Goal: Information Seeking & Learning: Learn about a topic

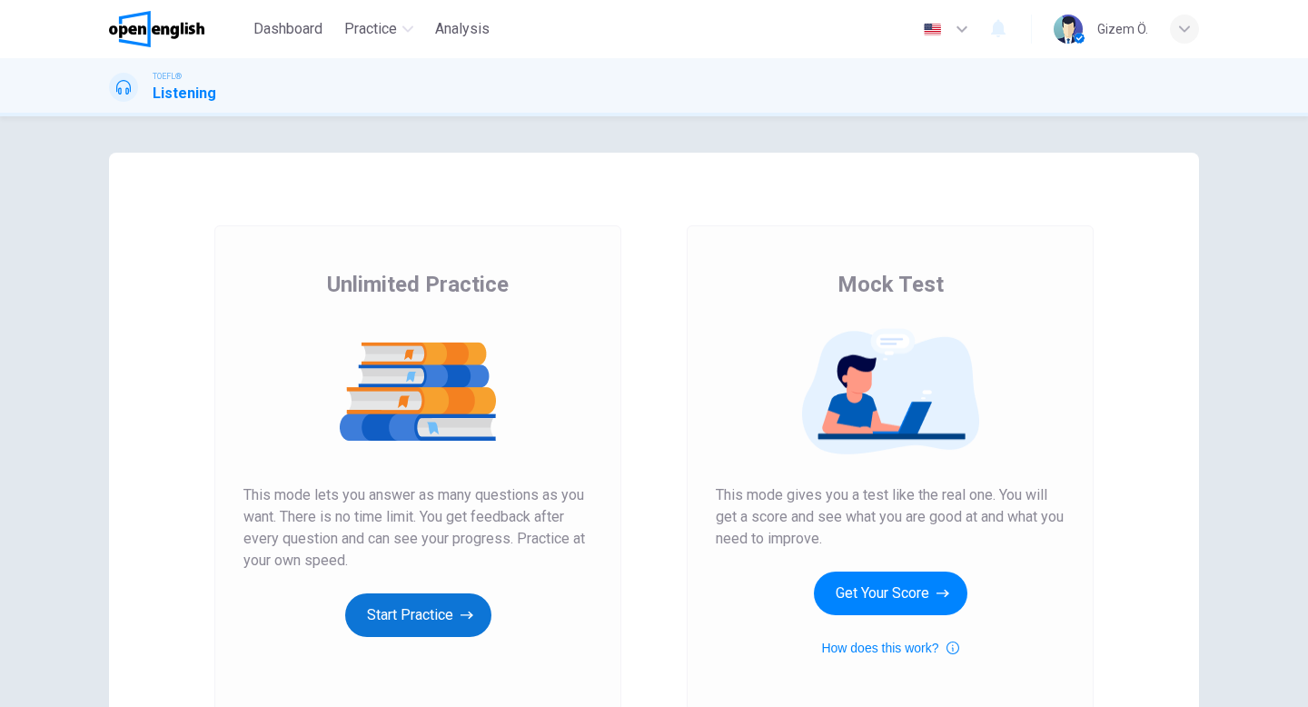
click at [450, 593] on button "Start Practice" at bounding box center [418, 615] width 146 height 44
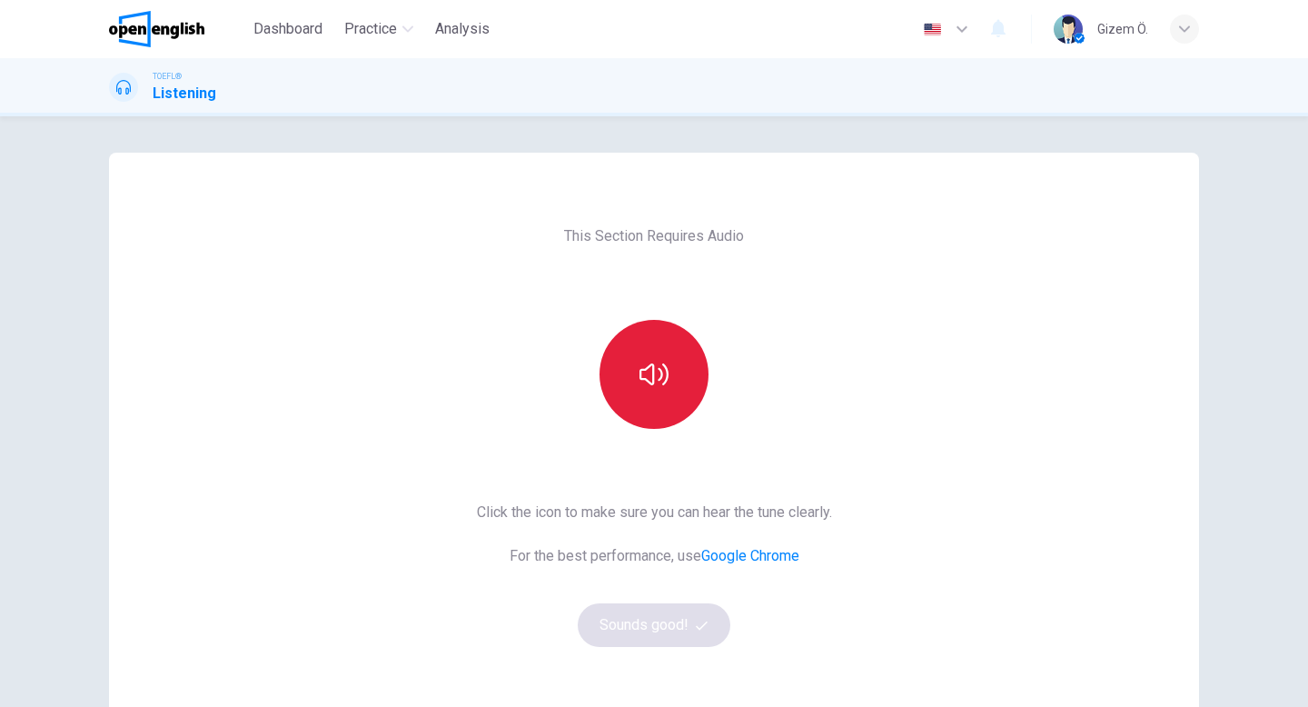
click at [677, 377] on button "button" at bounding box center [653, 374] width 109 height 109
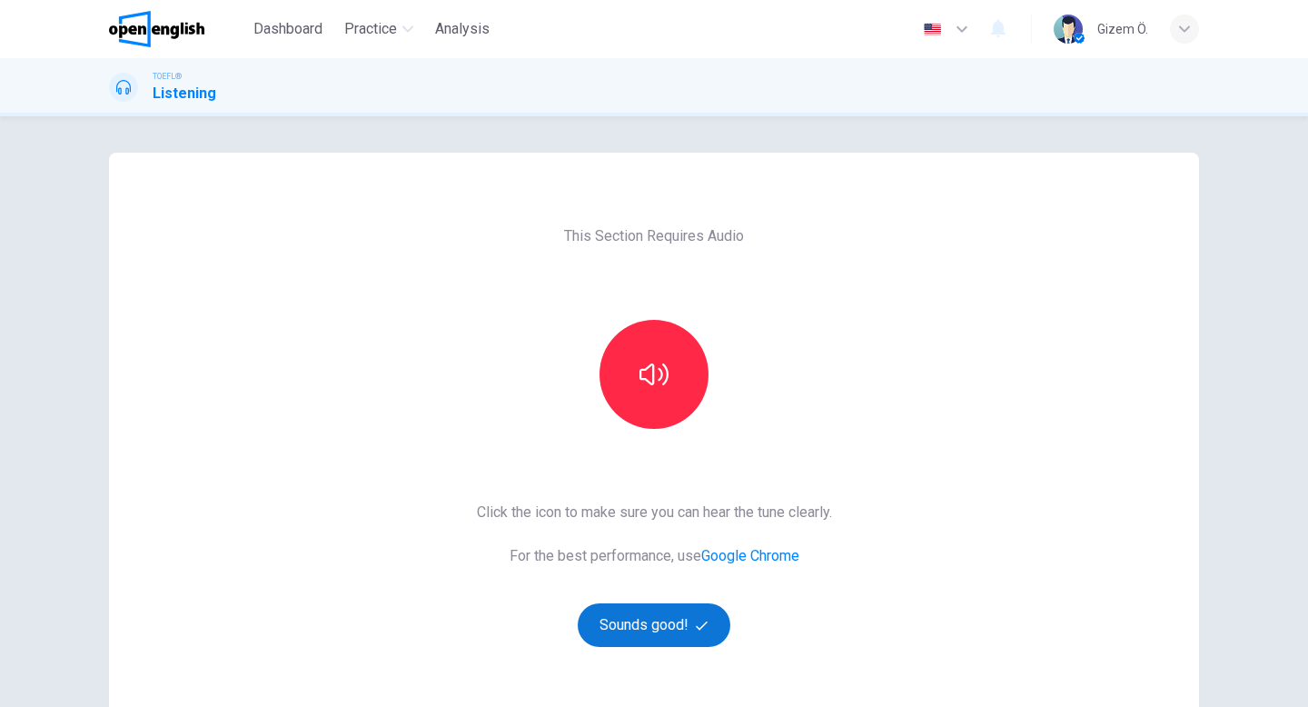
click at [652, 610] on button "Sounds good!" at bounding box center [654, 625] width 153 height 44
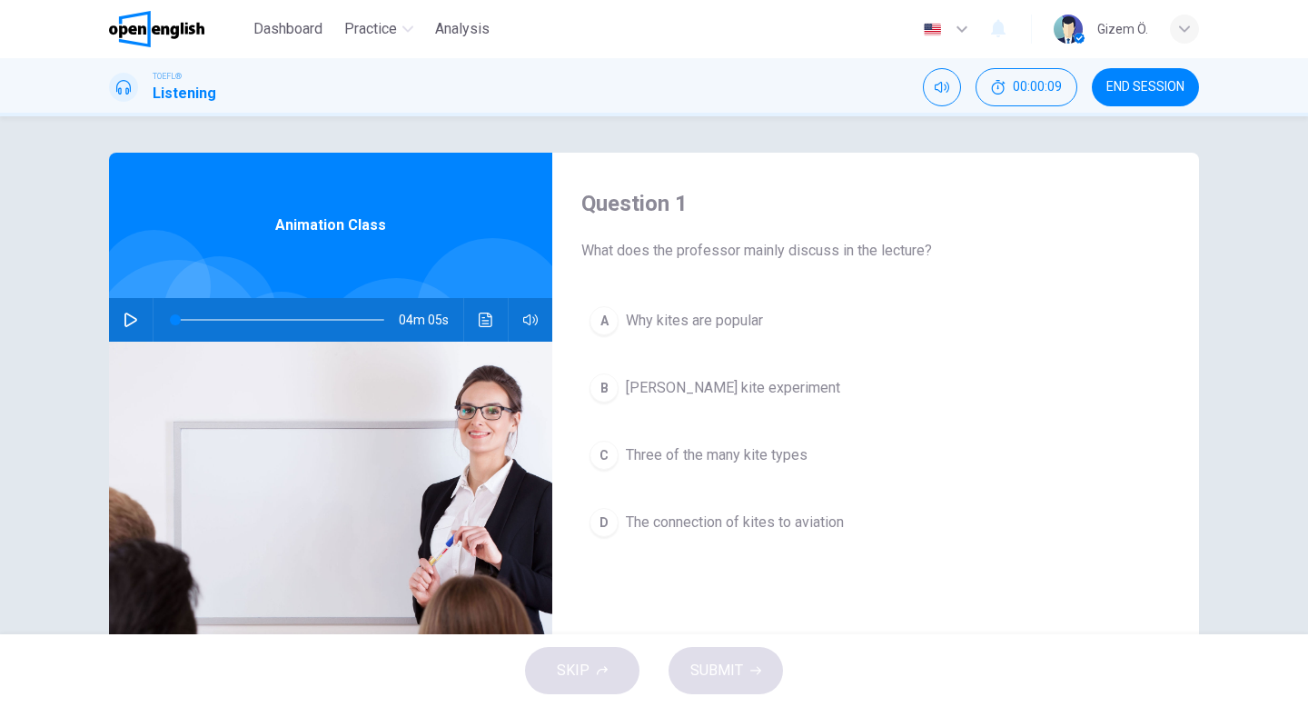
click at [127, 326] on icon "button" at bounding box center [130, 319] width 13 height 15
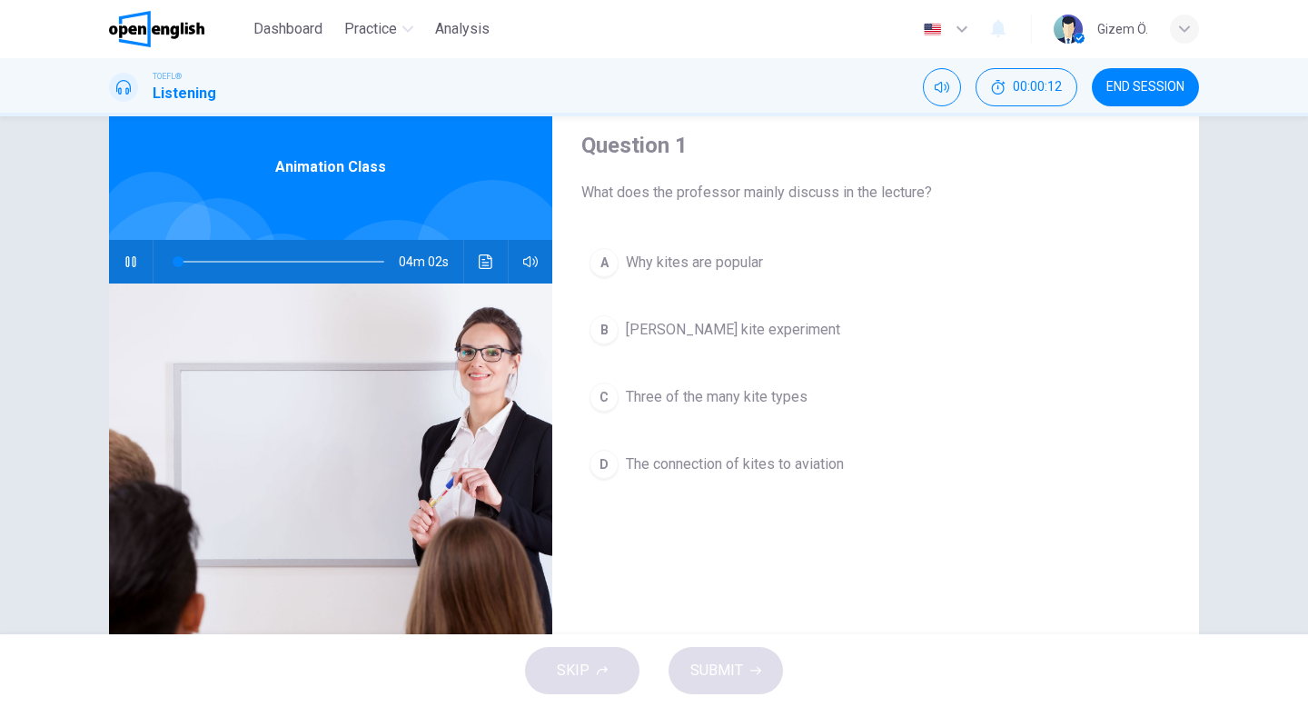
scroll to position [57, 0]
click at [667, 263] on span "Why kites are popular" at bounding box center [694, 263] width 137 height 22
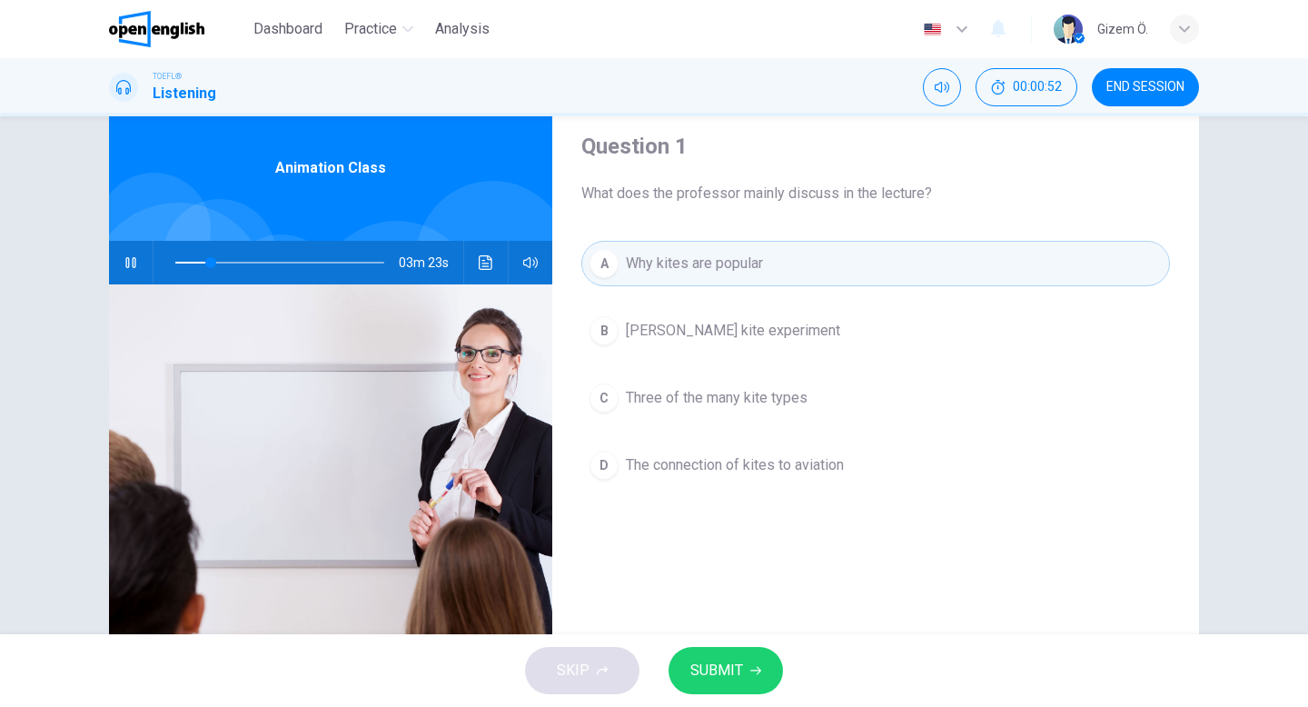
click at [679, 364] on div "A Why kites are popular B Benjamin Franklin's kite experiment C Three of the ma…" at bounding box center [875, 382] width 589 height 283
click at [678, 399] on span "Three of the many kite types" at bounding box center [717, 398] width 182 height 22
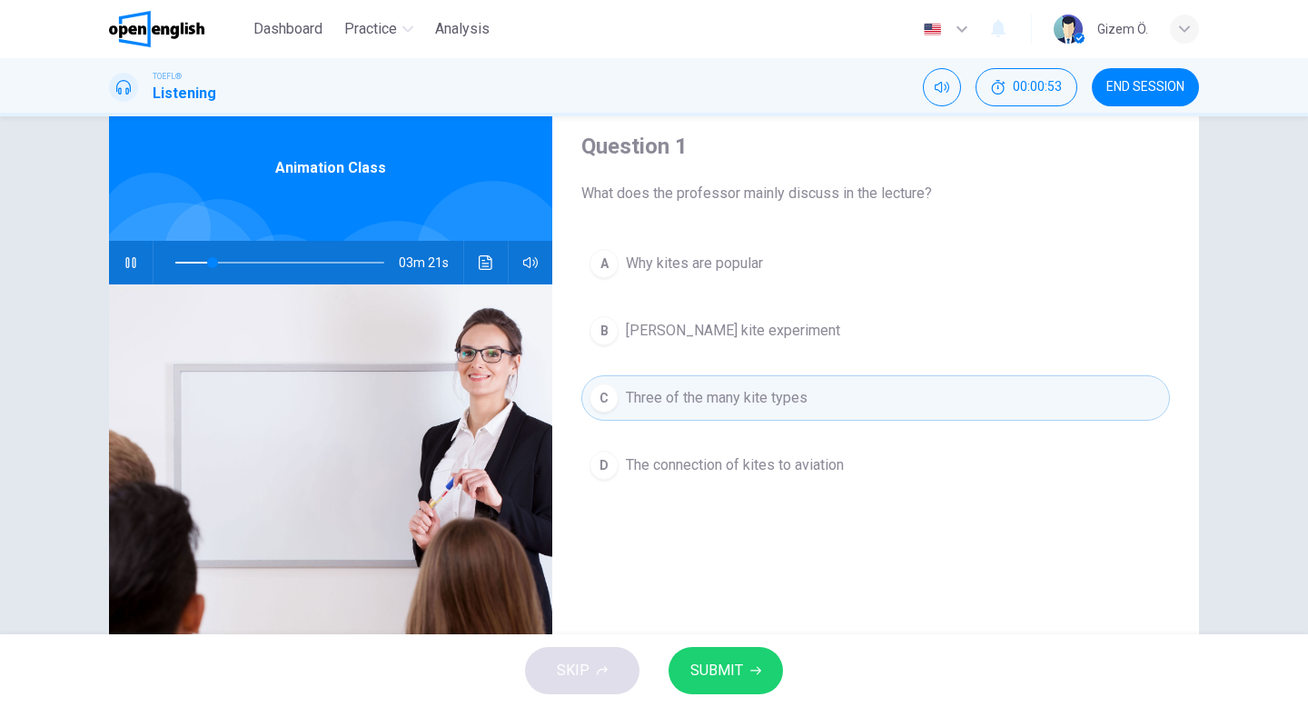
click at [712, 672] on span "SUBMIT" at bounding box center [716, 670] width 53 height 25
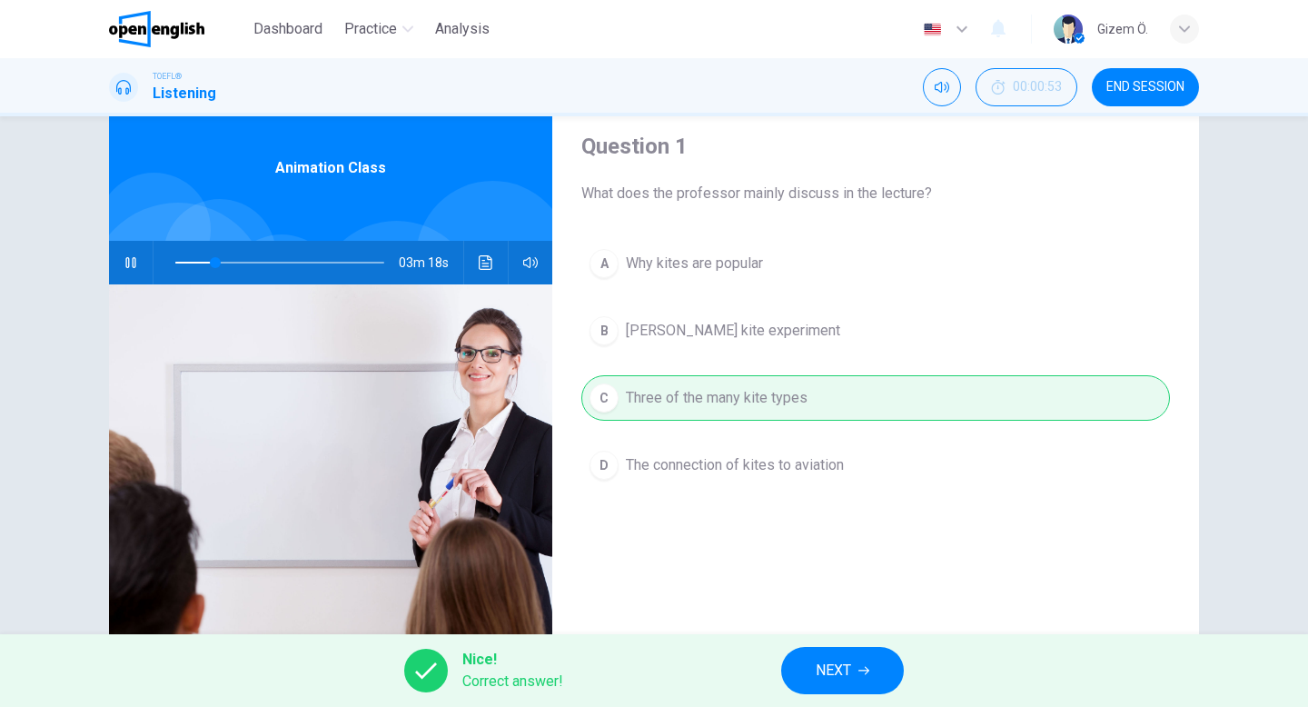
click at [854, 679] on button "NEXT" at bounding box center [842, 670] width 123 height 47
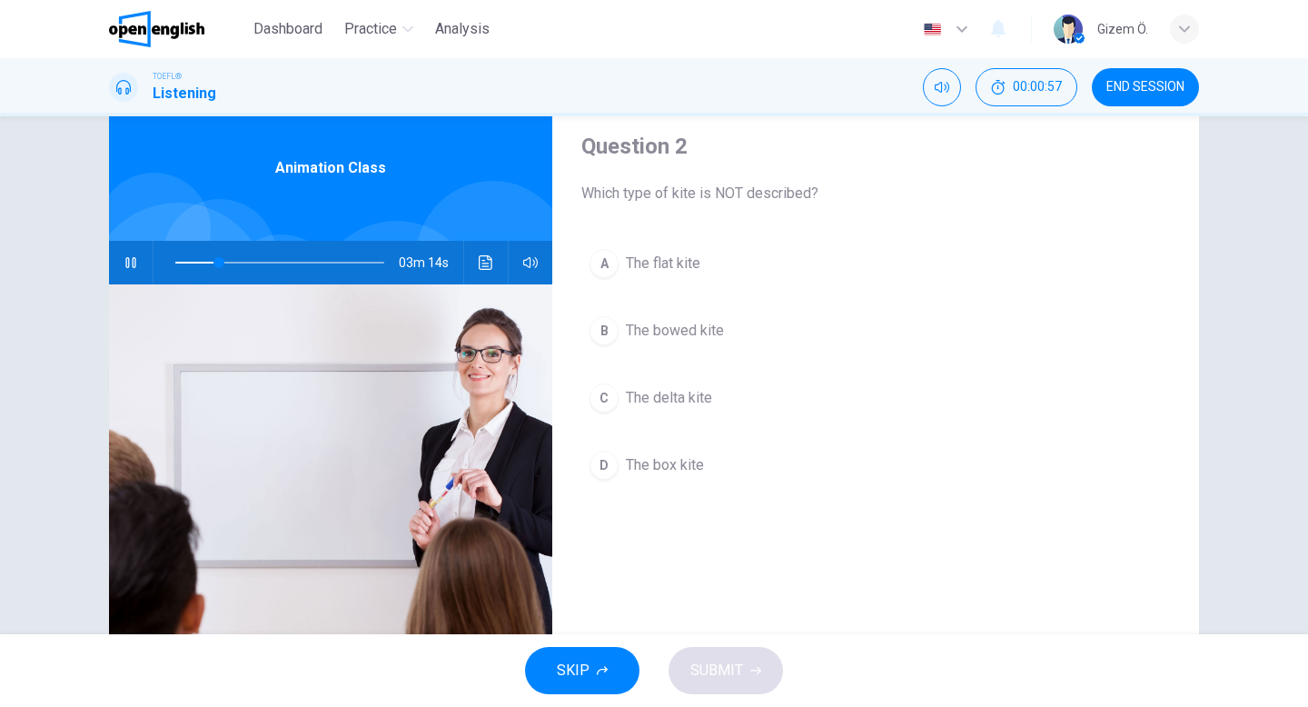
scroll to position [55, 0]
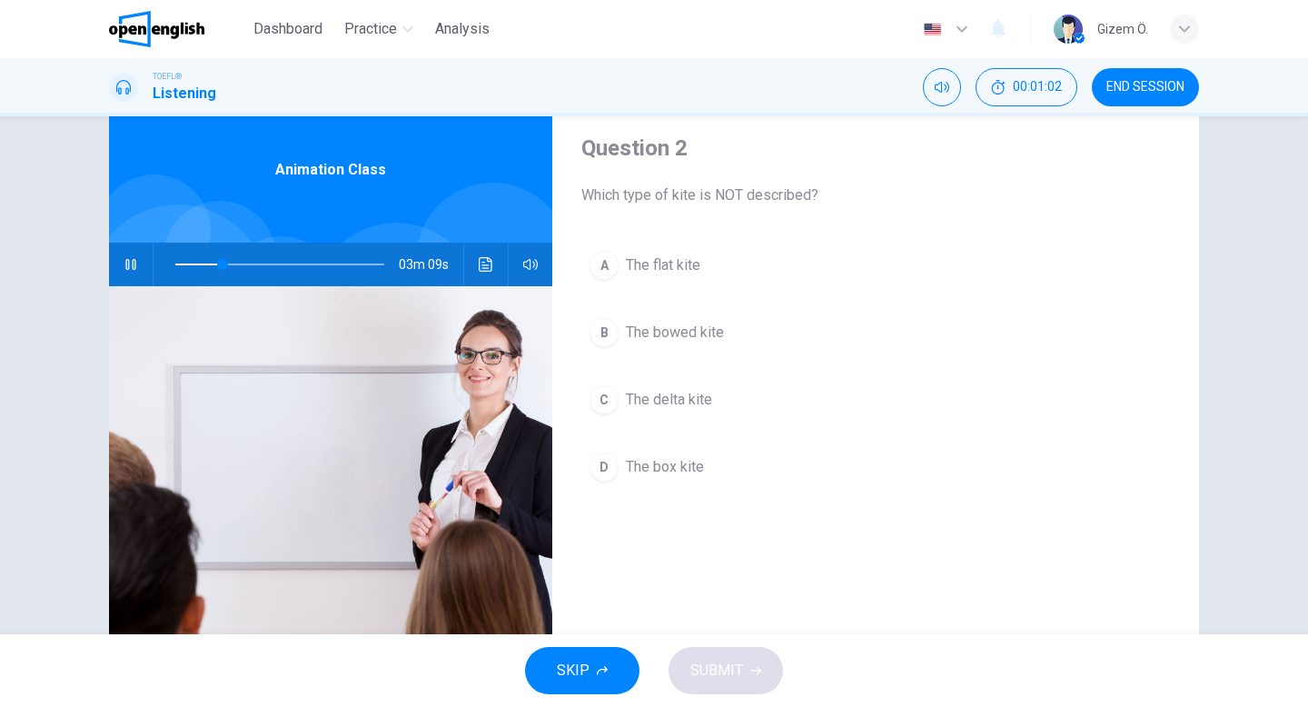
click at [855, 337] on button "B The bowed kite" at bounding box center [875, 332] width 589 height 45
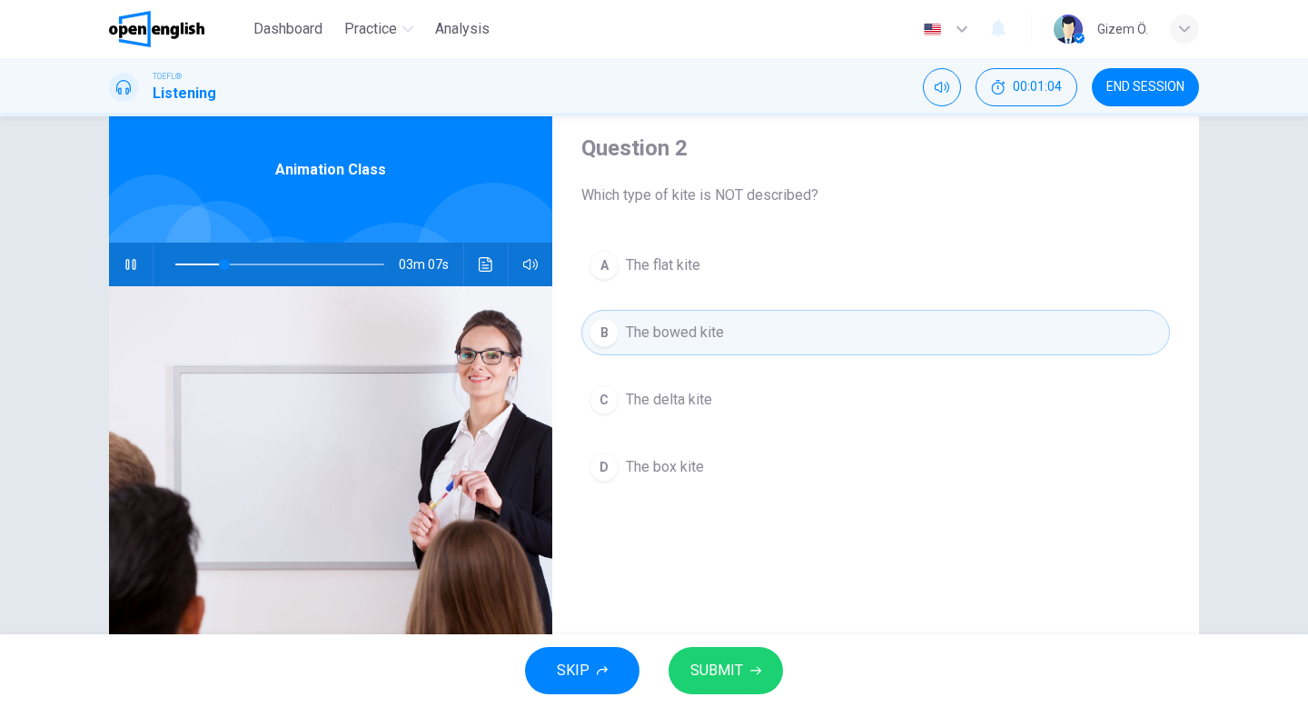
click at [798, 542] on div "Question 2 Which type of kite is NOT described? A The flat kite B The bowed kit…" at bounding box center [875, 412] width 647 height 631
click at [193, 266] on span at bounding box center [279, 264] width 209 height 25
drag, startPoint x: 739, startPoint y: 199, endPoint x: 807, endPoint y: 200, distance: 68.1
click at [807, 200] on span "Which type of kite is NOT described?" at bounding box center [875, 195] width 589 height 22
click at [691, 410] on span "The delta kite" at bounding box center [669, 400] width 86 height 22
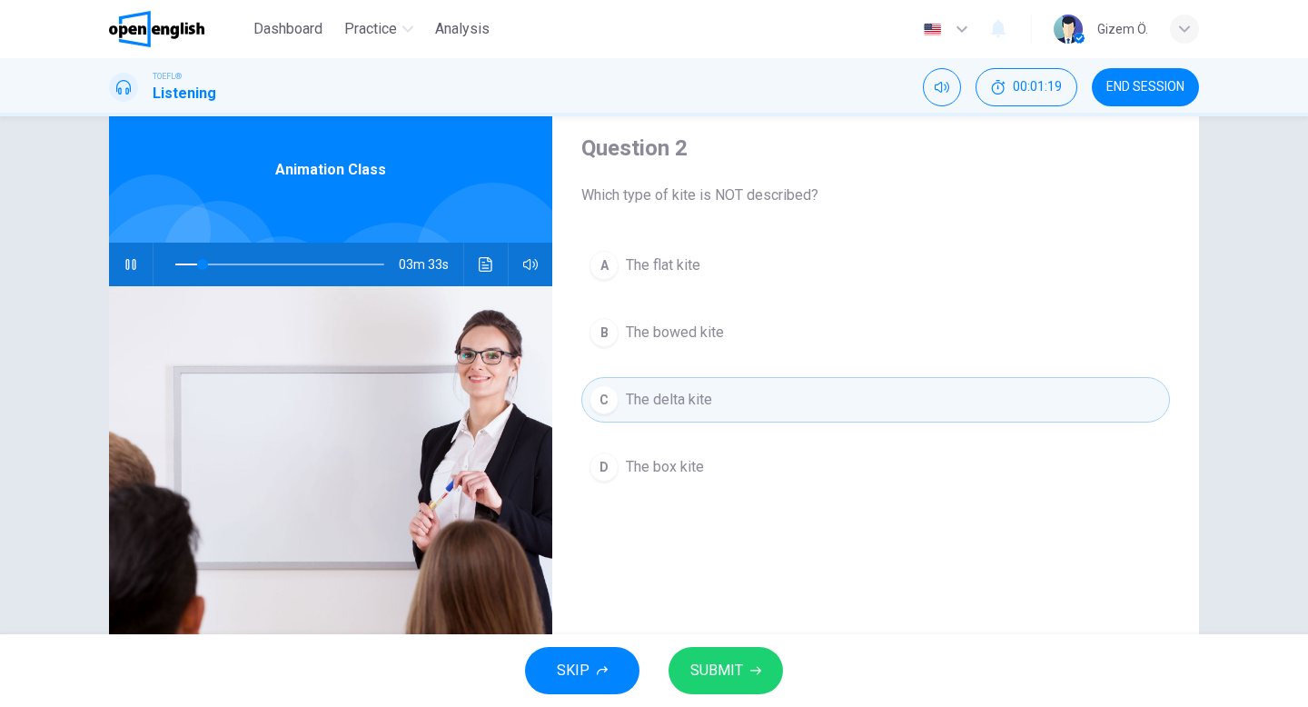
click at [780, 271] on button "A The flat kite" at bounding box center [875, 264] width 589 height 45
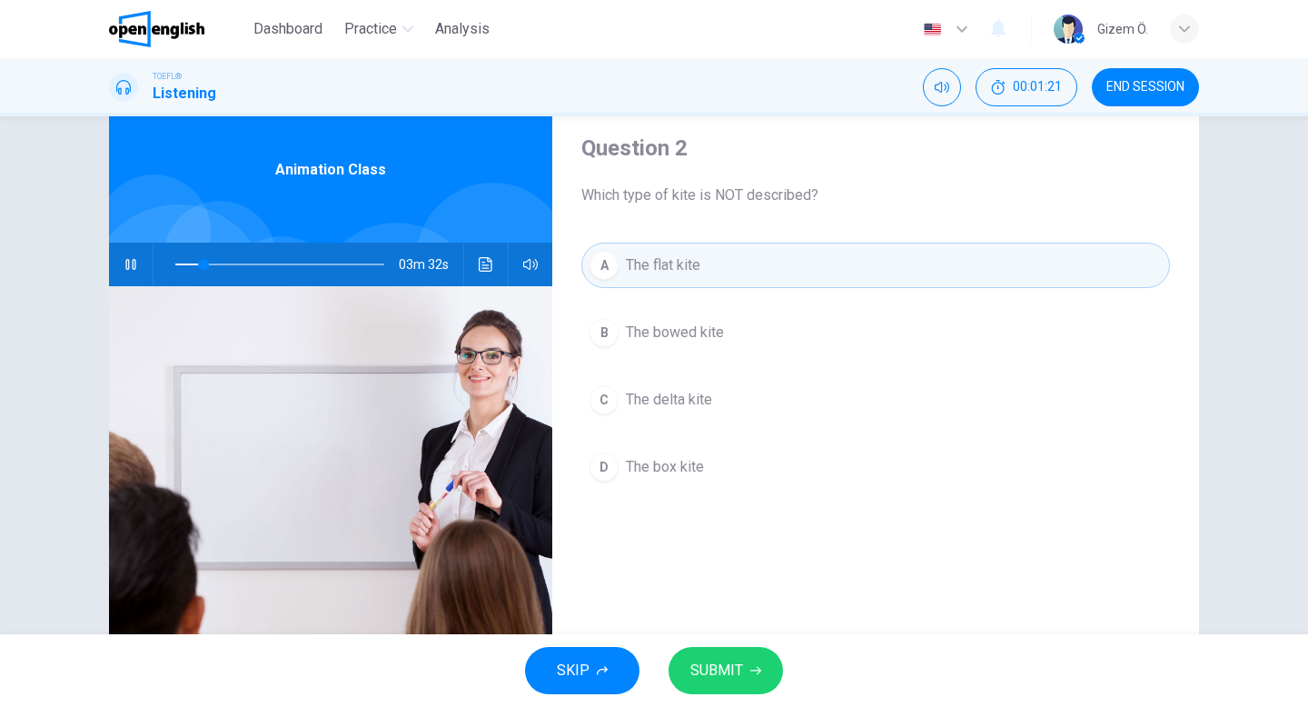
click at [715, 661] on span "SUBMIT" at bounding box center [716, 670] width 53 height 25
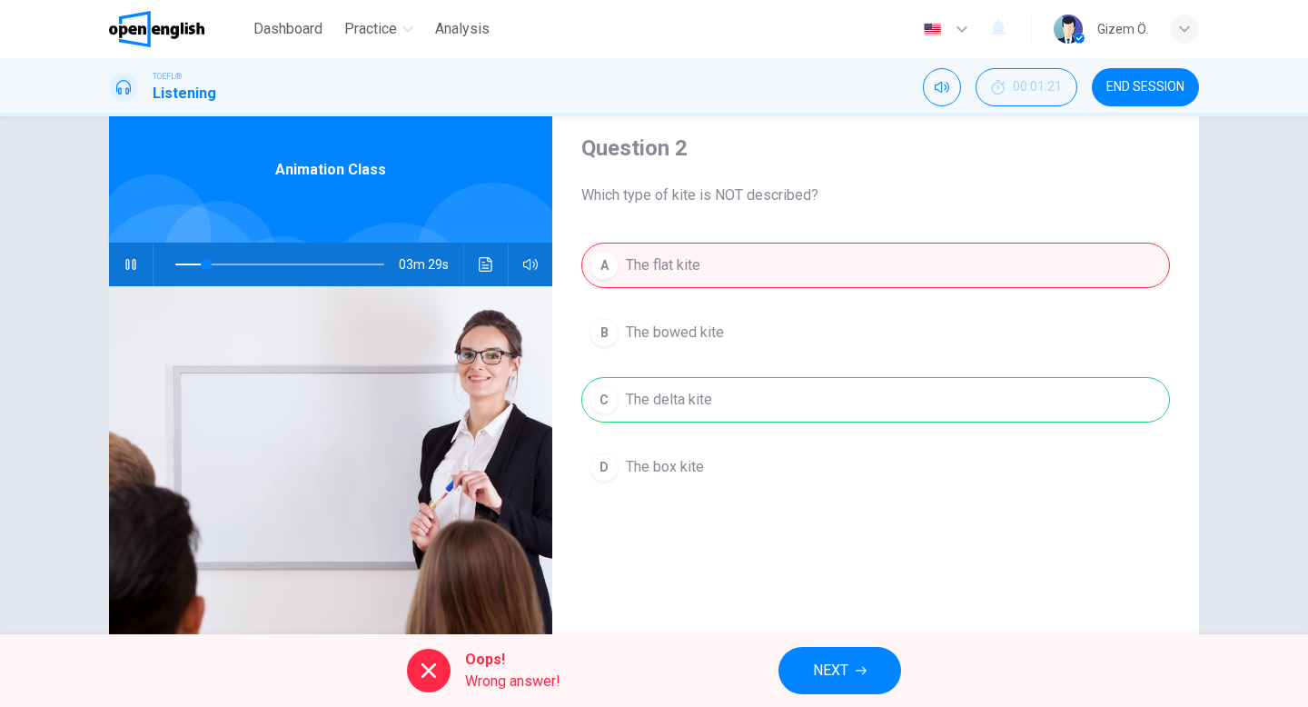
click at [790, 666] on button "NEXT" at bounding box center [839, 670] width 123 height 47
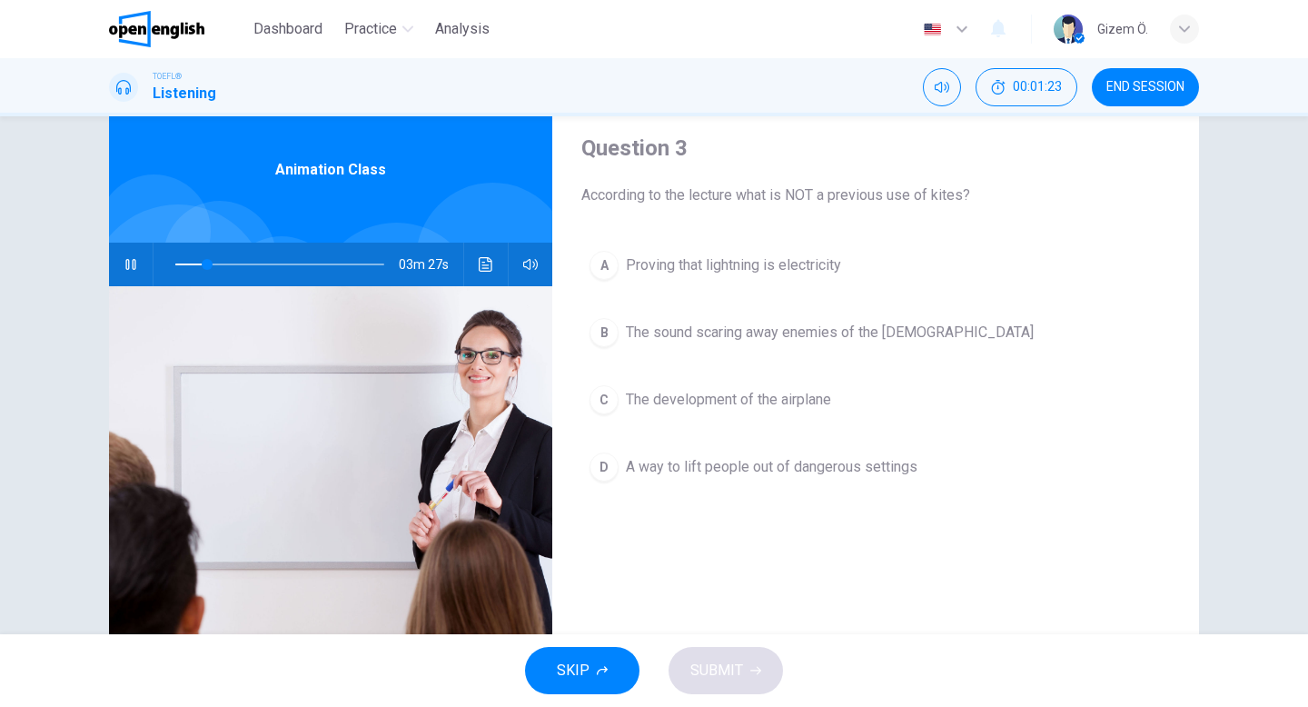
click at [910, 193] on span "According to the lecture what is NOT a previous use of kites?" at bounding box center [875, 195] width 589 height 22
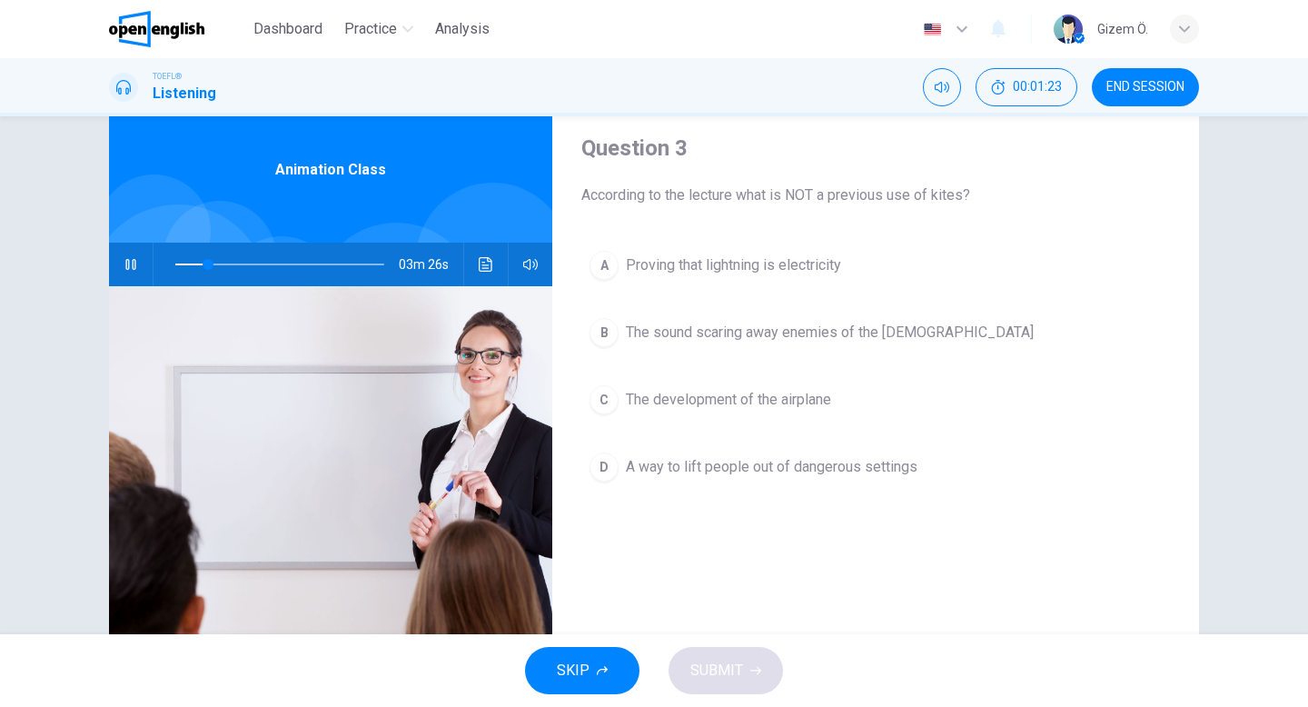
click at [910, 193] on span "According to the lecture what is NOT a previous use of kites?" at bounding box center [875, 195] width 589 height 22
click at [487, 263] on icon "Click to see the audio transcription" at bounding box center [486, 264] width 15 height 15
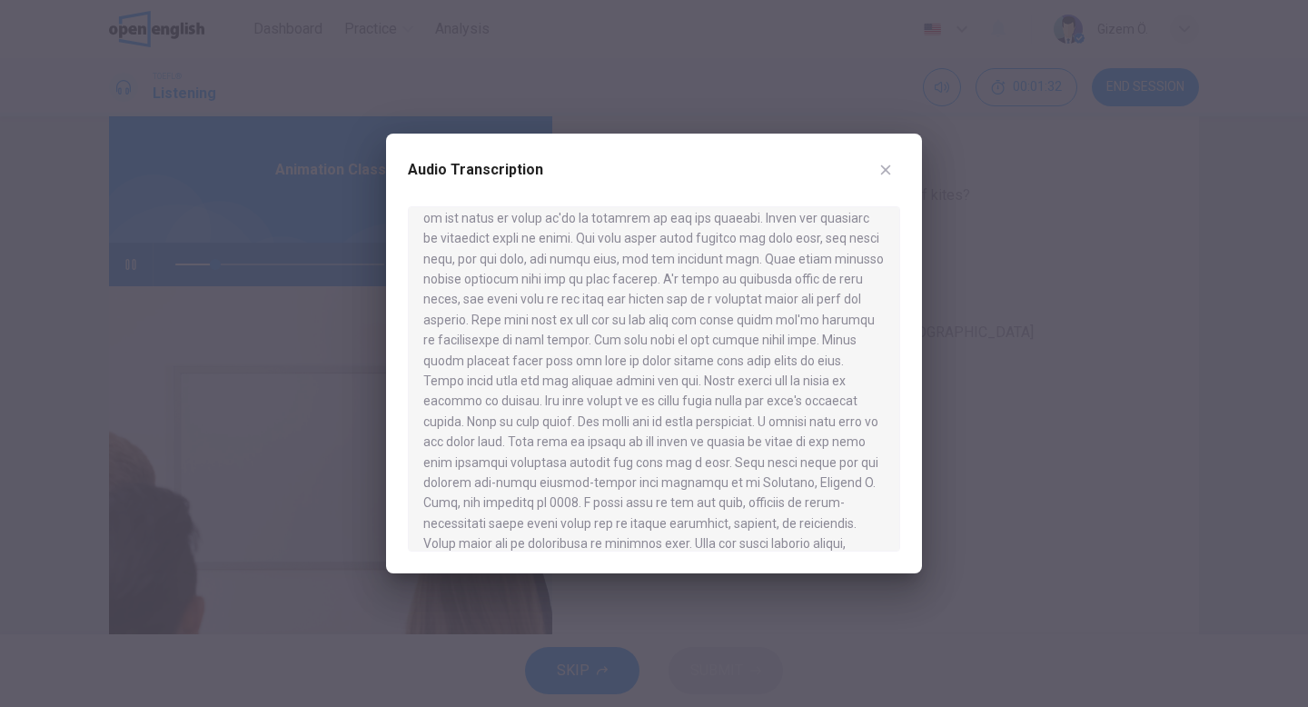
scroll to position [500, 0]
click at [886, 157] on button "button" at bounding box center [885, 169] width 29 height 29
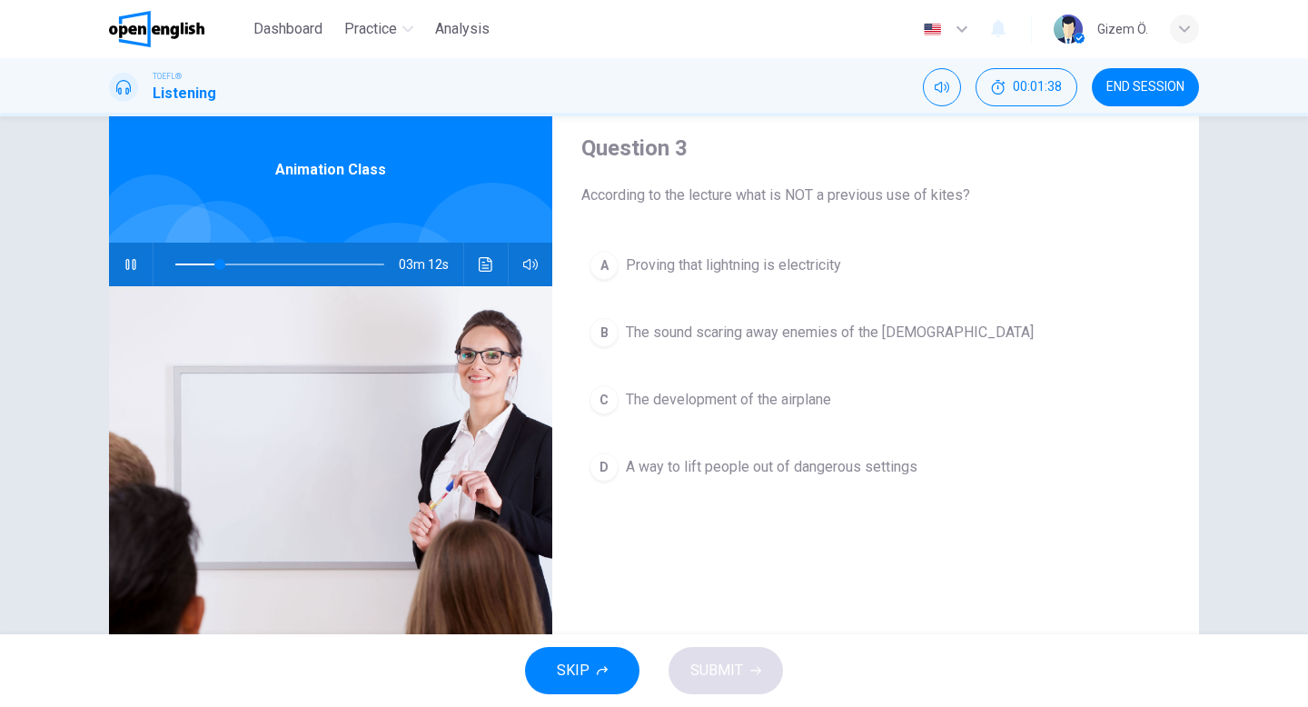
click at [124, 262] on icon "button" at bounding box center [131, 264] width 15 height 15
type input "**"
click at [1162, 89] on span "END SESSION" at bounding box center [1145, 87] width 78 height 15
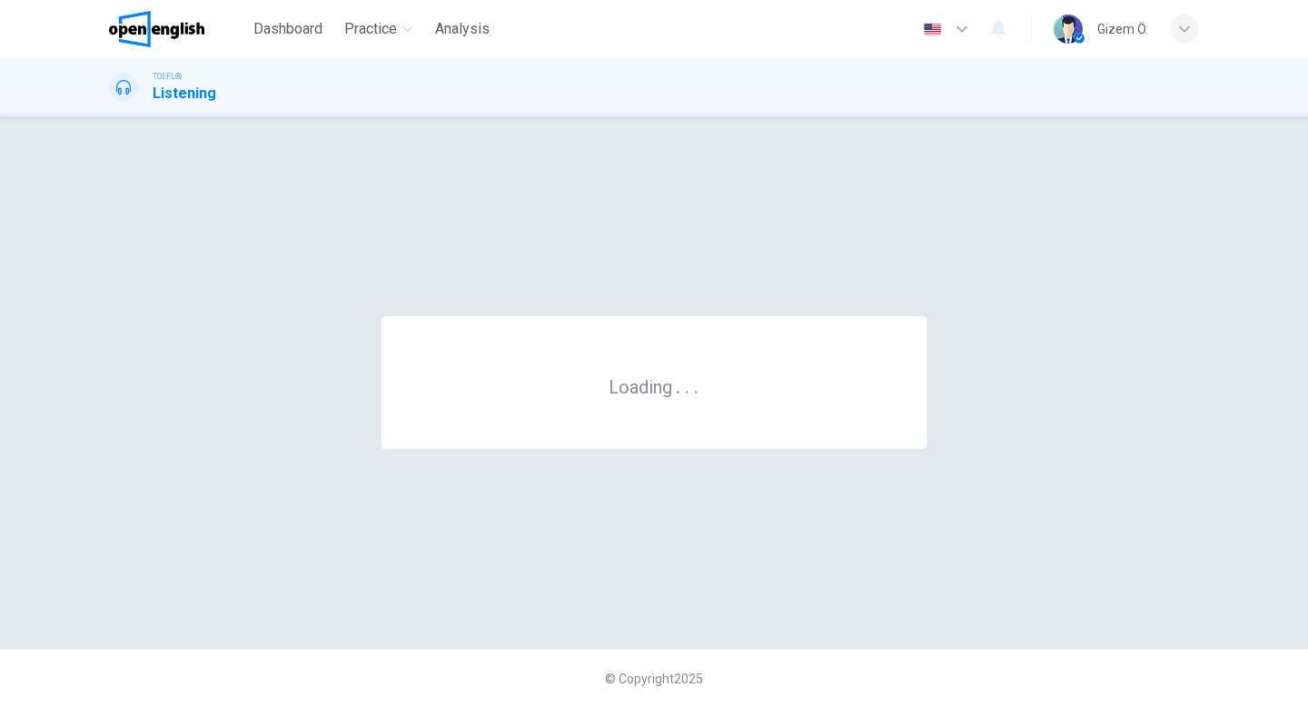
scroll to position [0, 0]
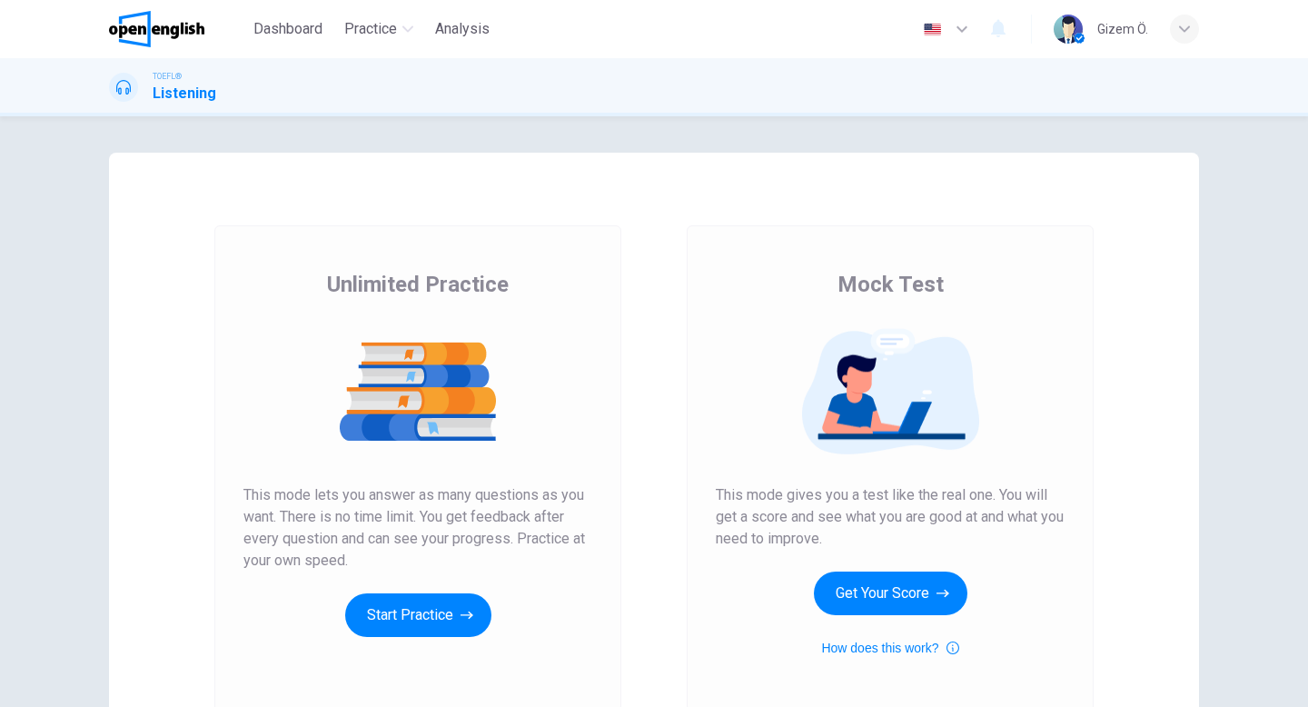
click at [455, 589] on div "Unlimited Practice This mode lets you answer as many questions as you want. The…" at bounding box center [417, 453] width 349 height 367
click at [455, 604] on button "Start Practice" at bounding box center [418, 615] width 146 height 44
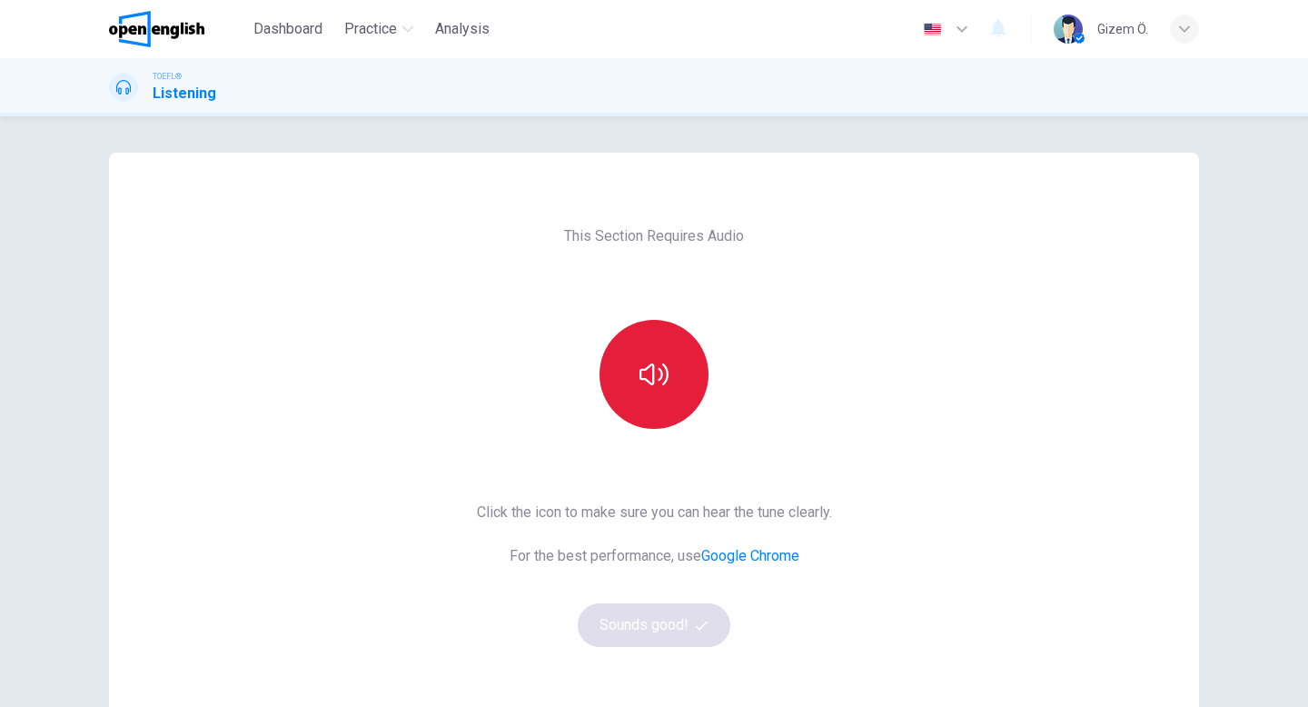
click at [643, 335] on button "button" at bounding box center [653, 374] width 109 height 109
click at [668, 380] on button "button" at bounding box center [653, 374] width 109 height 109
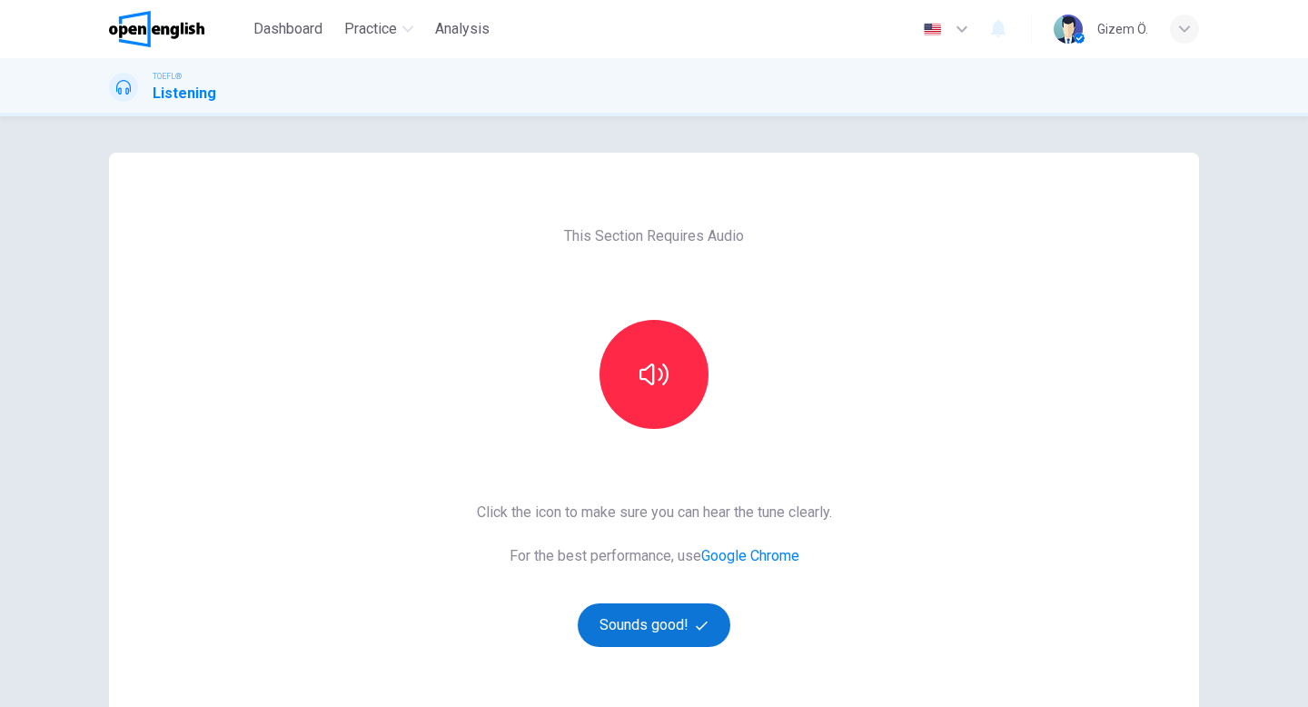
click at [662, 613] on button "Sounds good!" at bounding box center [654, 625] width 153 height 44
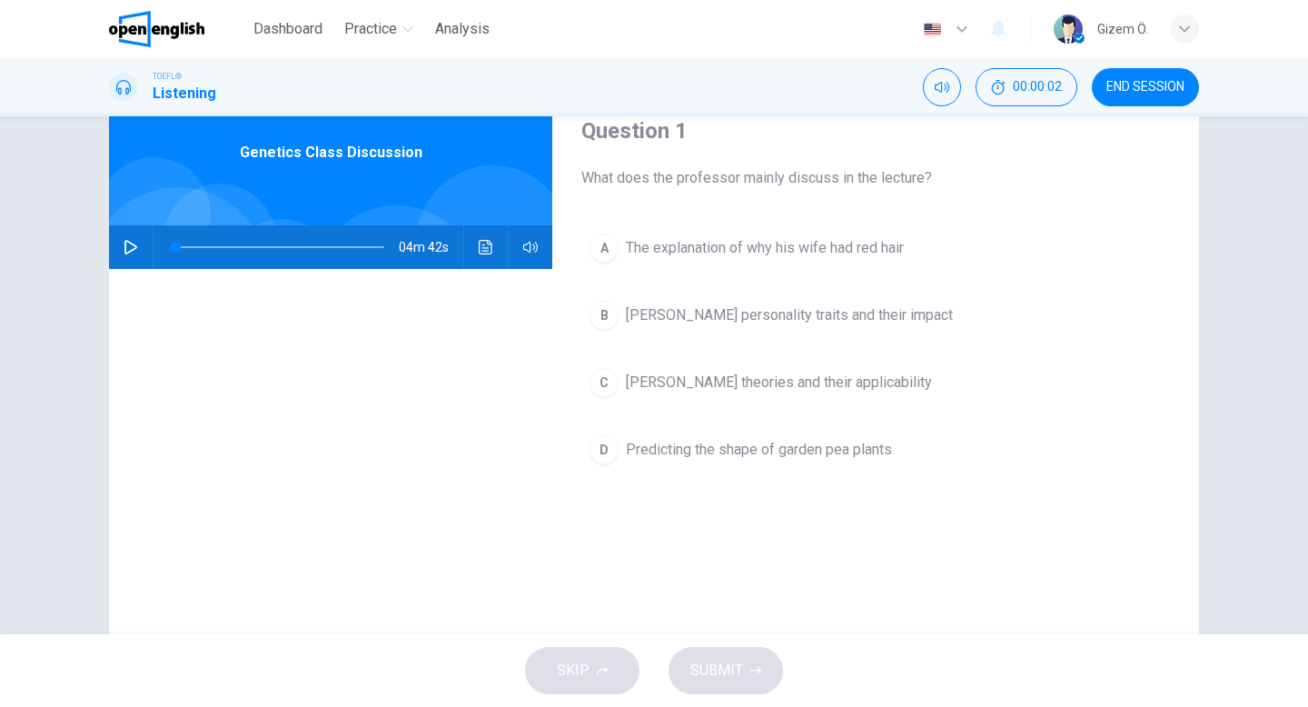
scroll to position [74, 0]
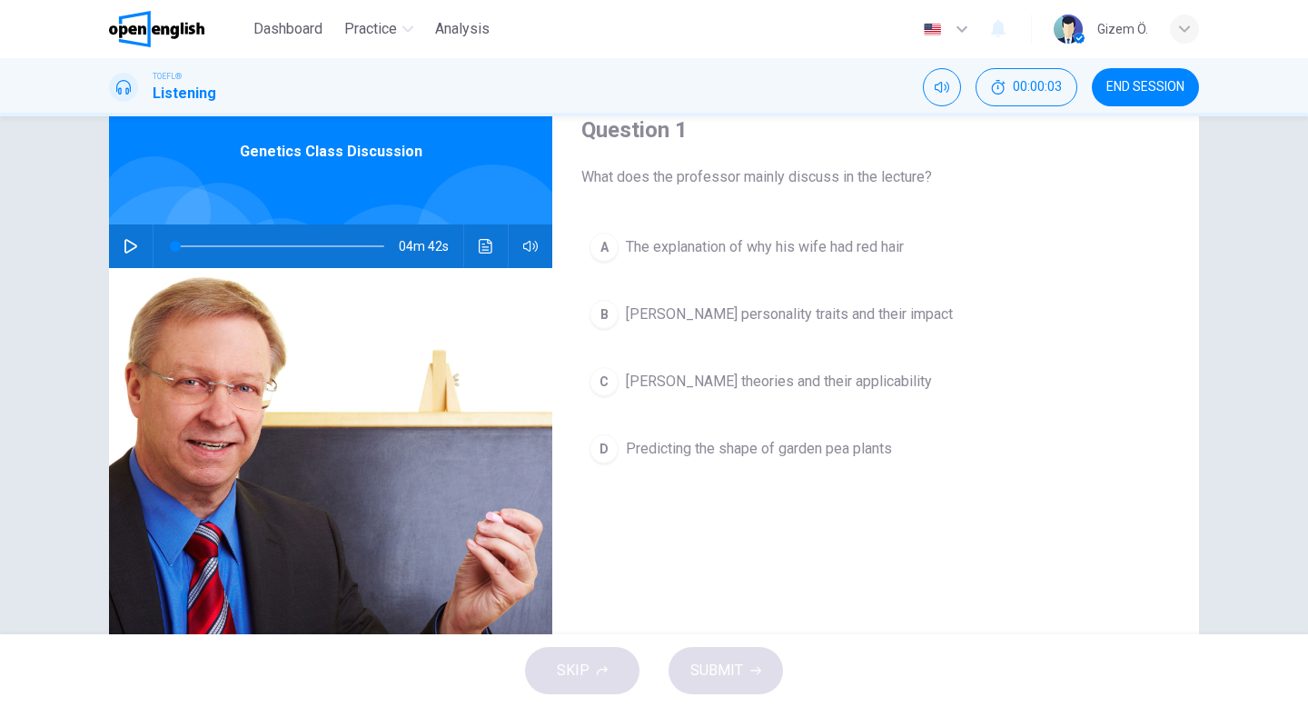
click at [142, 242] on button "button" at bounding box center [130, 246] width 29 height 44
click at [135, 240] on icon "button" at bounding box center [131, 246] width 15 height 15
click at [469, 240] on div "04m 33s" at bounding box center [330, 246] width 443 height 44
click at [490, 244] on icon "Click to see the audio transcription" at bounding box center [486, 246] width 15 height 15
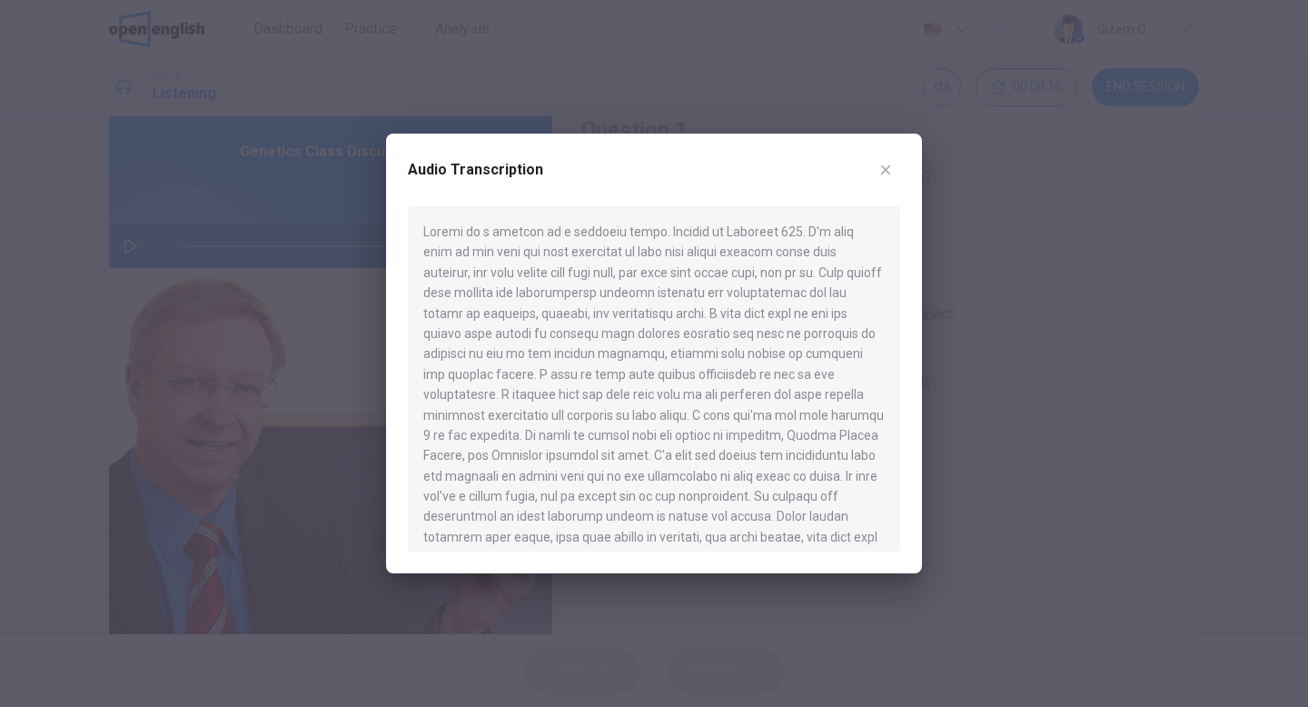
click at [890, 169] on icon "button" at bounding box center [885, 170] width 15 height 15
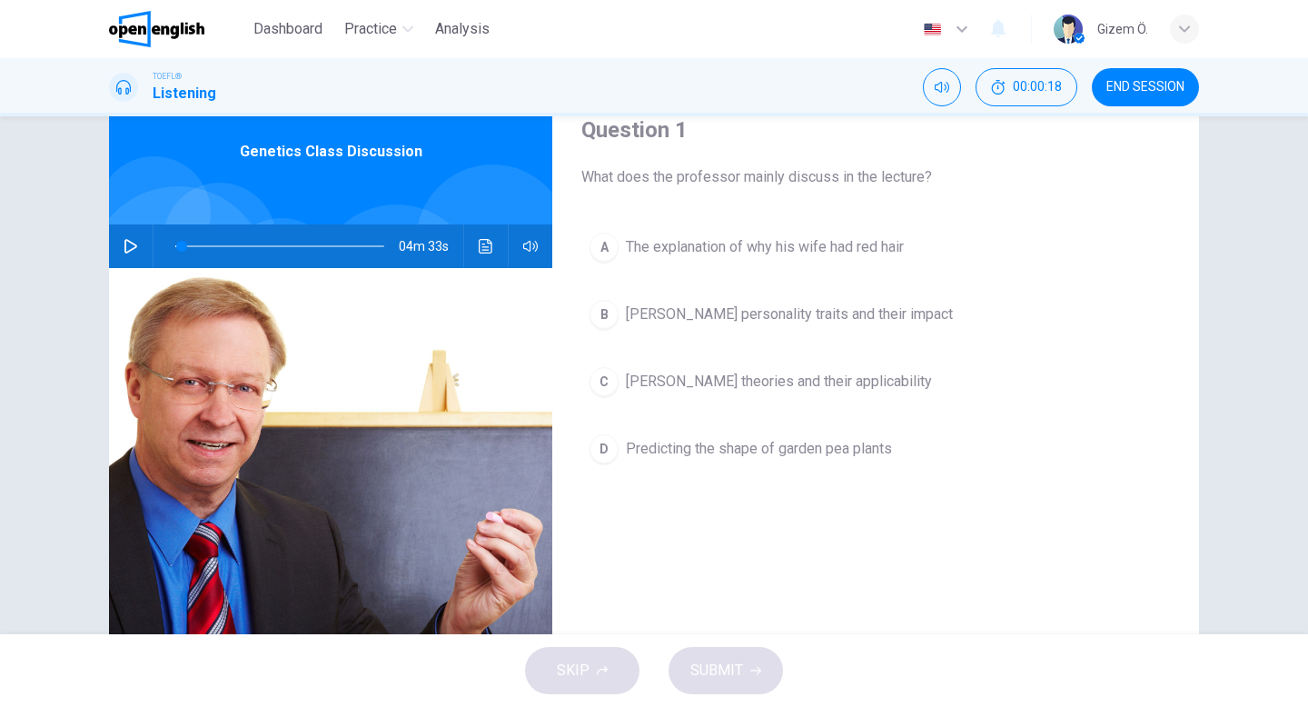
click at [134, 249] on icon "button" at bounding box center [131, 246] width 15 height 15
click at [470, 236] on div "04m 26s" at bounding box center [330, 246] width 443 height 44
click at [479, 242] on icon "Click to see the audio transcription" at bounding box center [486, 246] width 14 height 15
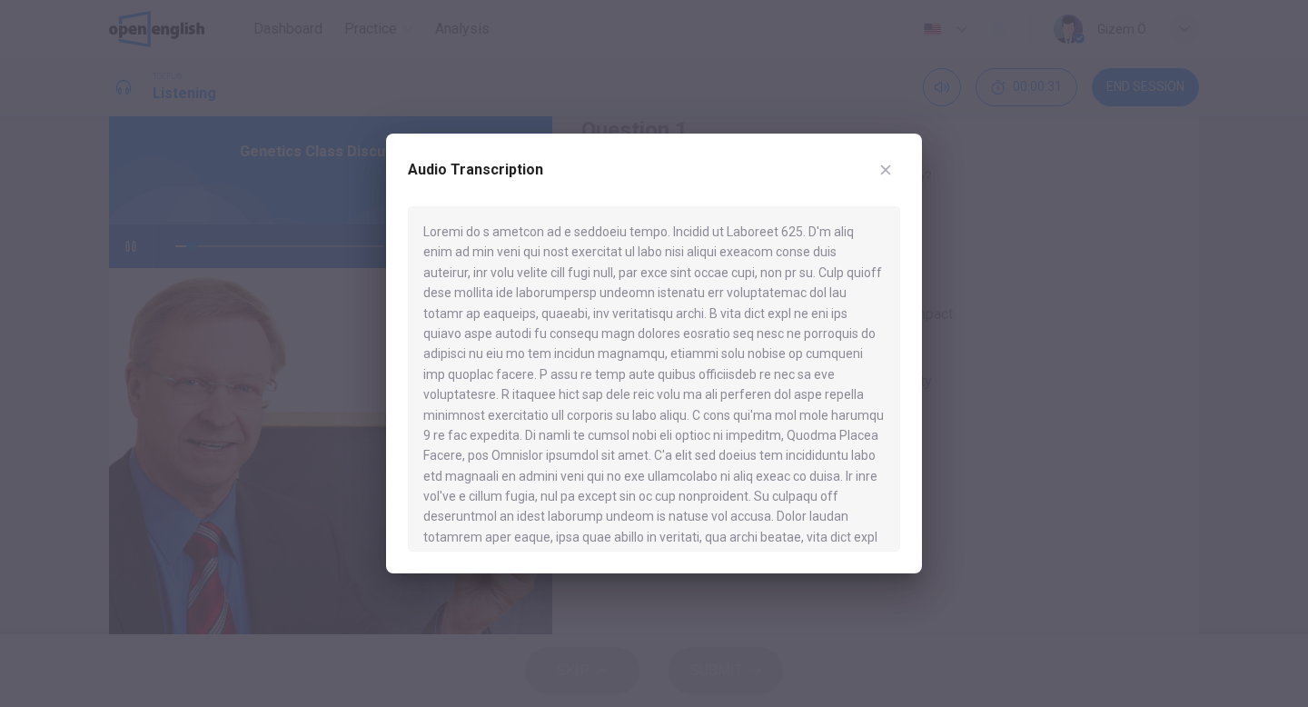
click at [895, 169] on button "button" at bounding box center [885, 169] width 29 height 29
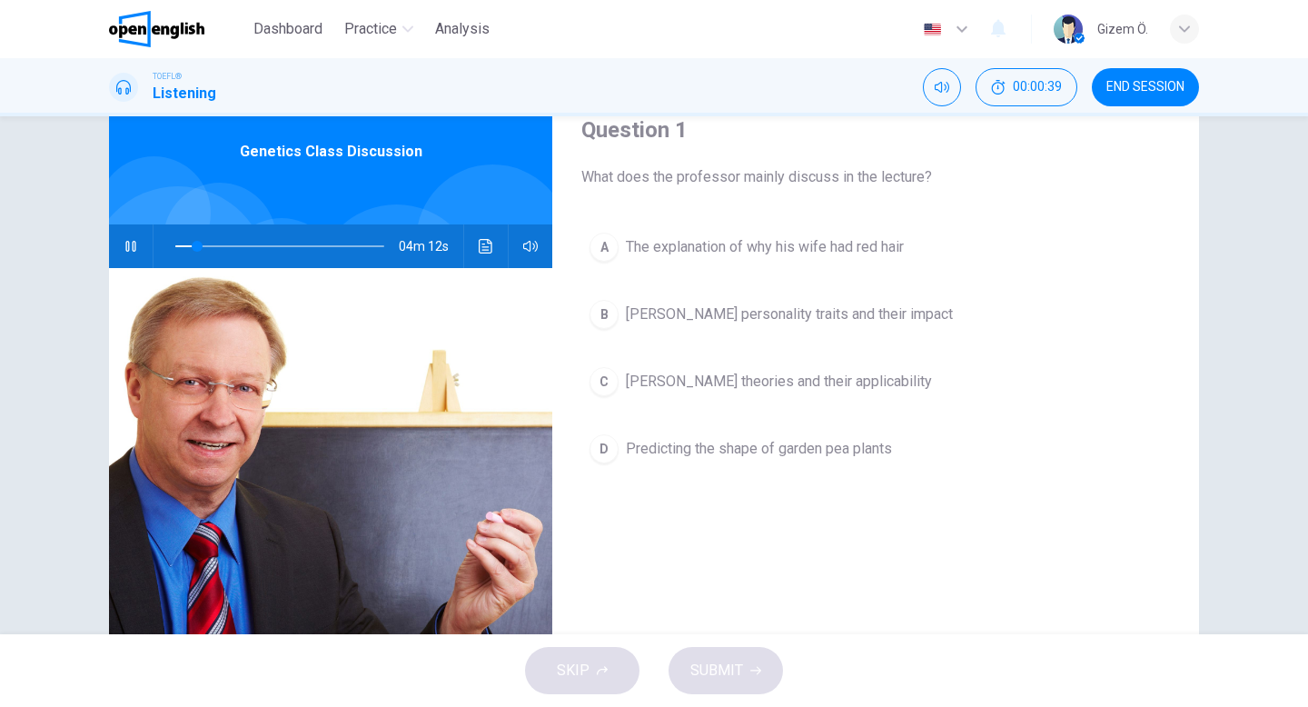
click at [118, 242] on button "button" at bounding box center [130, 246] width 29 height 44
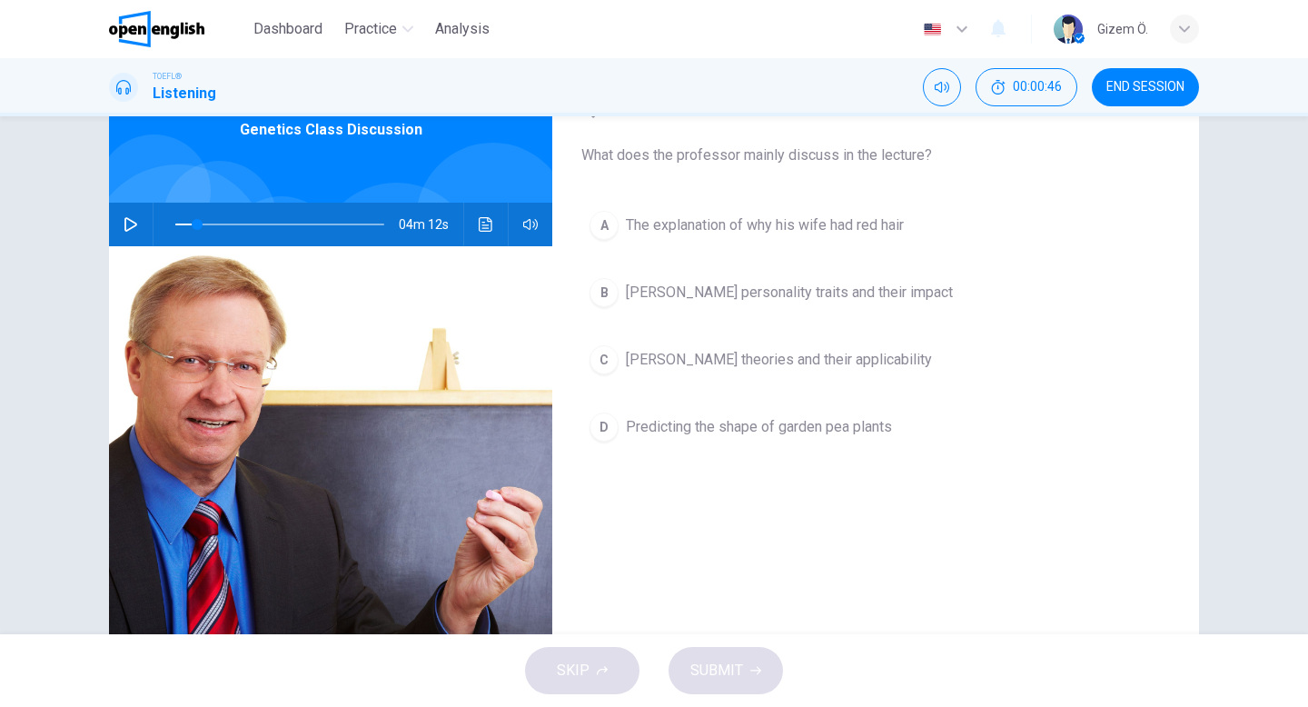
scroll to position [76, 0]
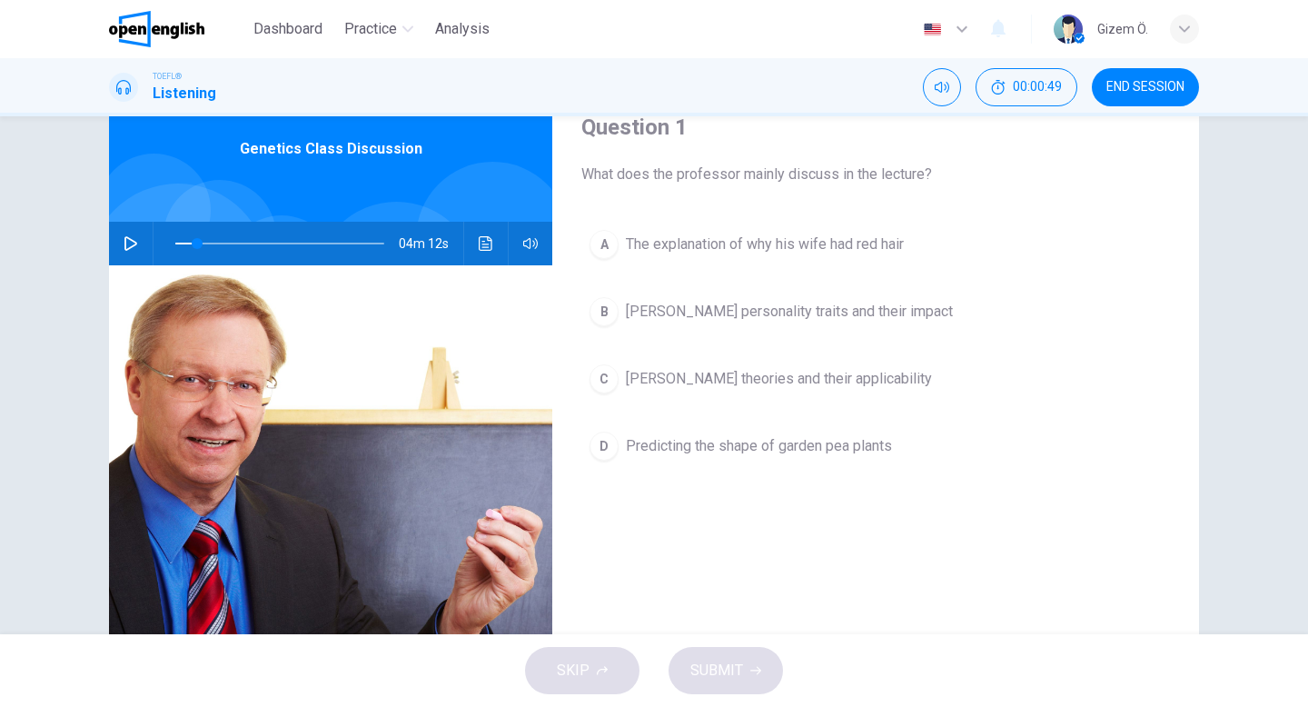
click at [717, 311] on span "[PERSON_NAME] personality traits and their impact" at bounding box center [789, 312] width 327 height 22
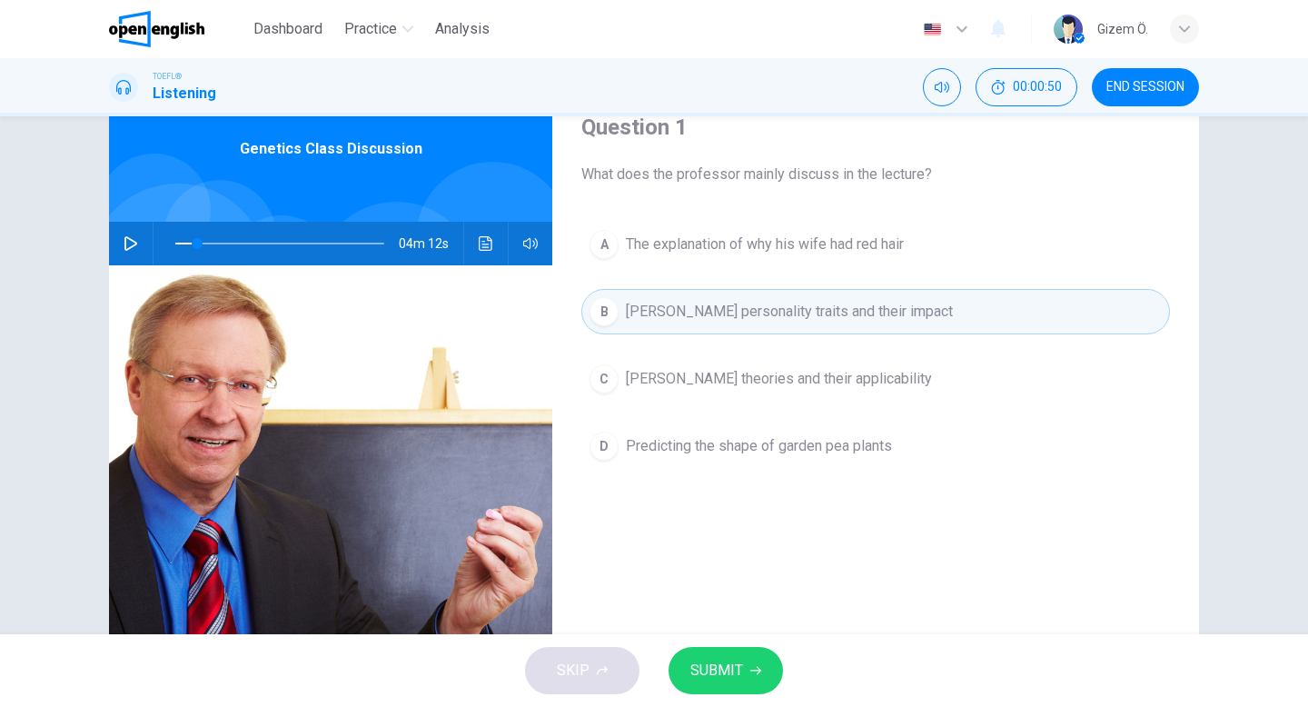
click at [126, 240] on icon "button" at bounding box center [131, 243] width 15 height 15
click at [718, 665] on span "SUBMIT" at bounding box center [716, 670] width 53 height 25
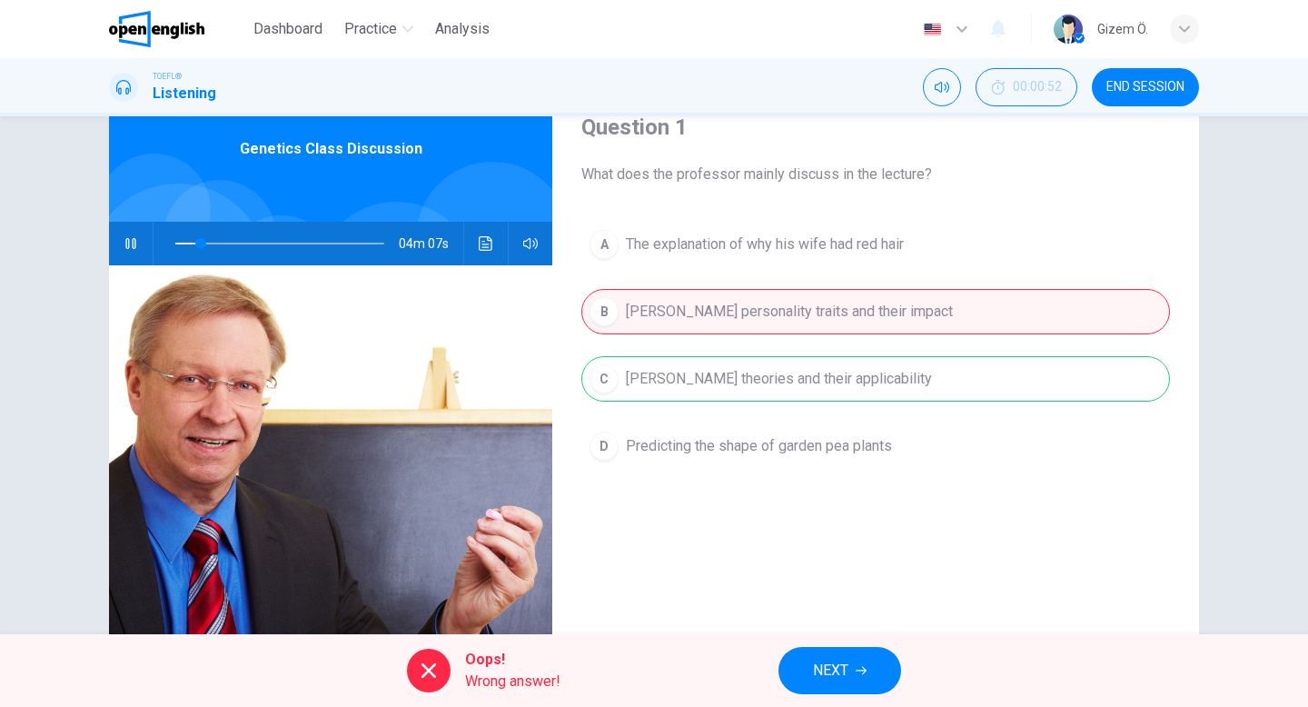
click at [827, 669] on span "NEXT" at bounding box center [830, 670] width 35 height 25
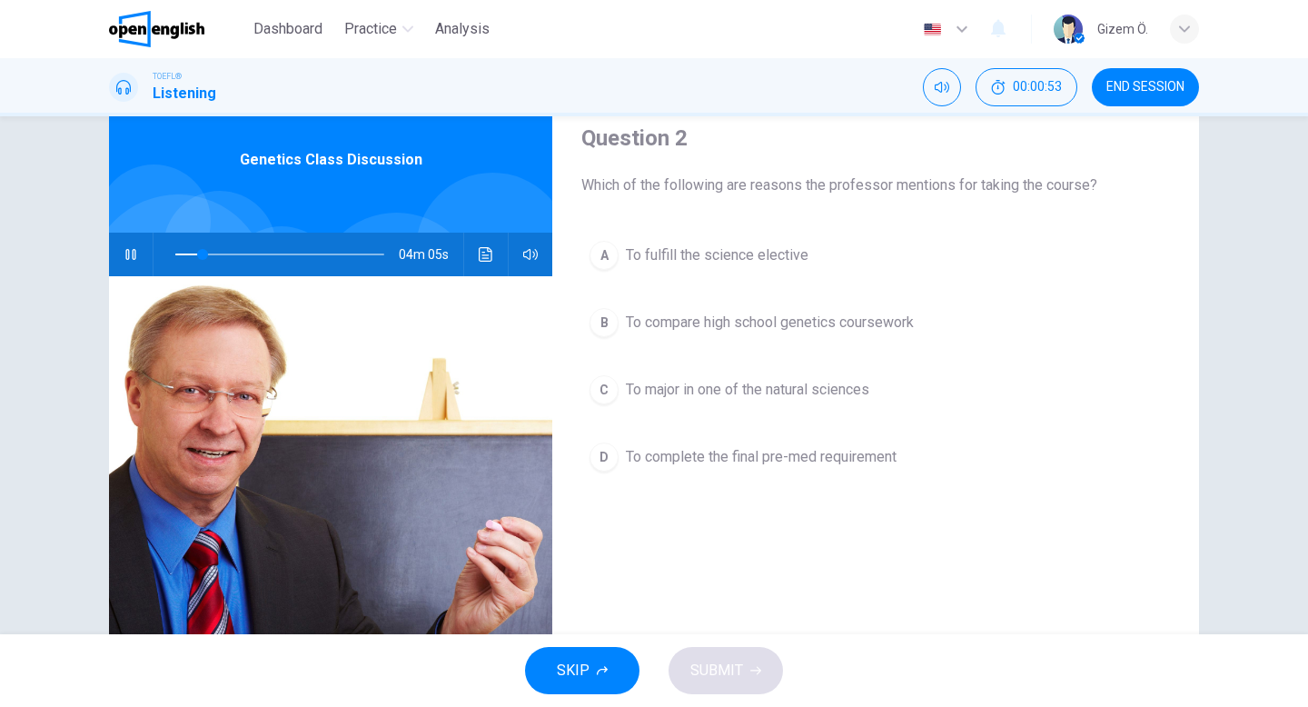
scroll to position [58, 0]
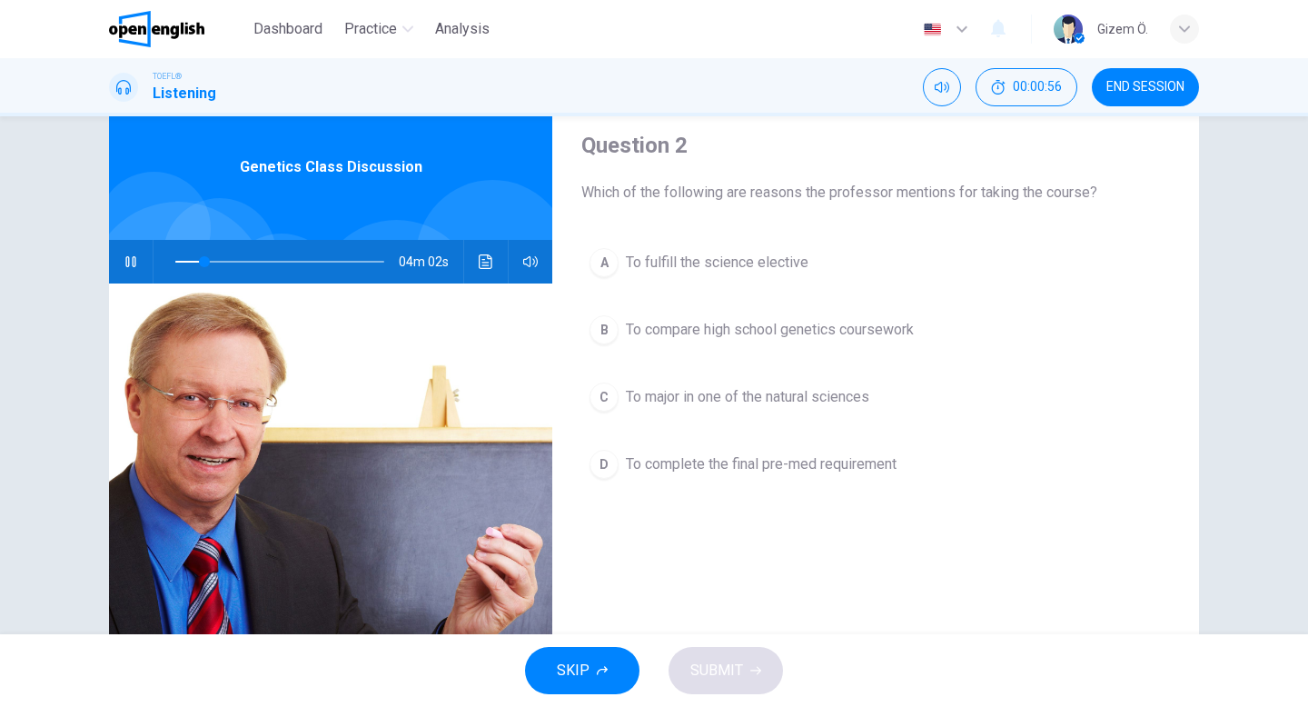
click at [128, 238] on div at bounding box center [178, 292] width 180 height 180
click at [127, 256] on icon "button" at bounding box center [130, 261] width 10 height 11
click at [127, 256] on icon "button" at bounding box center [130, 261] width 13 height 15
click at [770, 329] on span "To compare high school genetics coursework" at bounding box center [770, 330] width 288 height 22
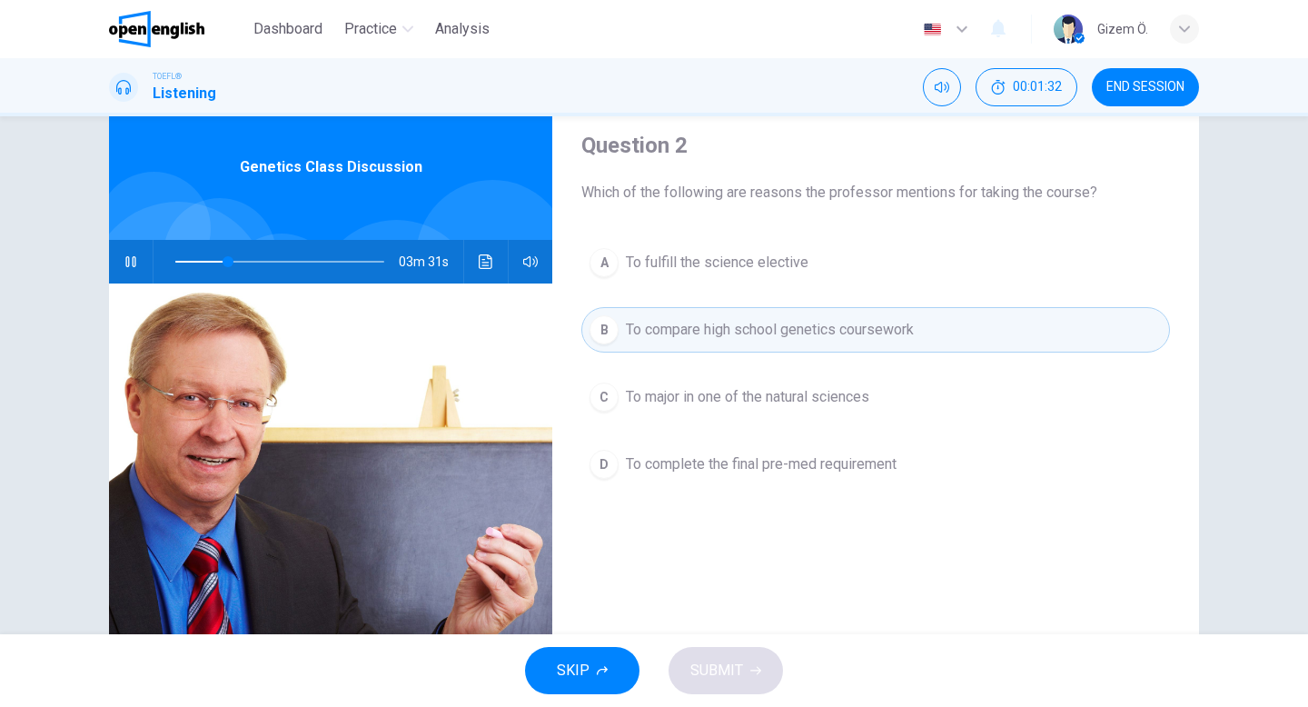
click at [745, 346] on button "B To compare high school genetics coursework" at bounding box center [875, 329] width 589 height 45
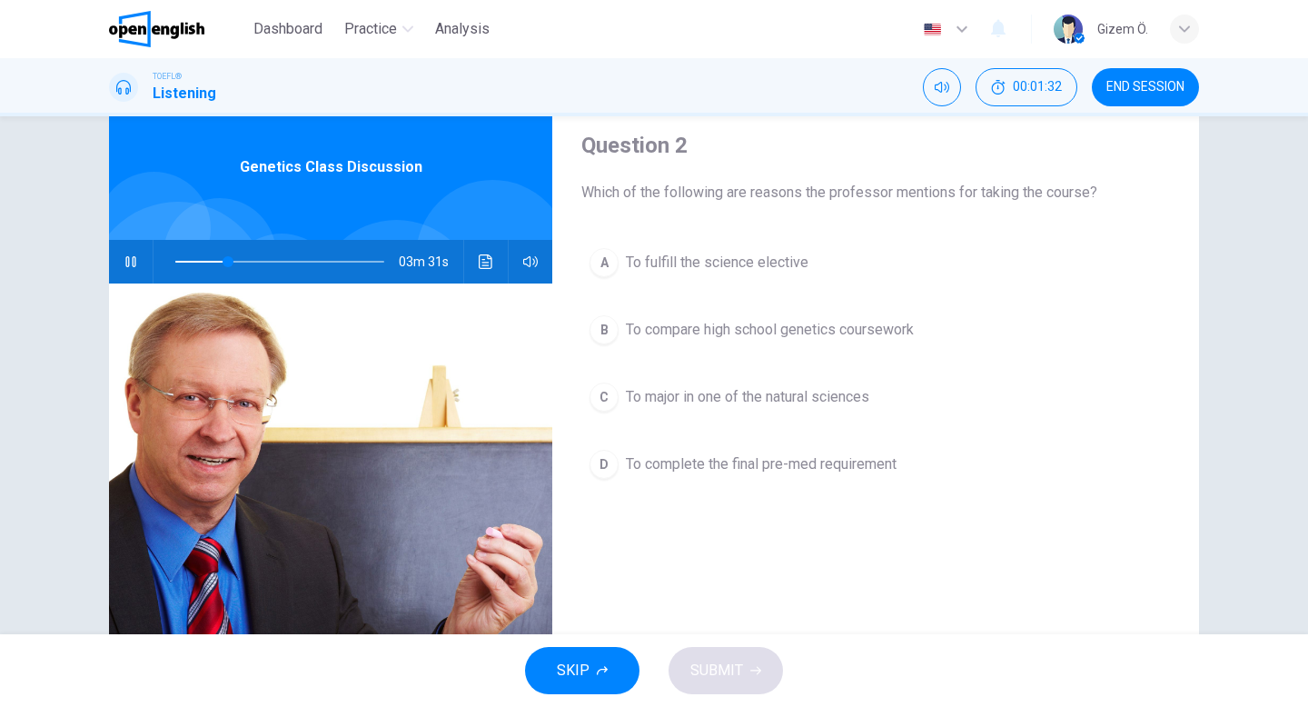
click at [745, 346] on button "B To compare high school genetics coursework" at bounding box center [875, 329] width 589 height 45
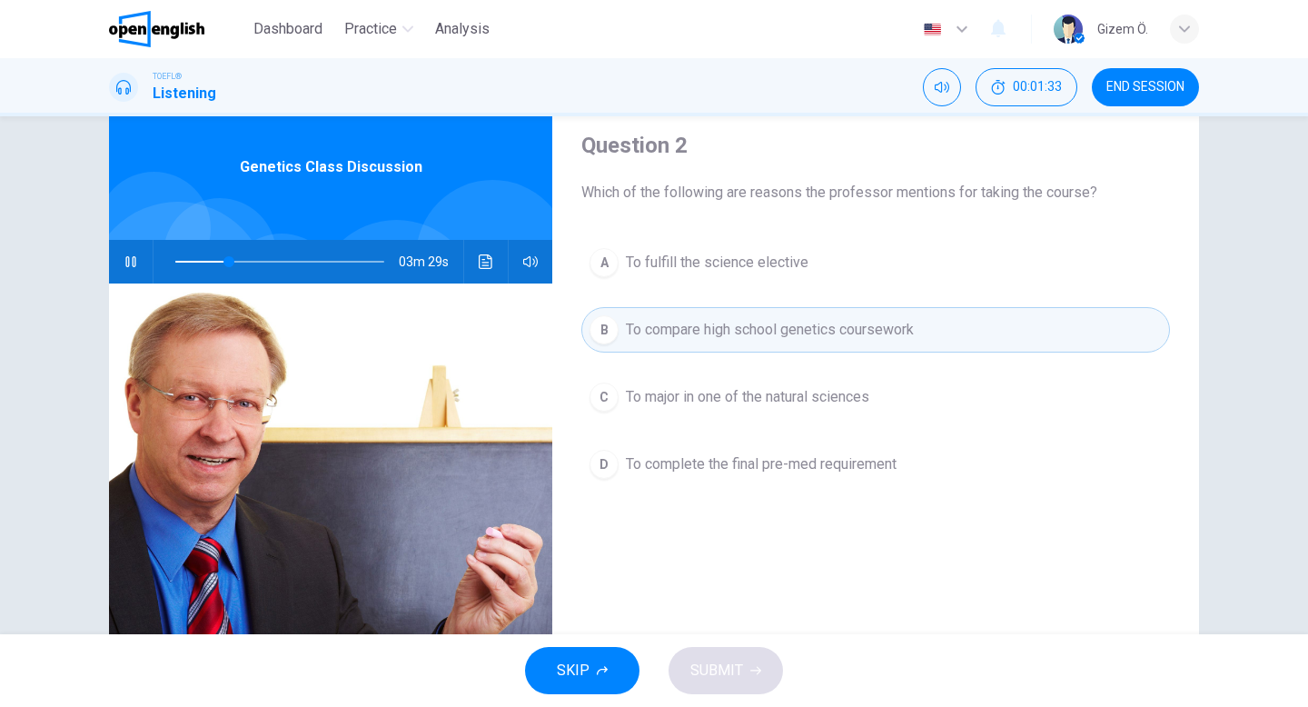
click at [694, 674] on div "SKIP SUBMIT" at bounding box center [654, 670] width 1308 height 73
click at [744, 336] on span "To compare high school genetics coursework" at bounding box center [770, 330] width 288 height 22
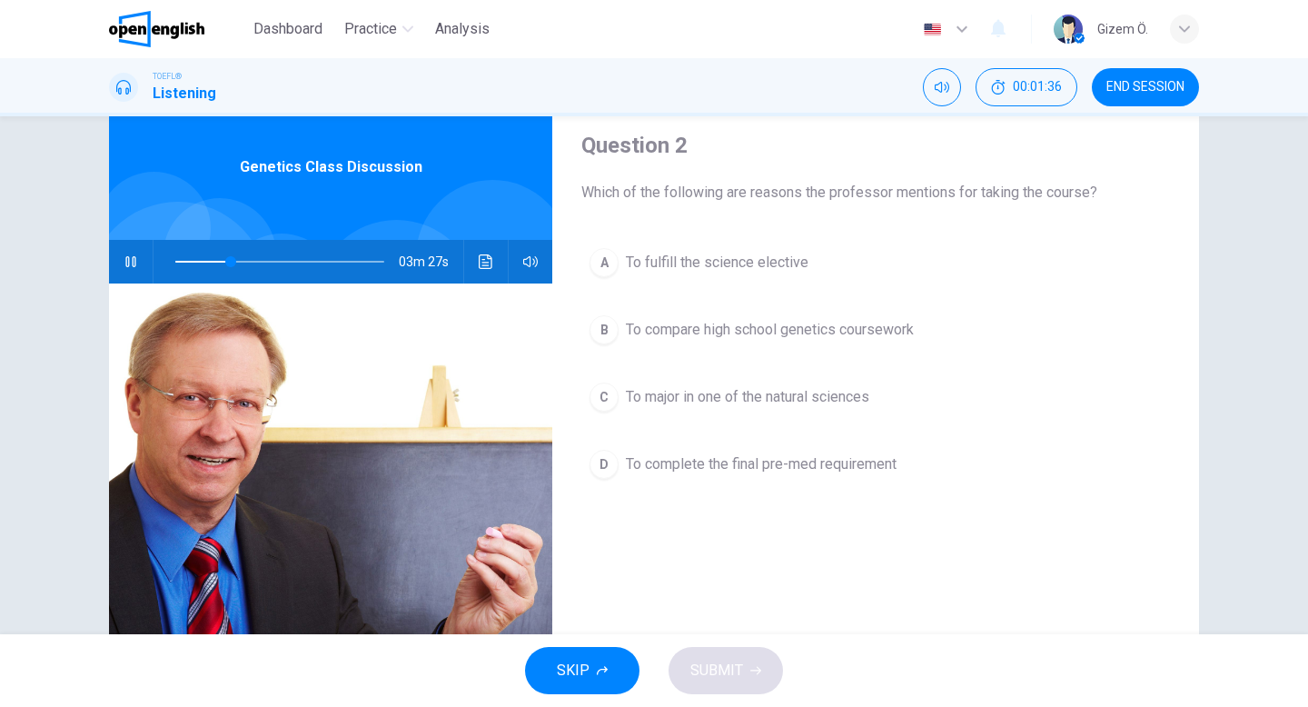
click at [744, 336] on span "To compare high school genetics coursework" at bounding box center [770, 330] width 288 height 22
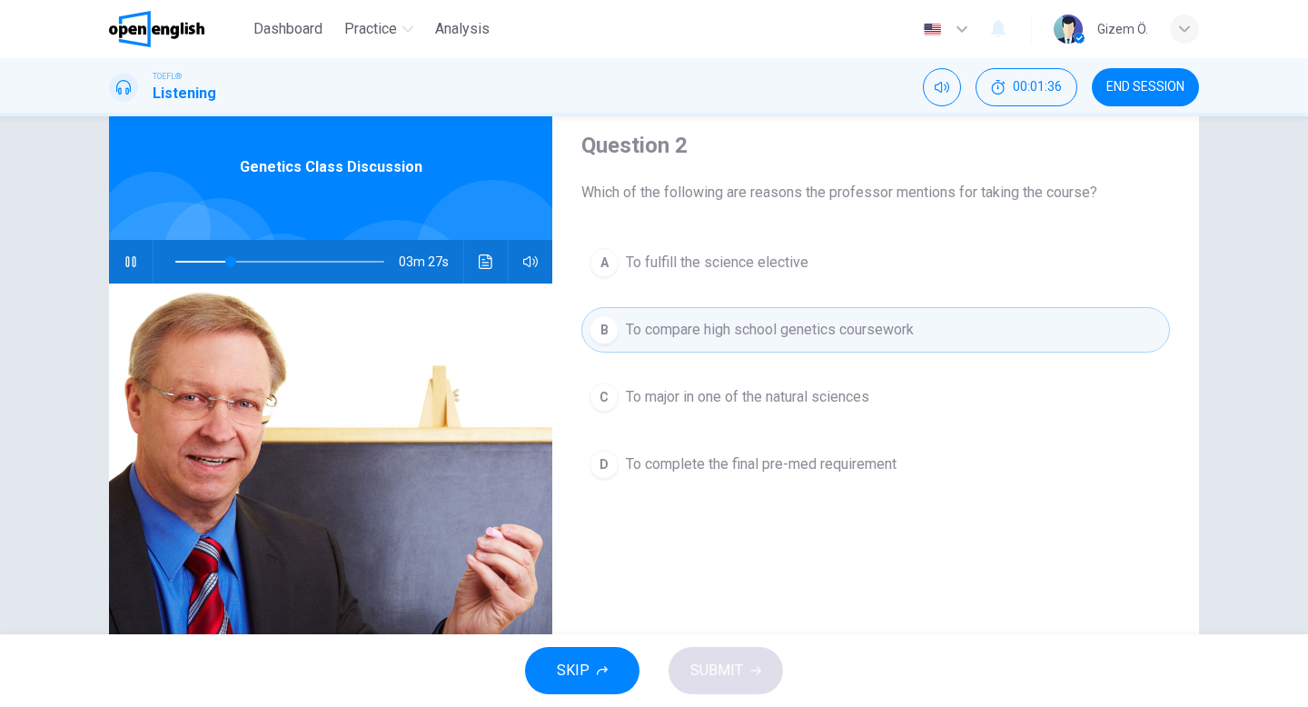
click at [744, 336] on span "To compare high school genetics coursework" at bounding box center [770, 330] width 288 height 22
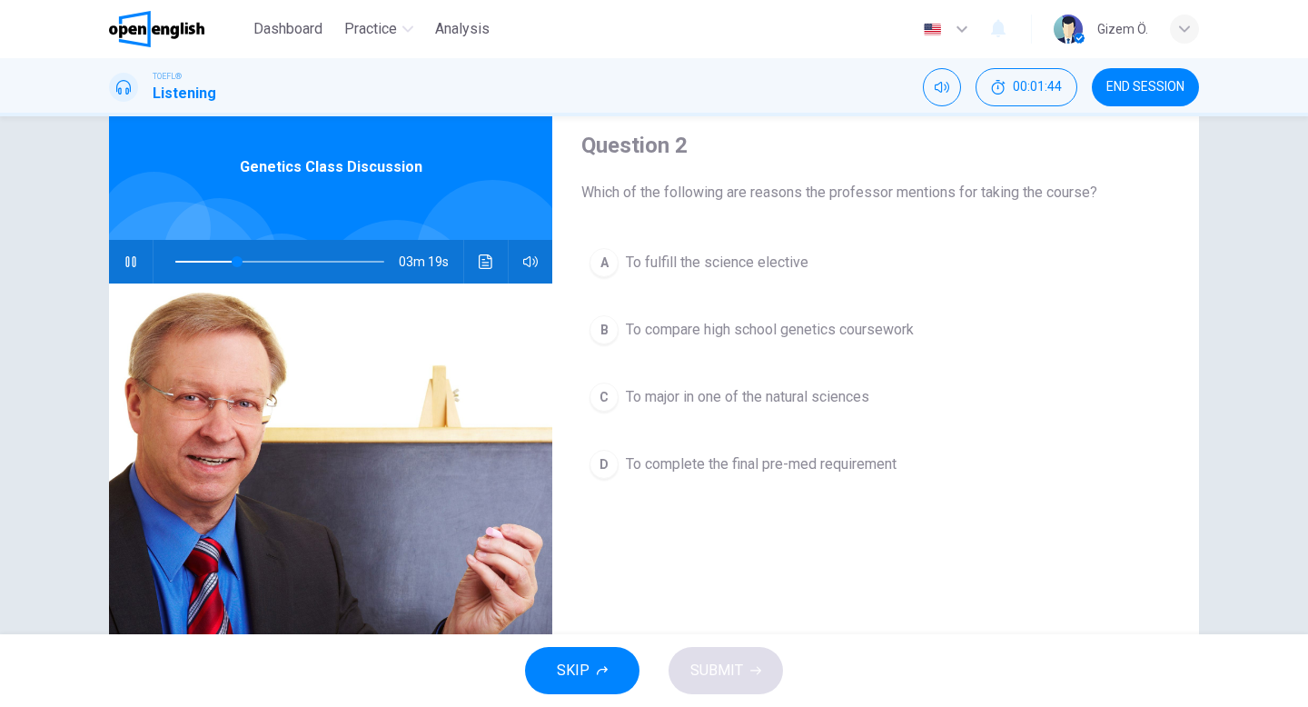
click at [886, 334] on span "To compare high school genetics coursework" at bounding box center [770, 330] width 288 height 22
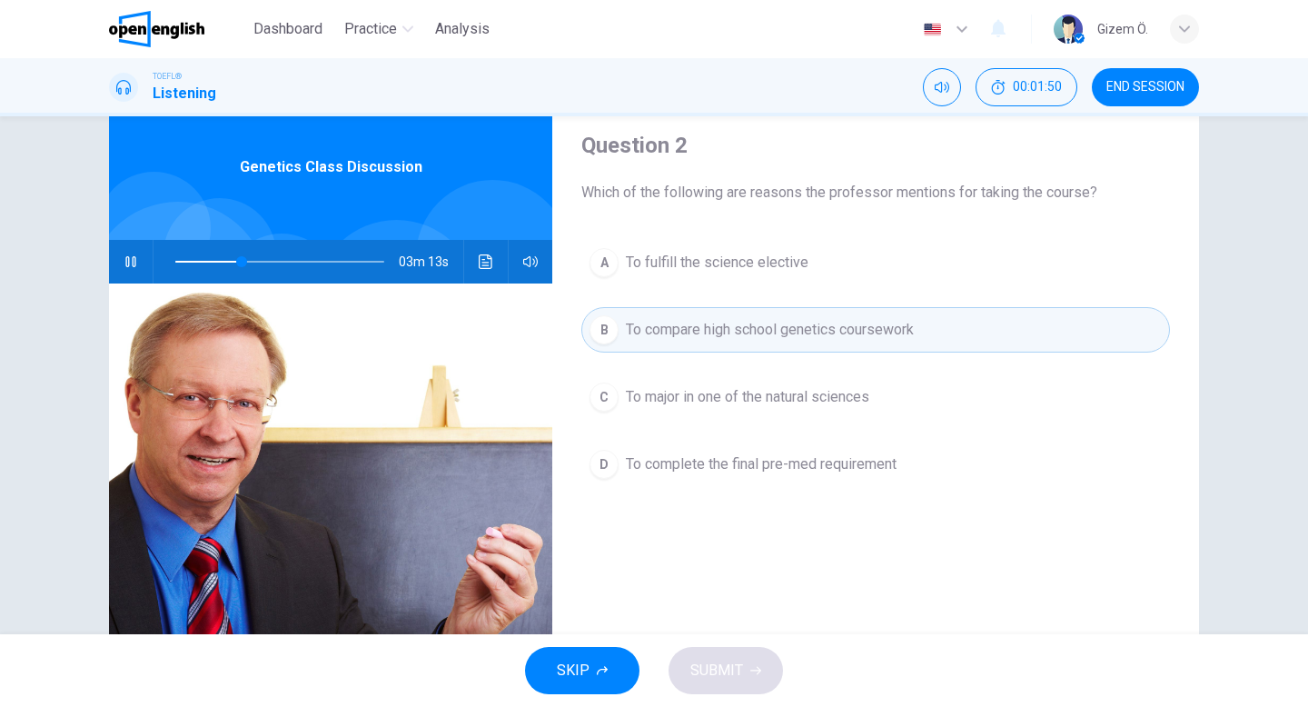
click at [826, 407] on span "To major in one of the natural sciences" at bounding box center [747, 397] width 243 height 22
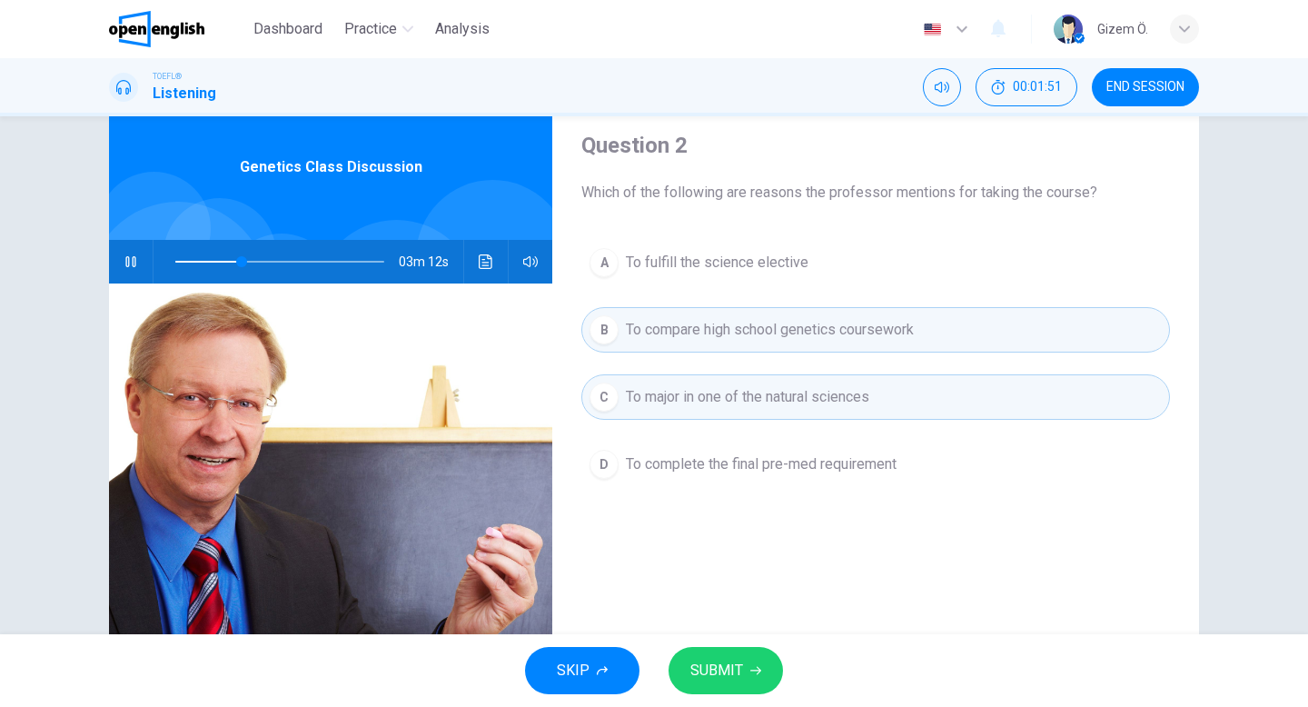
click at [847, 343] on button "B To compare high school genetics coursework" at bounding box center [875, 329] width 589 height 45
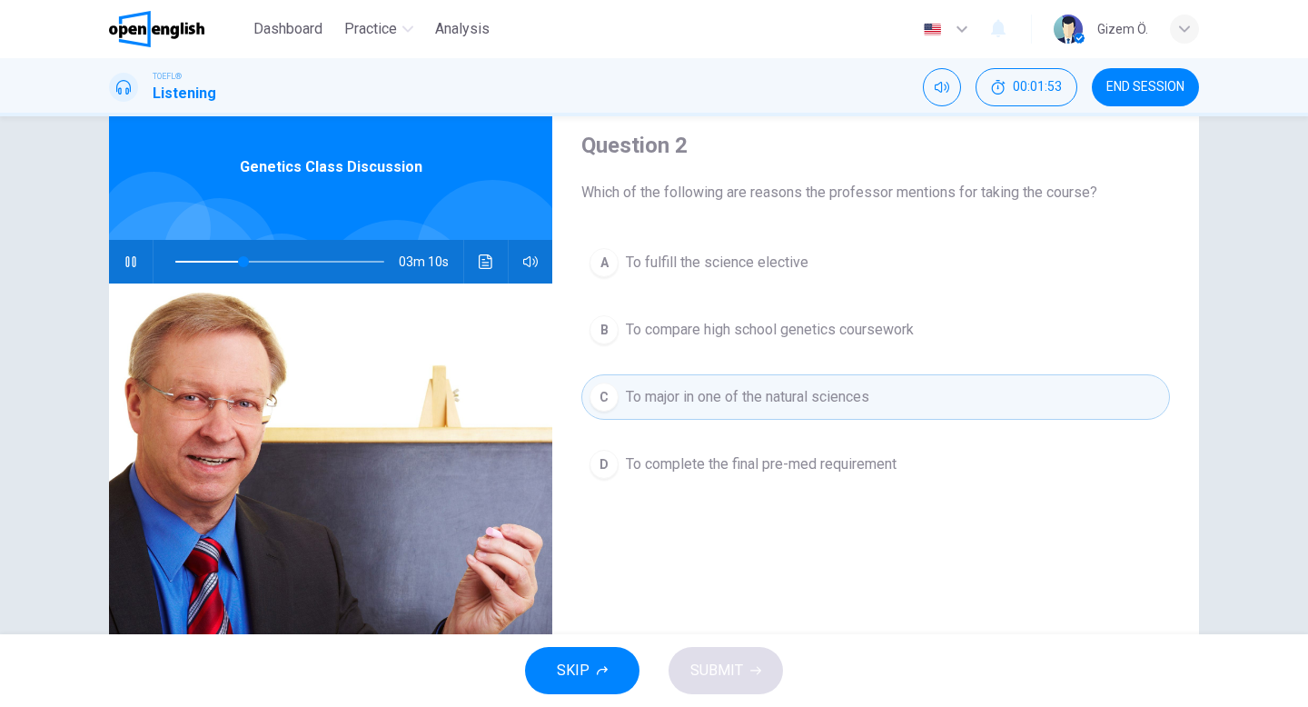
click at [847, 343] on button "B To compare high school genetics coursework" at bounding box center [875, 329] width 589 height 45
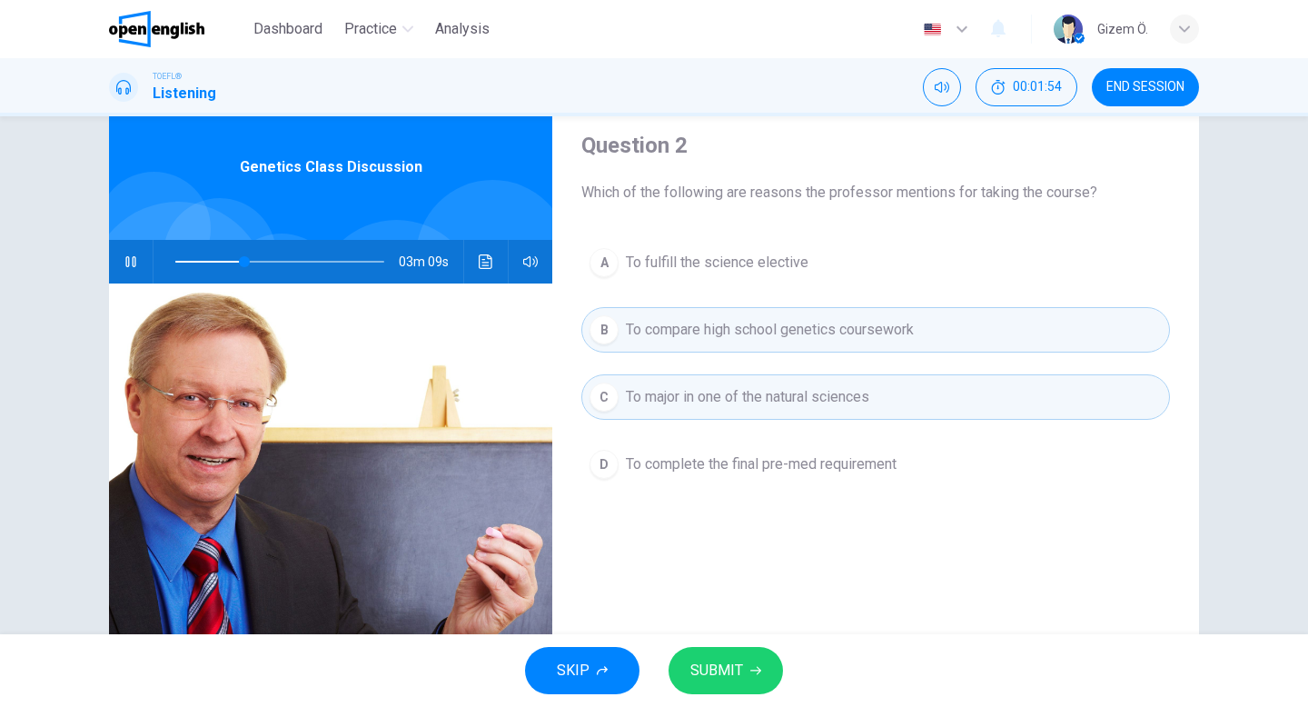
click at [847, 343] on button "B To compare high school genetics coursework" at bounding box center [875, 329] width 589 height 45
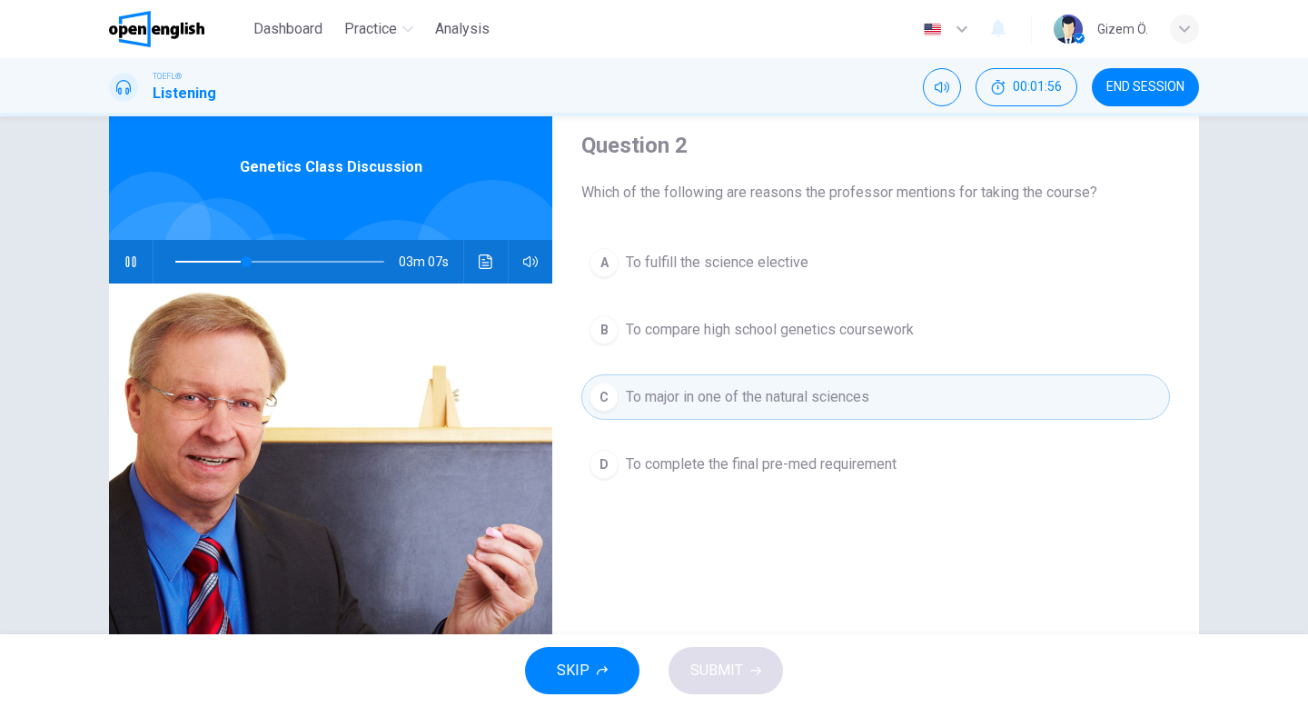
click at [844, 307] on button "B To compare high school genetics coursework" at bounding box center [875, 329] width 589 height 45
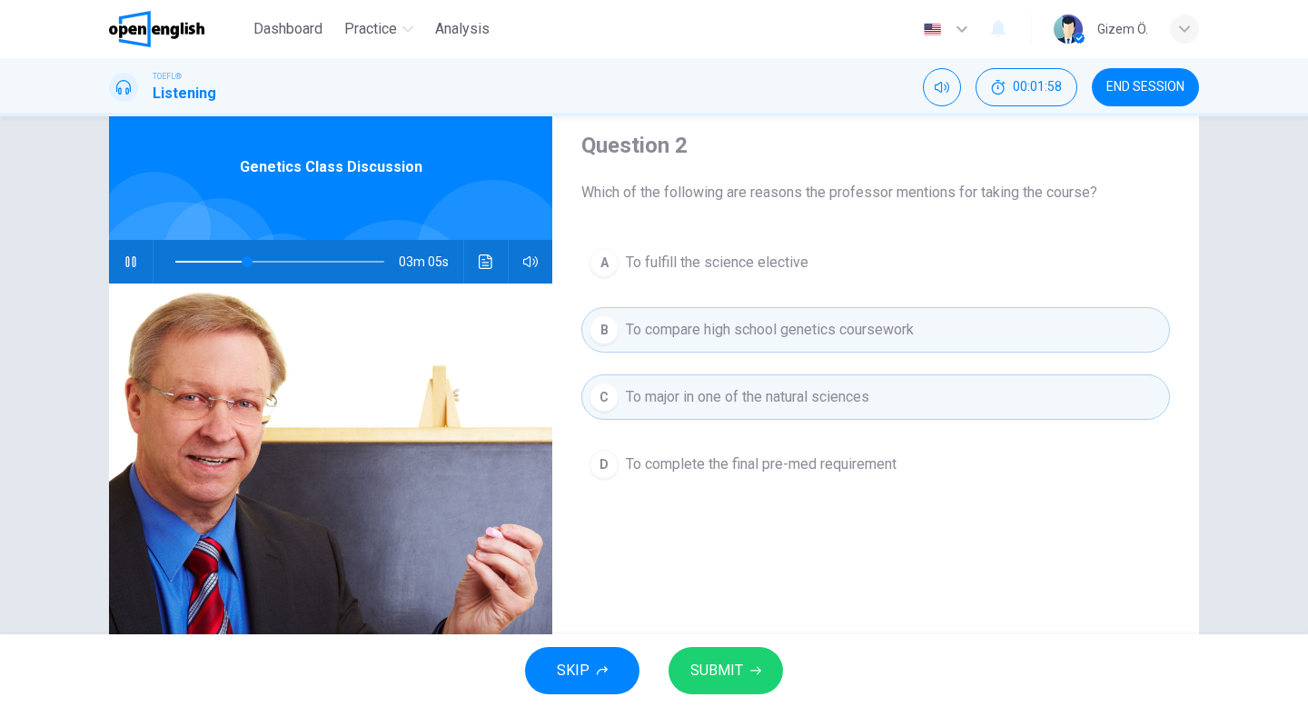
click at [719, 696] on div "SKIP SUBMIT" at bounding box center [654, 670] width 1308 height 73
click at [725, 659] on span "SUBMIT" at bounding box center [716, 670] width 53 height 25
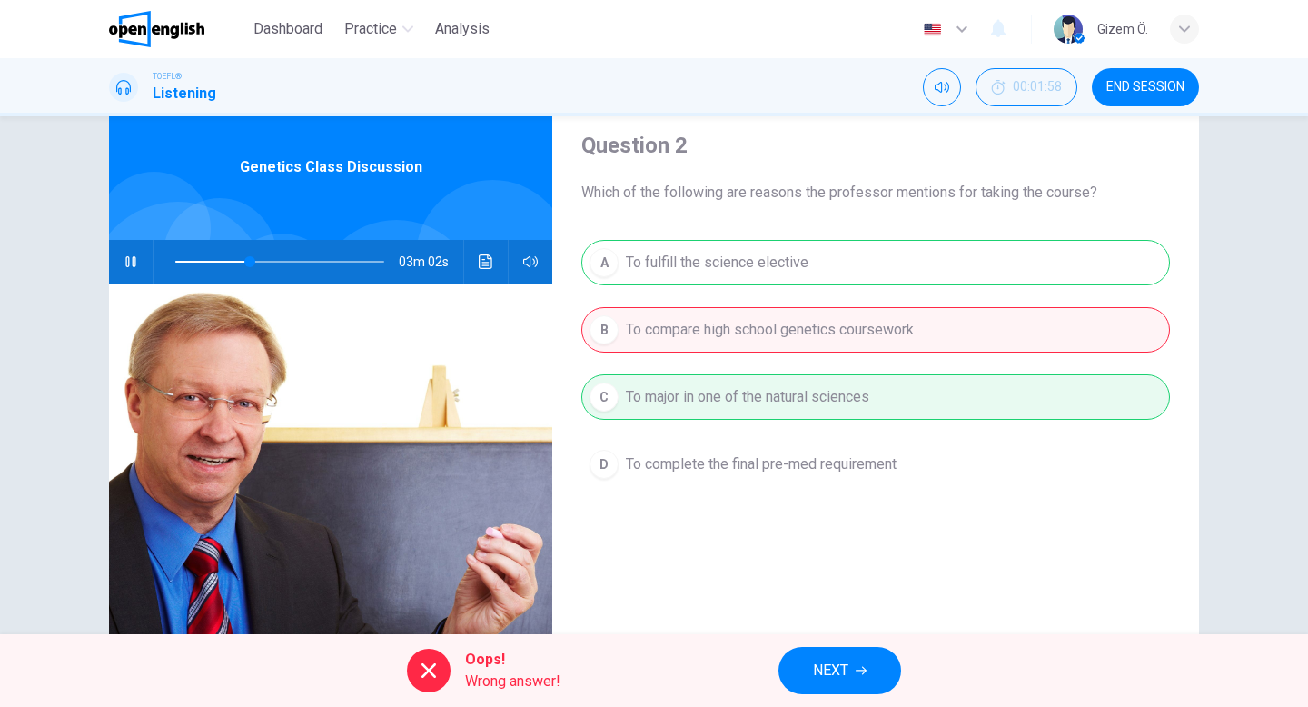
click at [824, 649] on button "NEXT" at bounding box center [839, 670] width 123 height 47
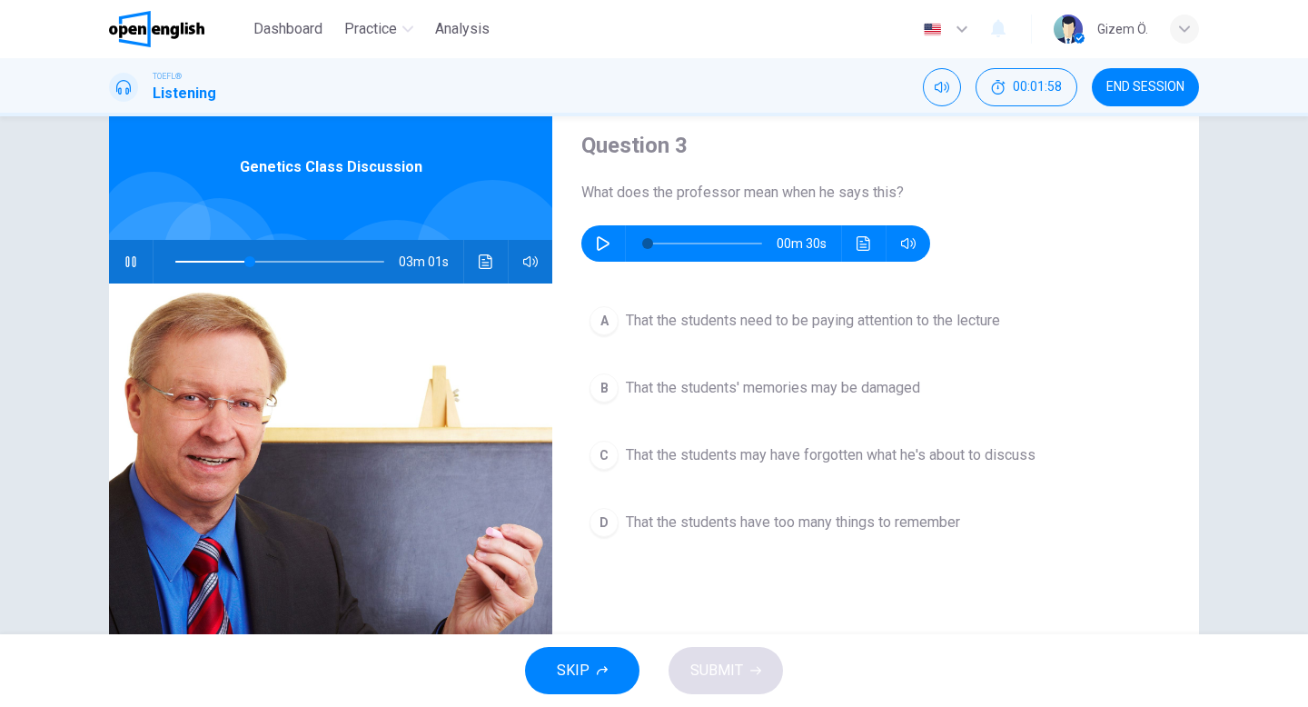
click at [797, 455] on span "That the students may have forgotten what he's about to discuss" at bounding box center [831, 455] width 410 height 22
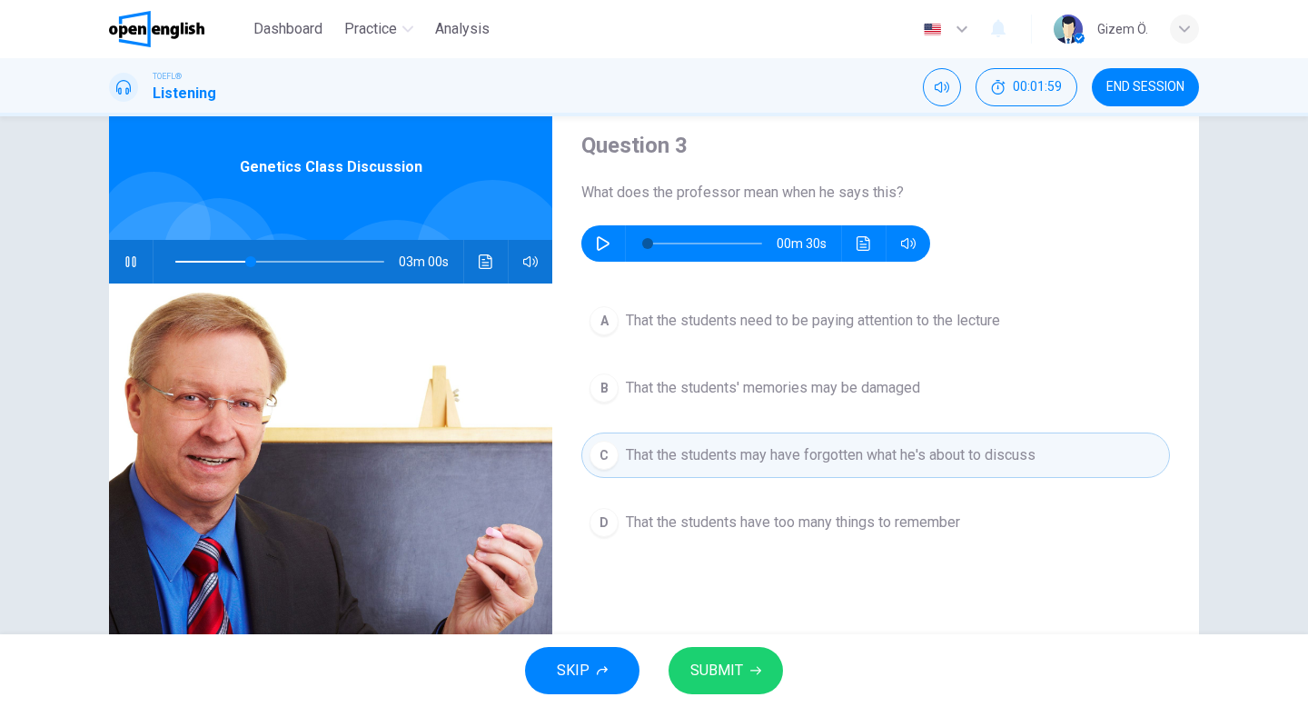
click at [797, 455] on span "That the students may have forgotten what he's about to discuss" at bounding box center [831, 455] width 410 height 22
click at [139, 269] on button "button" at bounding box center [130, 262] width 29 height 44
type input "**"
click at [606, 241] on icon "button" at bounding box center [603, 243] width 13 height 15
type input "*"
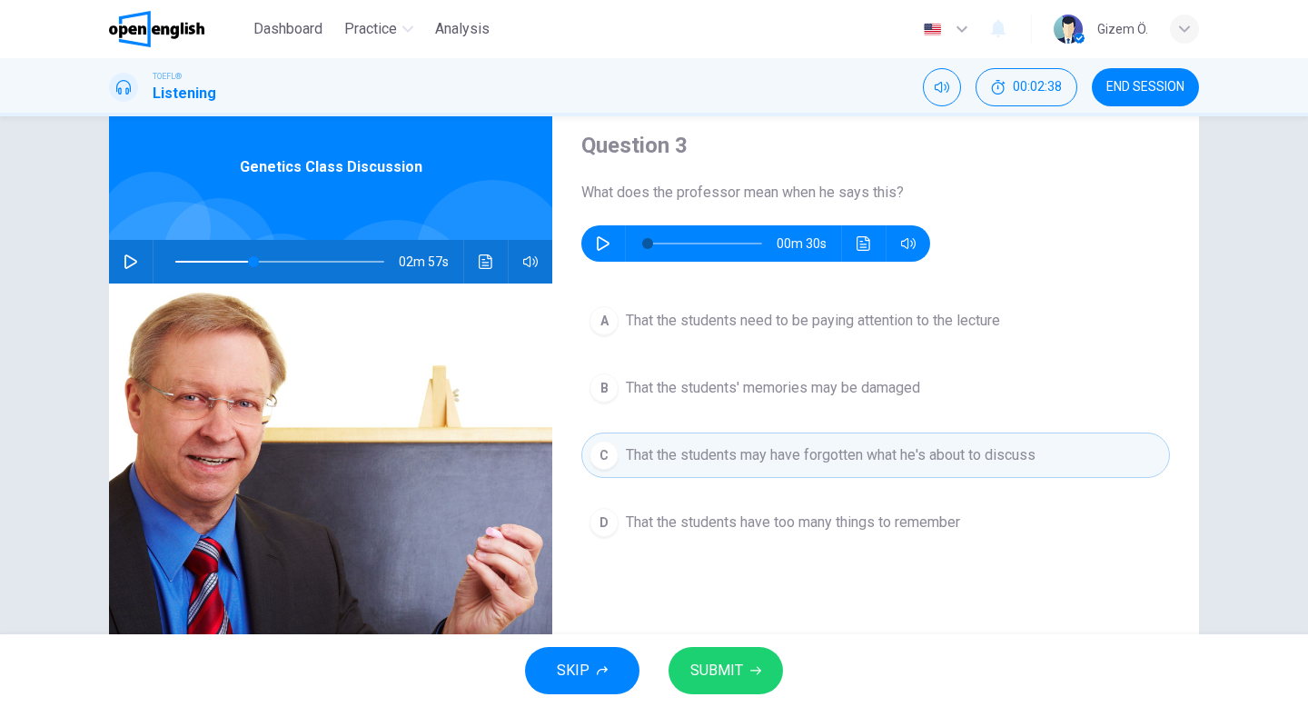
click at [831, 392] on span "That the students' memories may be damaged" at bounding box center [773, 388] width 294 height 22
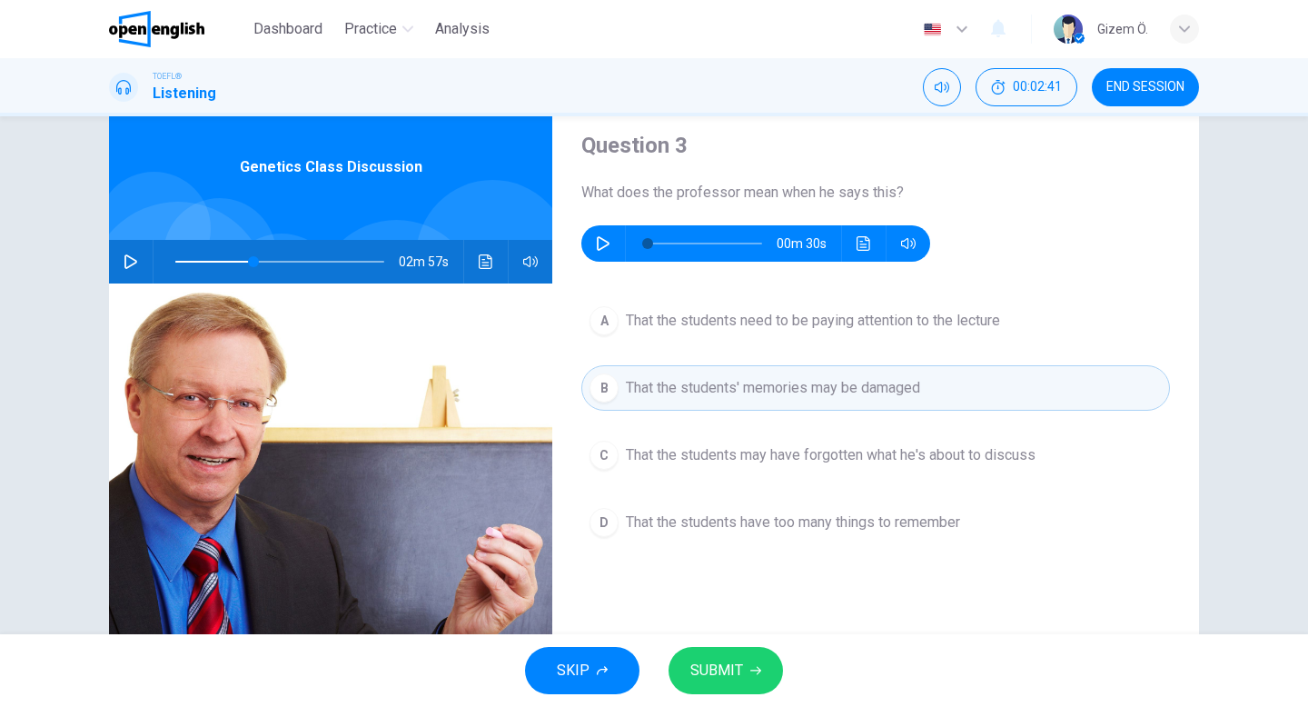
click at [727, 665] on span "SUBMIT" at bounding box center [716, 670] width 53 height 25
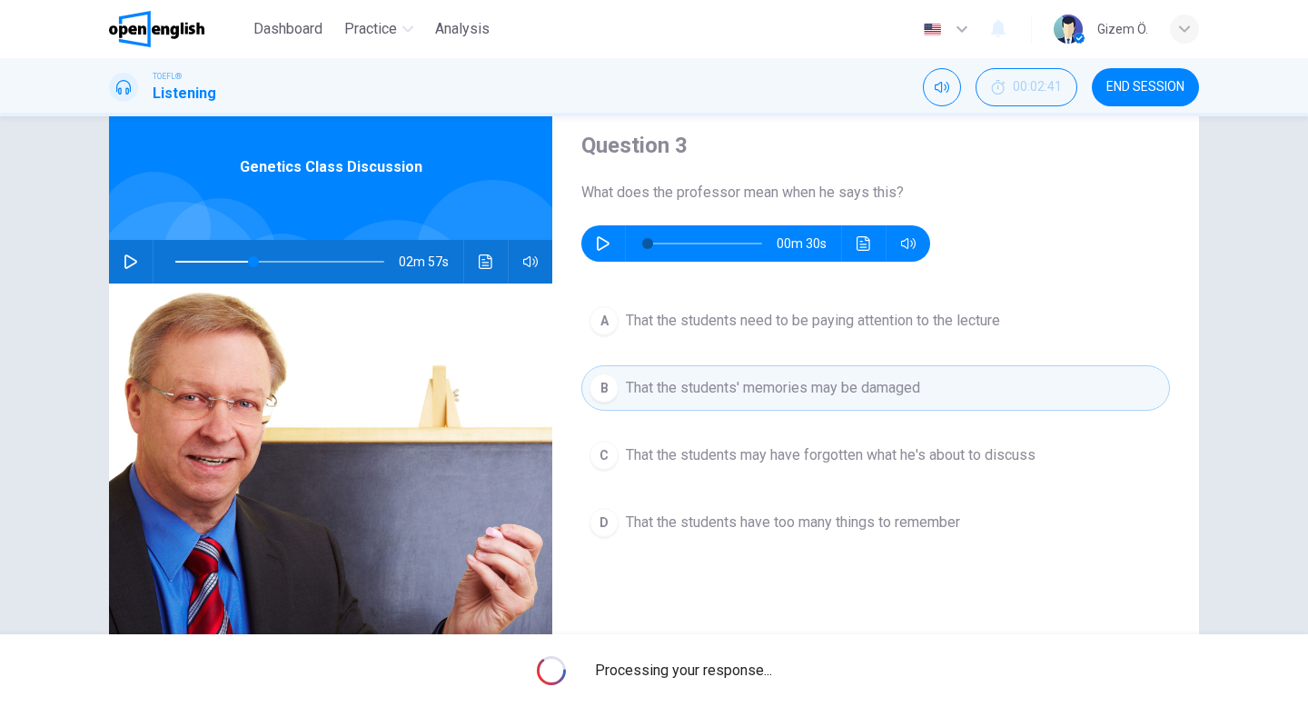
type input "**"
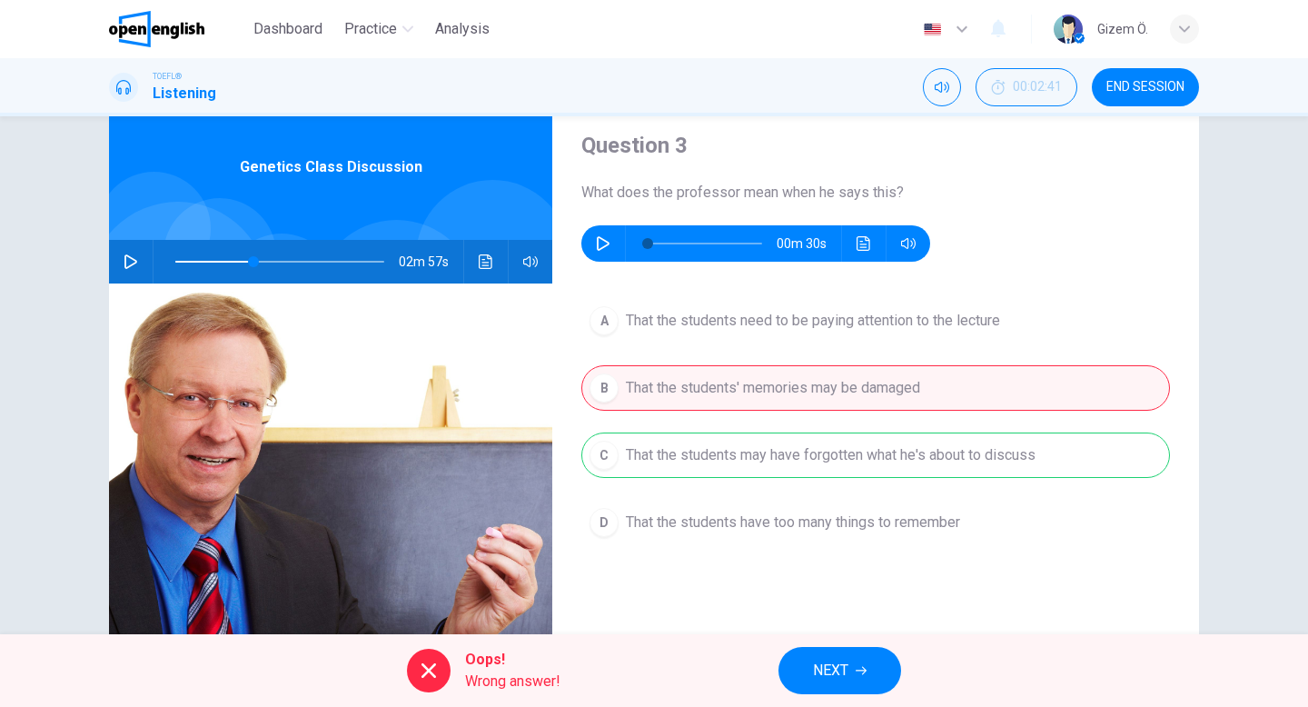
click at [614, 238] on button "button" at bounding box center [603, 243] width 29 height 36
type input "**"
click at [828, 666] on span "NEXT" at bounding box center [830, 670] width 35 height 25
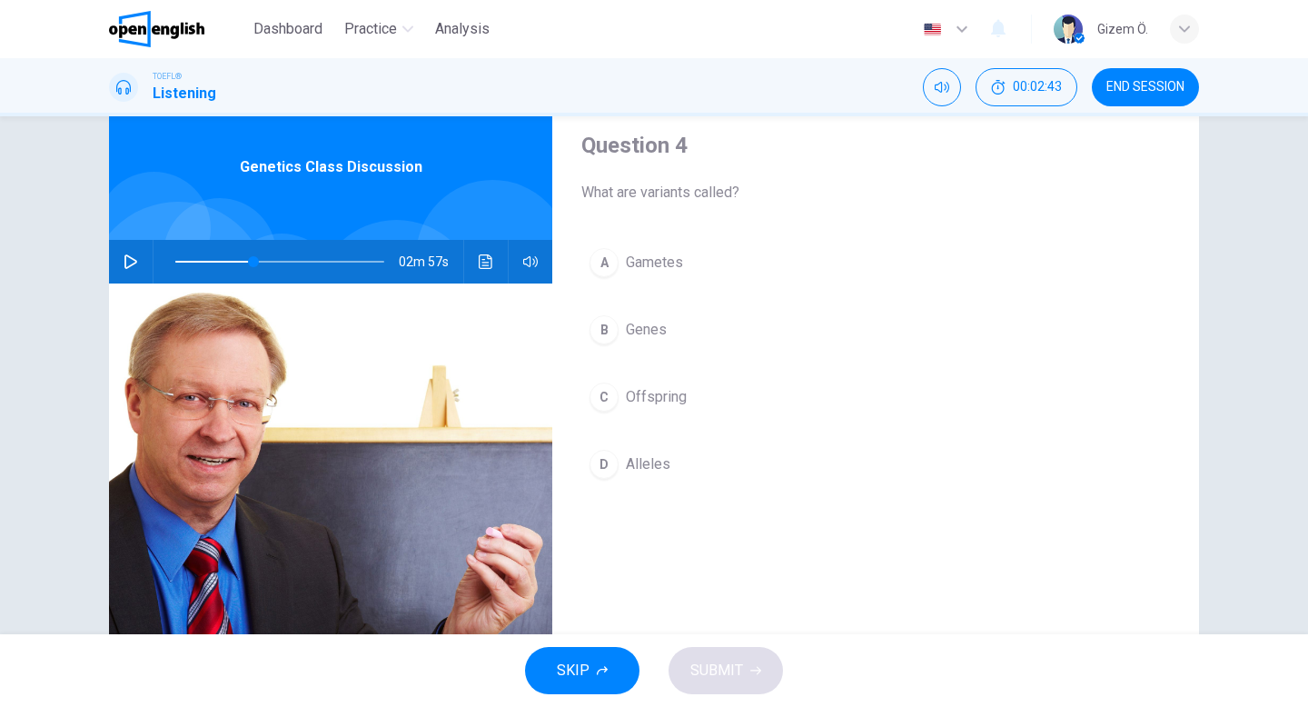
click at [138, 257] on button "button" at bounding box center [130, 262] width 29 height 44
click at [646, 341] on button "B Genes" at bounding box center [875, 329] width 589 height 45
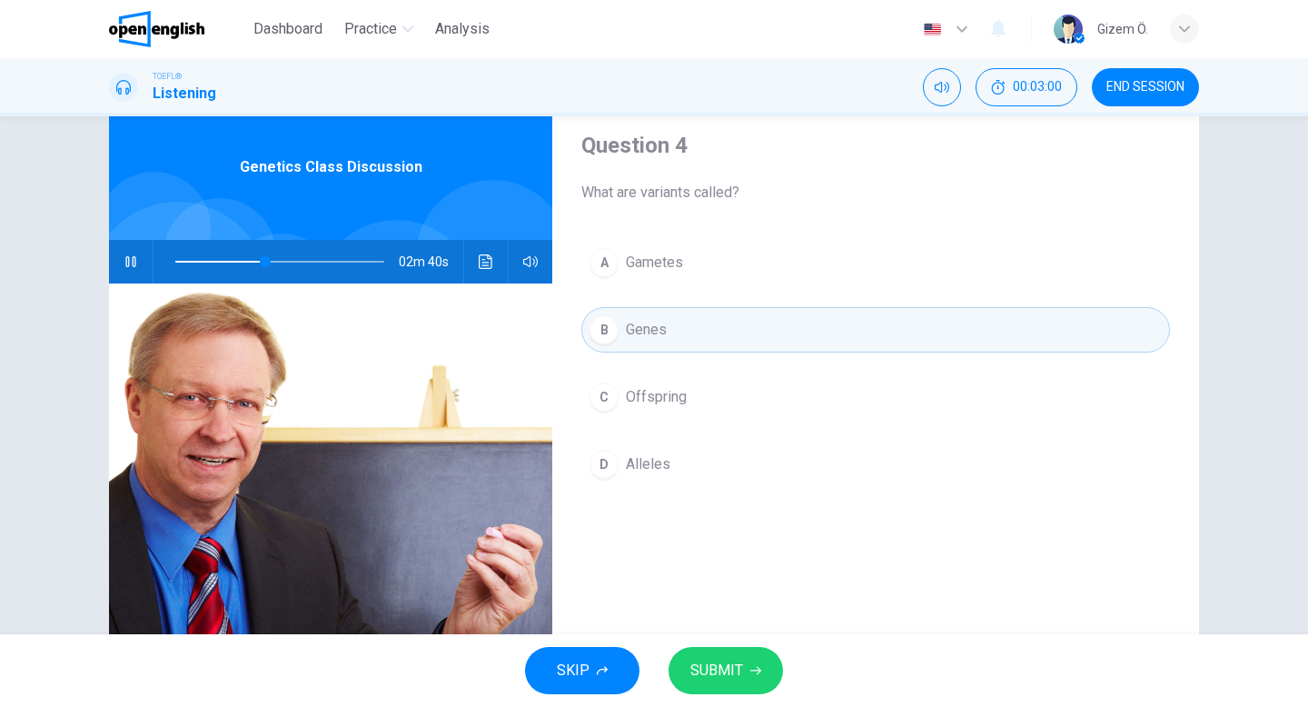
click at [534, 259] on icon "button" at bounding box center [530, 261] width 15 height 15
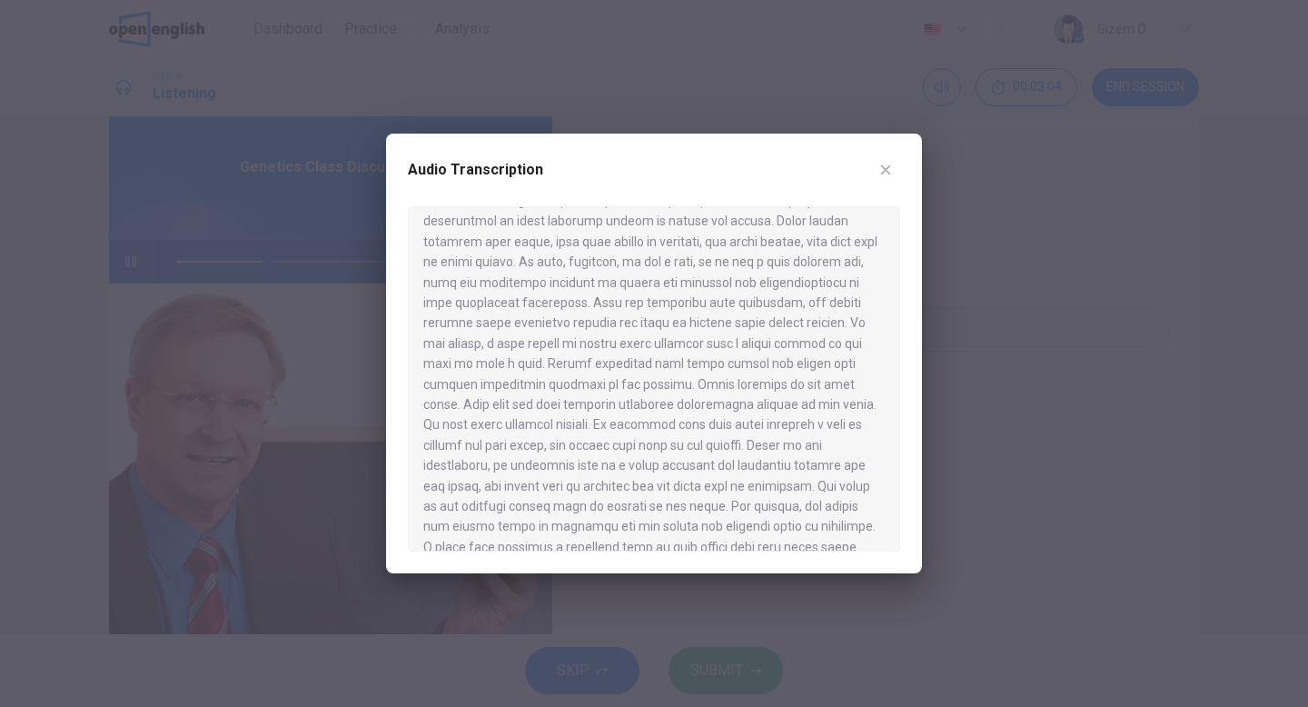
scroll to position [301, 0]
click at [896, 163] on button "button" at bounding box center [885, 169] width 29 height 29
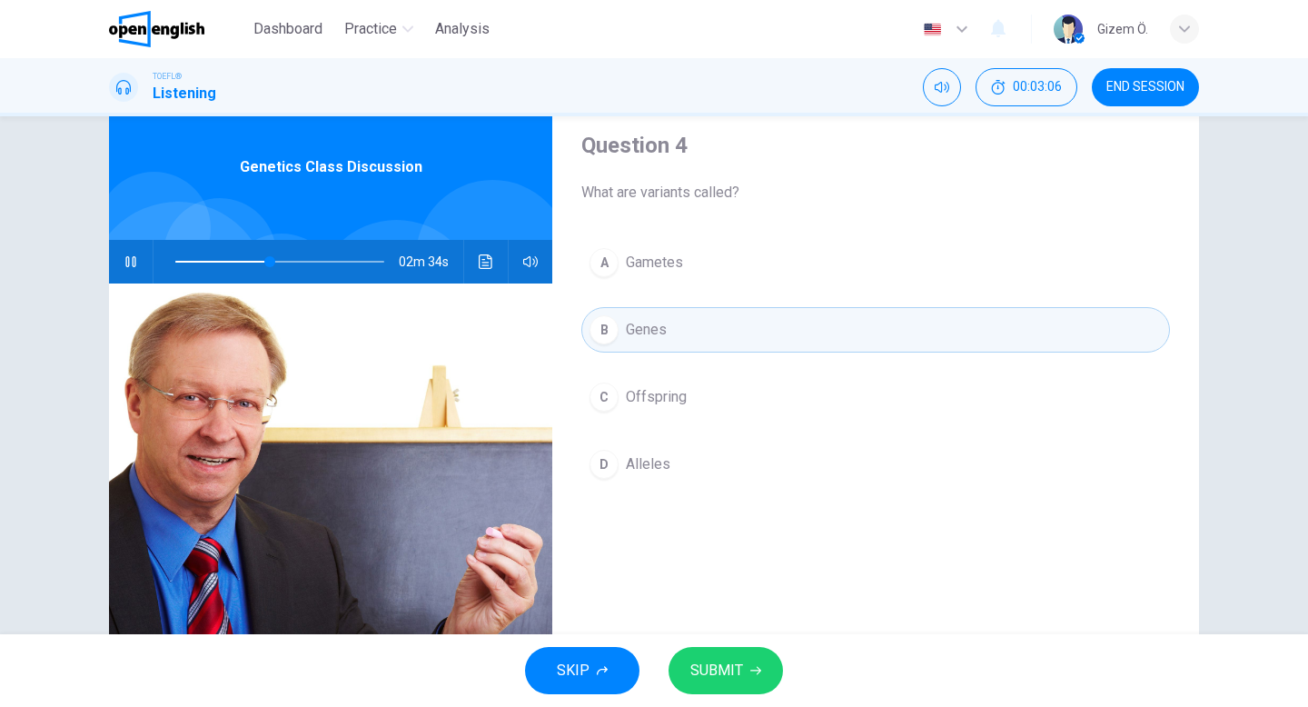
click at [779, 288] on div "A Gametes B Genes C Offspring D Alleles" at bounding box center [875, 381] width 589 height 283
click at [778, 262] on button "A Gametes" at bounding box center [875, 262] width 589 height 45
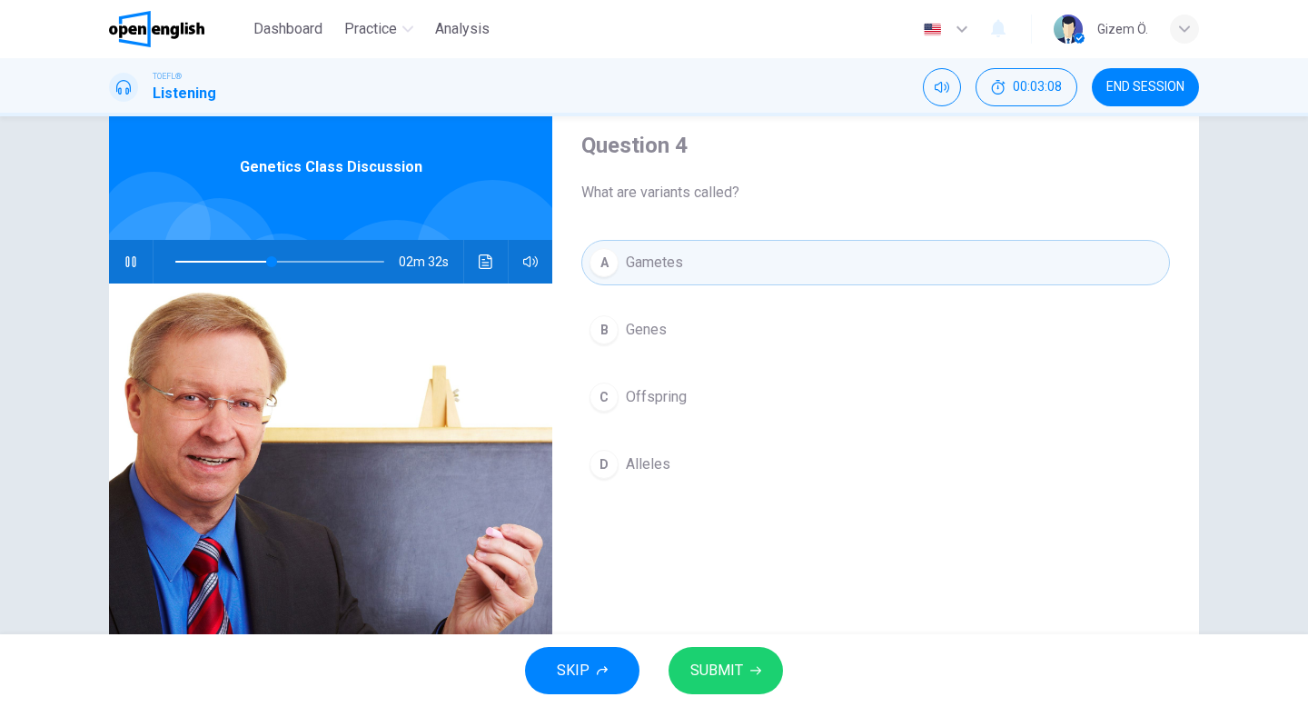
click at [722, 665] on span "SUBMIT" at bounding box center [716, 670] width 53 height 25
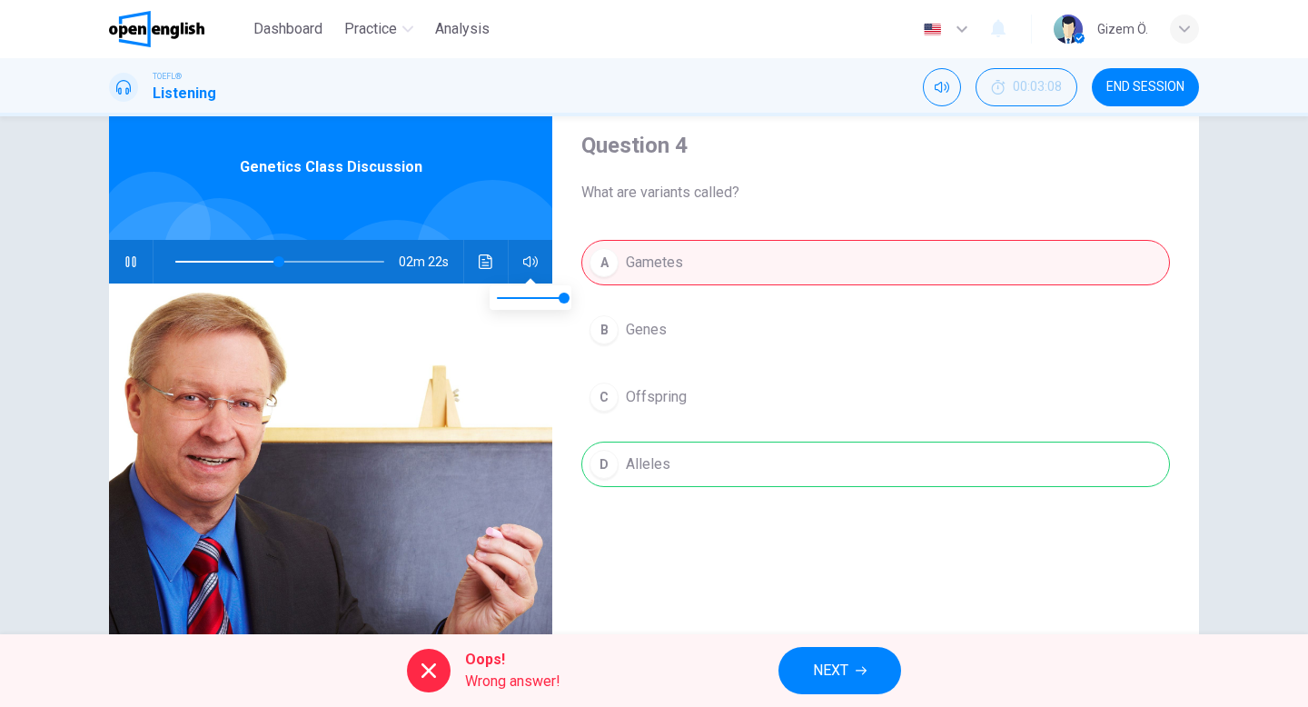
click at [530, 260] on icon "button" at bounding box center [530, 261] width 15 height 11
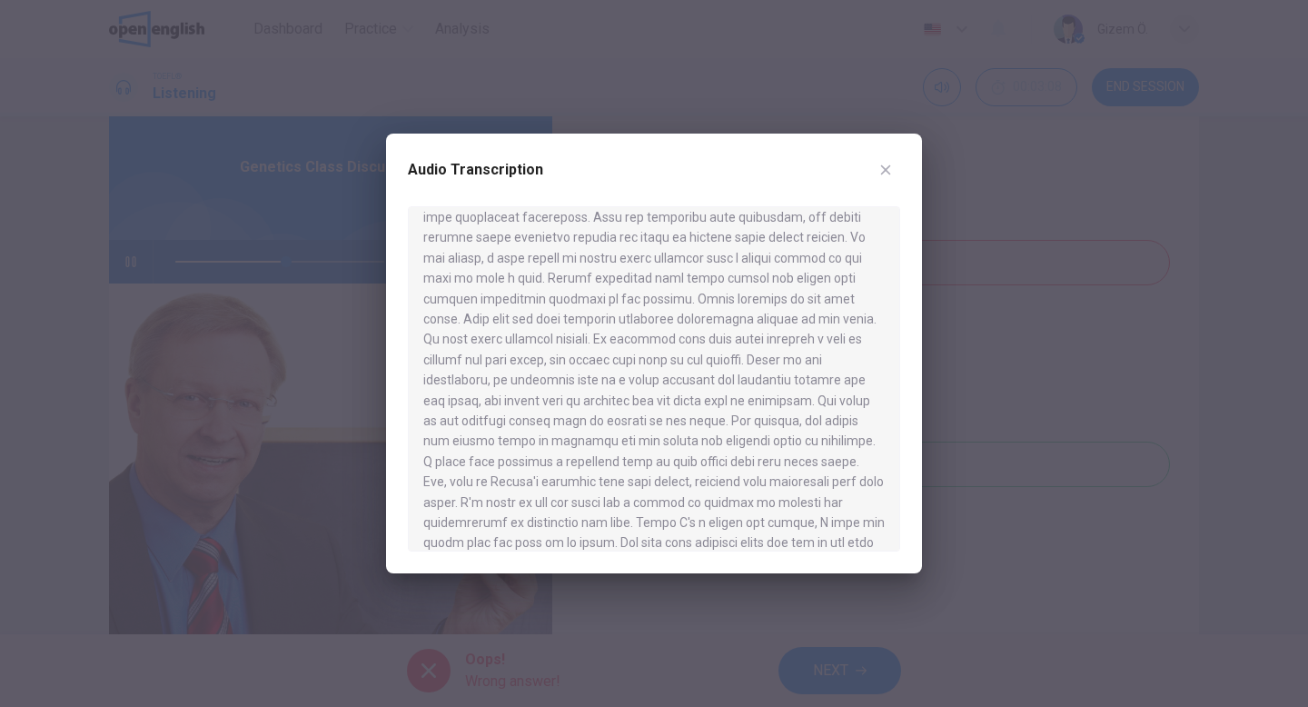
scroll to position [374, 0]
click at [886, 166] on icon "button" at bounding box center [885, 170] width 15 height 15
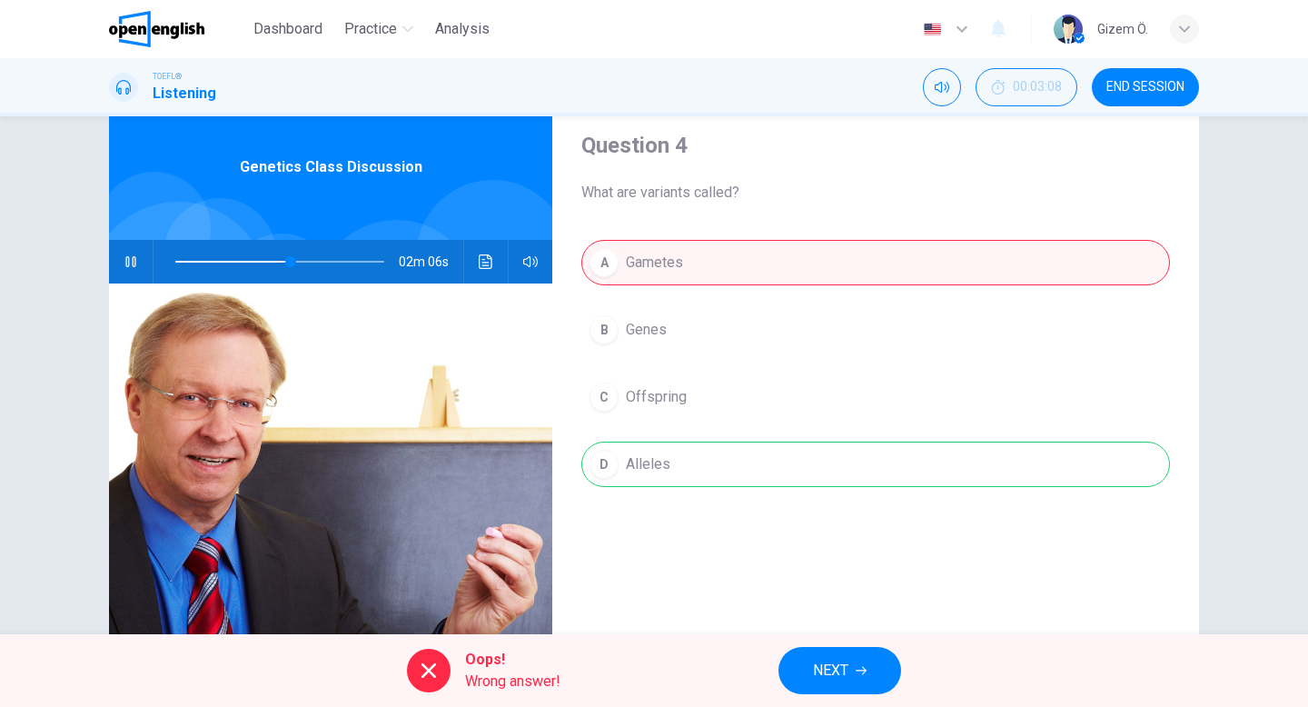
click at [819, 678] on span "NEXT" at bounding box center [830, 670] width 35 height 25
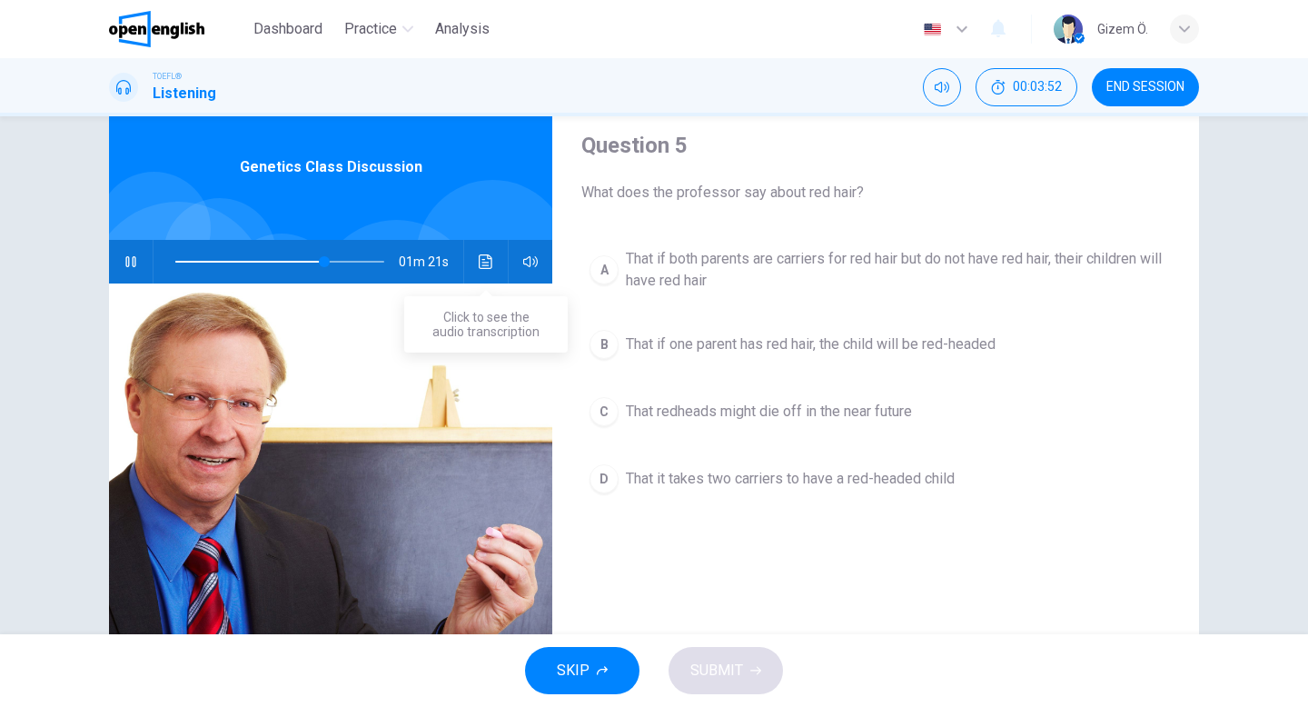
click at [490, 261] on icon "Click to see the audio transcription" at bounding box center [486, 261] width 15 height 15
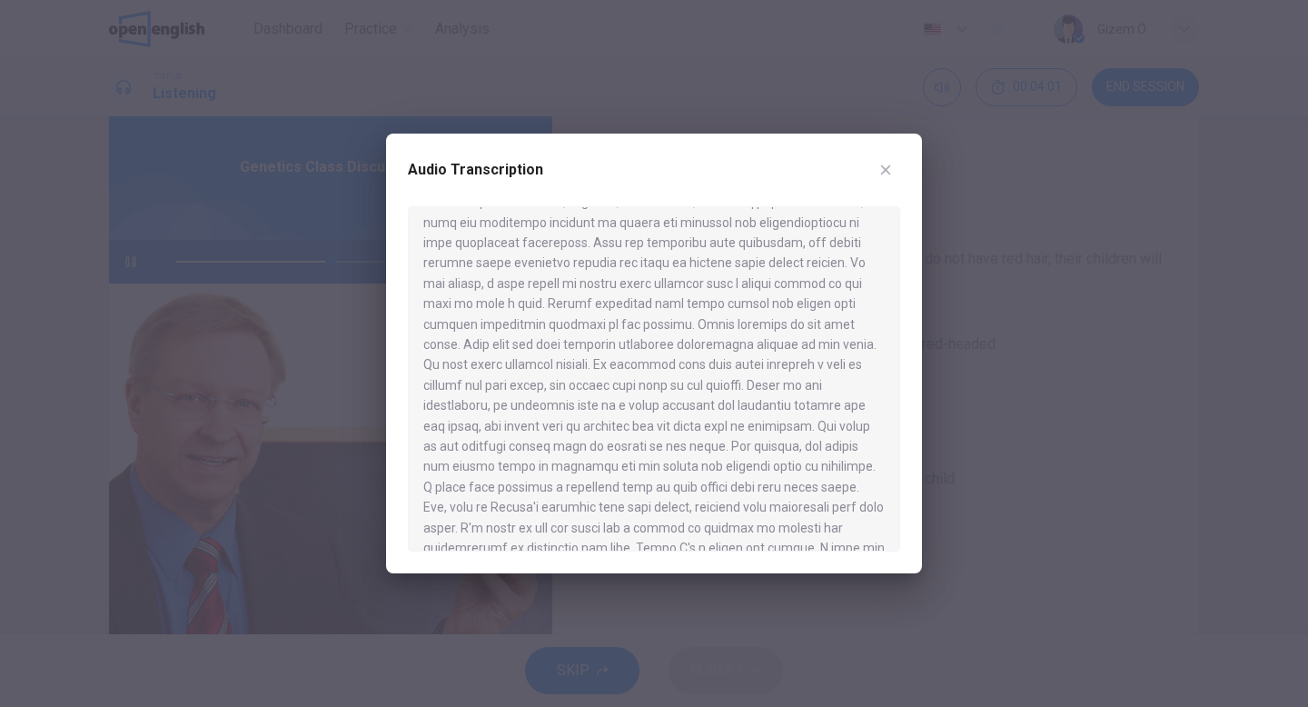
scroll to position [343, 0]
click at [889, 182] on button "button" at bounding box center [885, 169] width 29 height 29
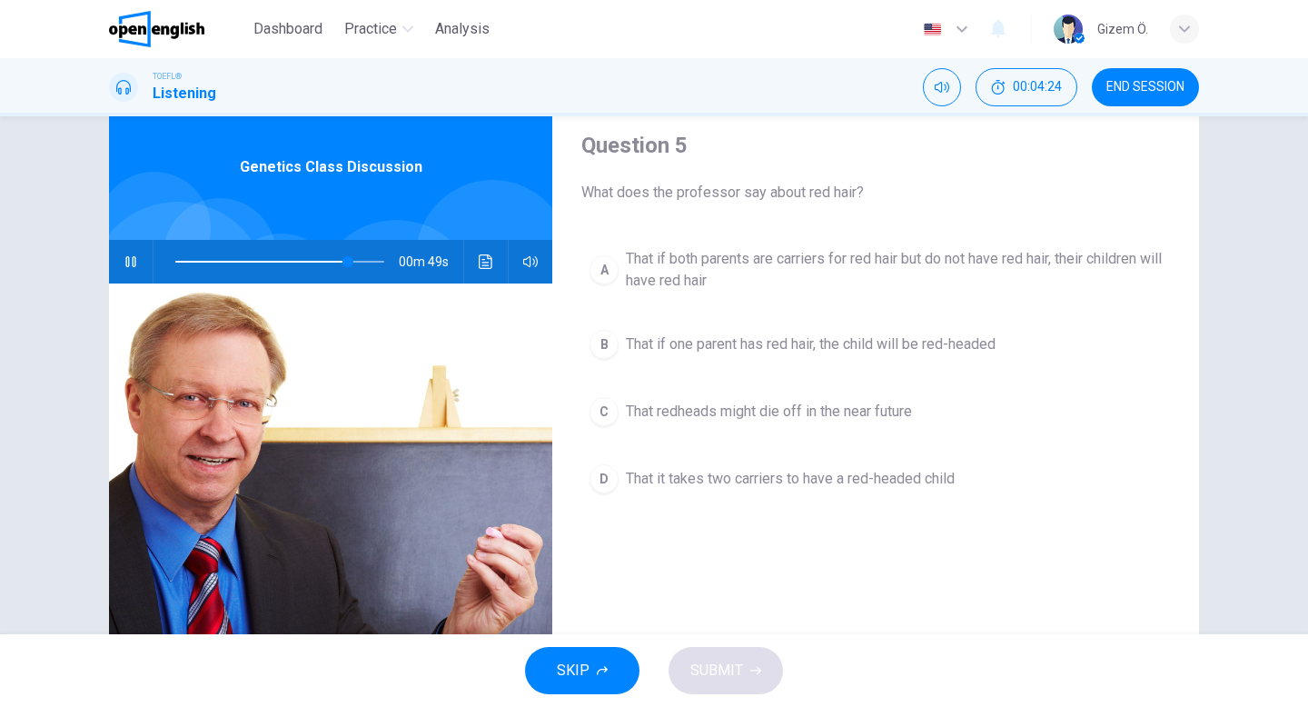
click at [865, 462] on button "D That it takes two carriers to have a red-headed child" at bounding box center [875, 478] width 589 height 45
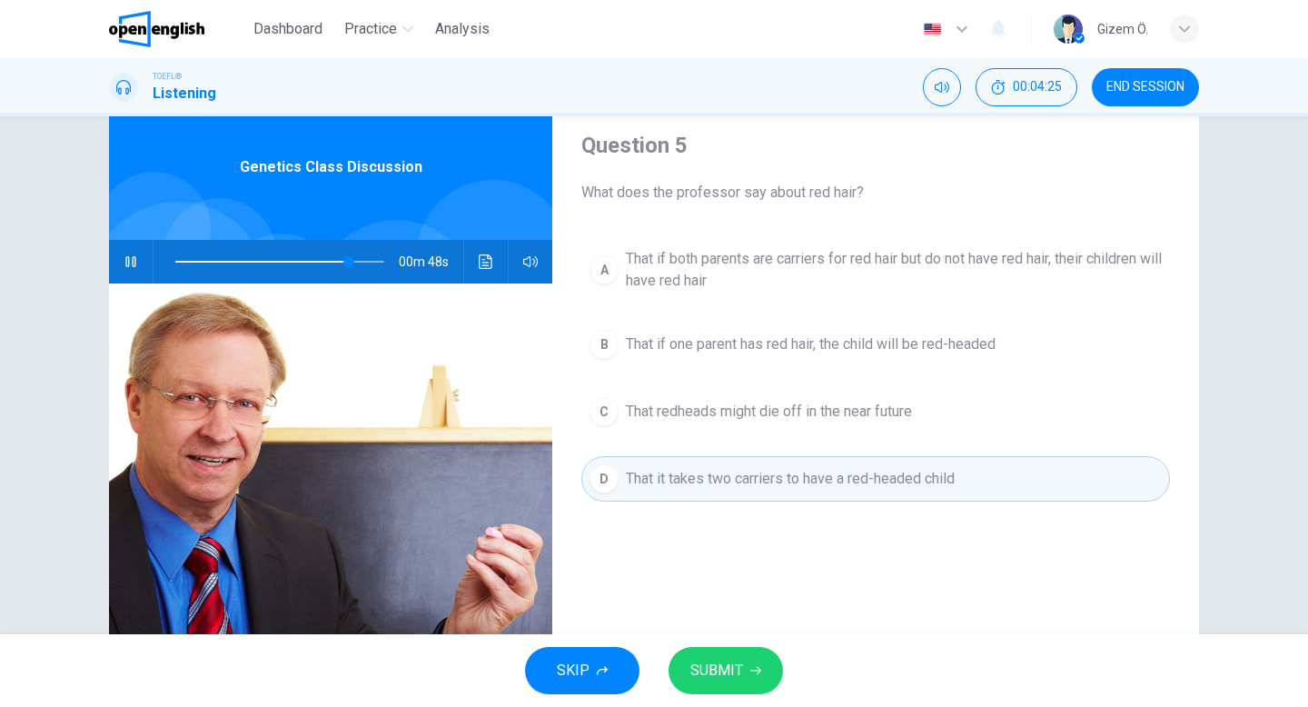
click at [767, 660] on button "SUBMIT" at bounding box center [725, 670] width 114 height 47
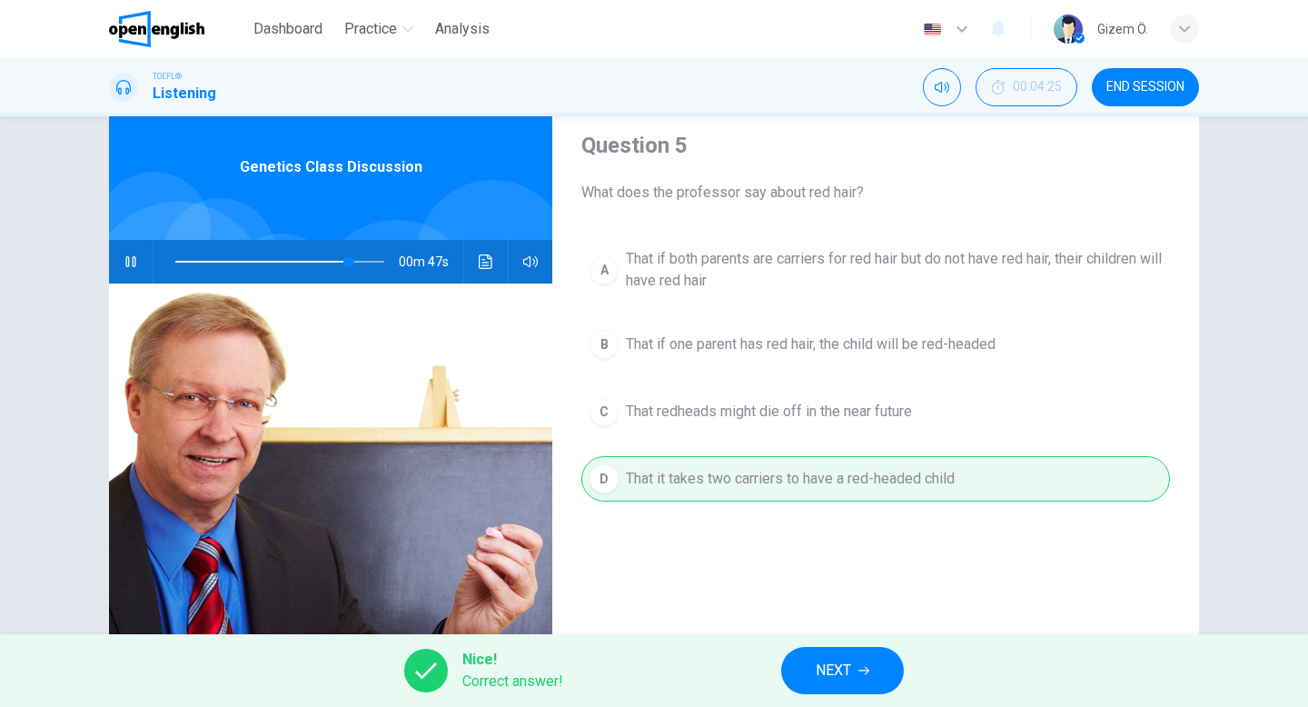
click at [819, 684] on button "NEXT" at bounding box center [842, 670] width 123 height 47
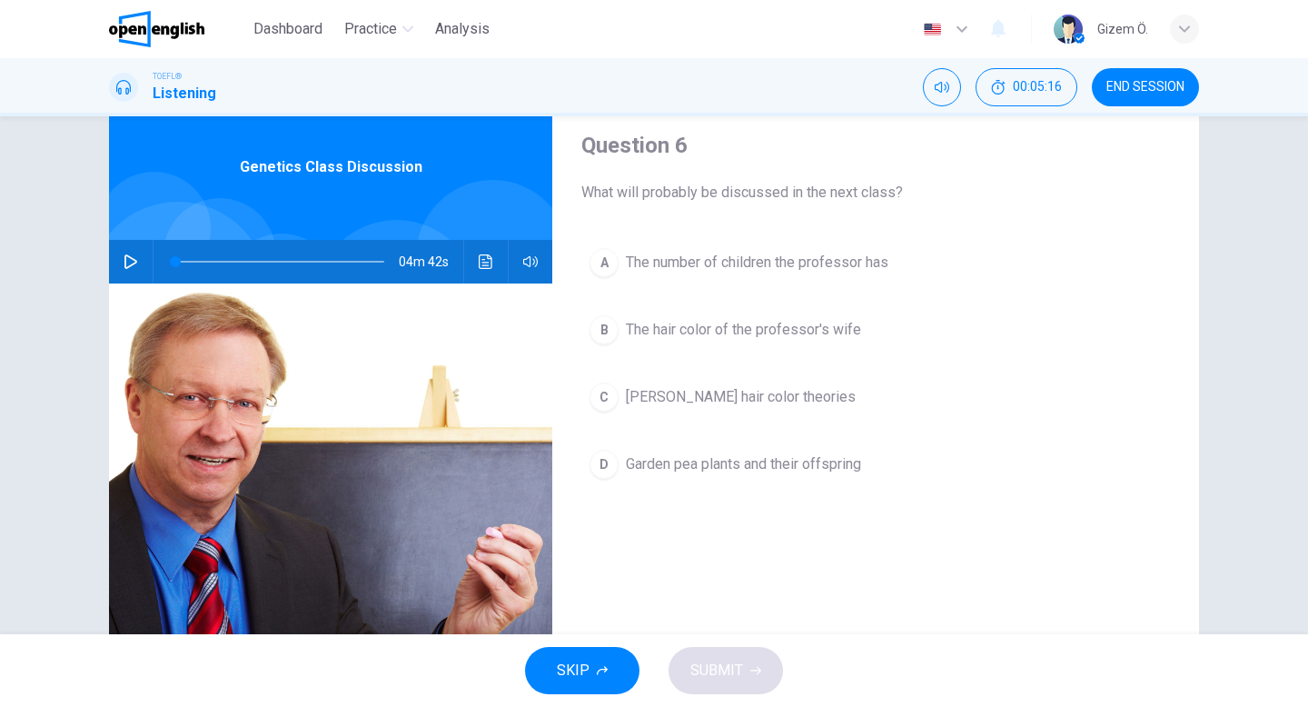
click at [370, 261] on span at bounding box center [279, 262] width 209 height 2
click at [153, 261] on div at bounding box center [275, 262] width 245 height 44
click at [134, 257] on icon "button" at bounding box center [131, 261] width 15 height 15
click at [617, 317] on button "B The hair color of the professor's wife" at bounding box center [875, 329] width 589 height 45
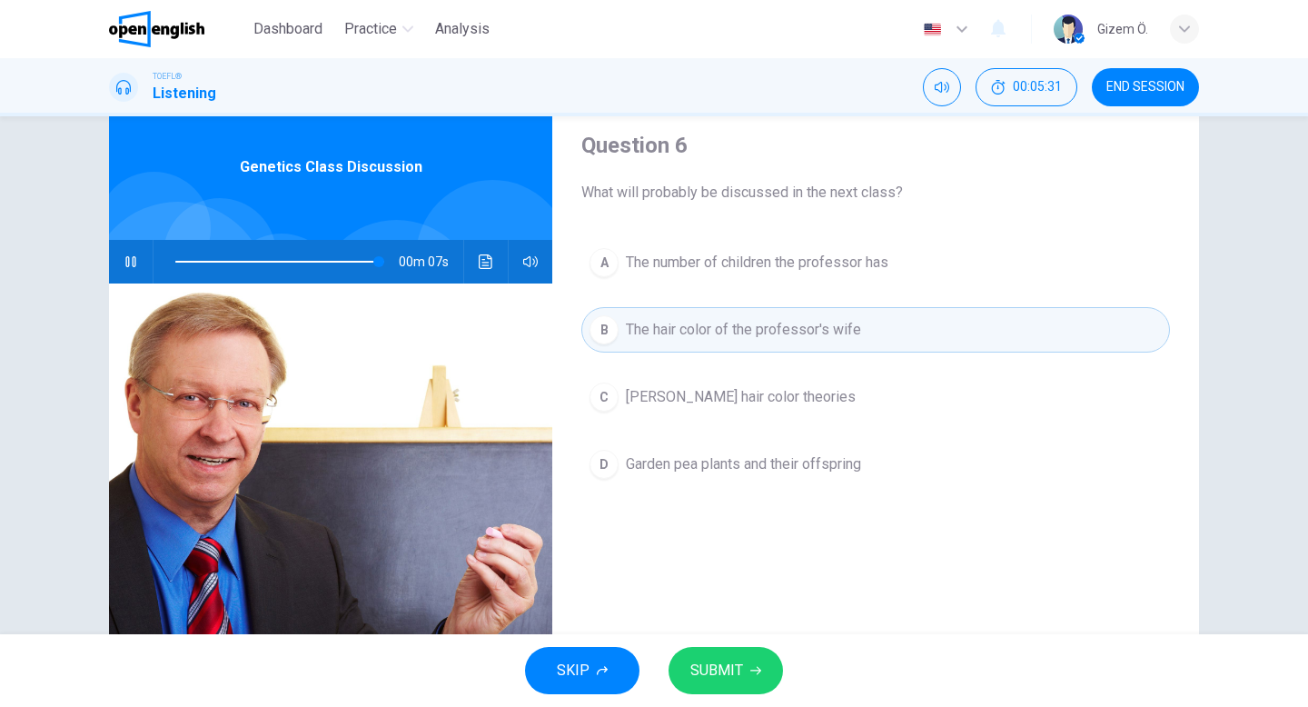
click at [750, 678] on button "SUBMIT" at bounding box center [725, 670] width 114 height 47
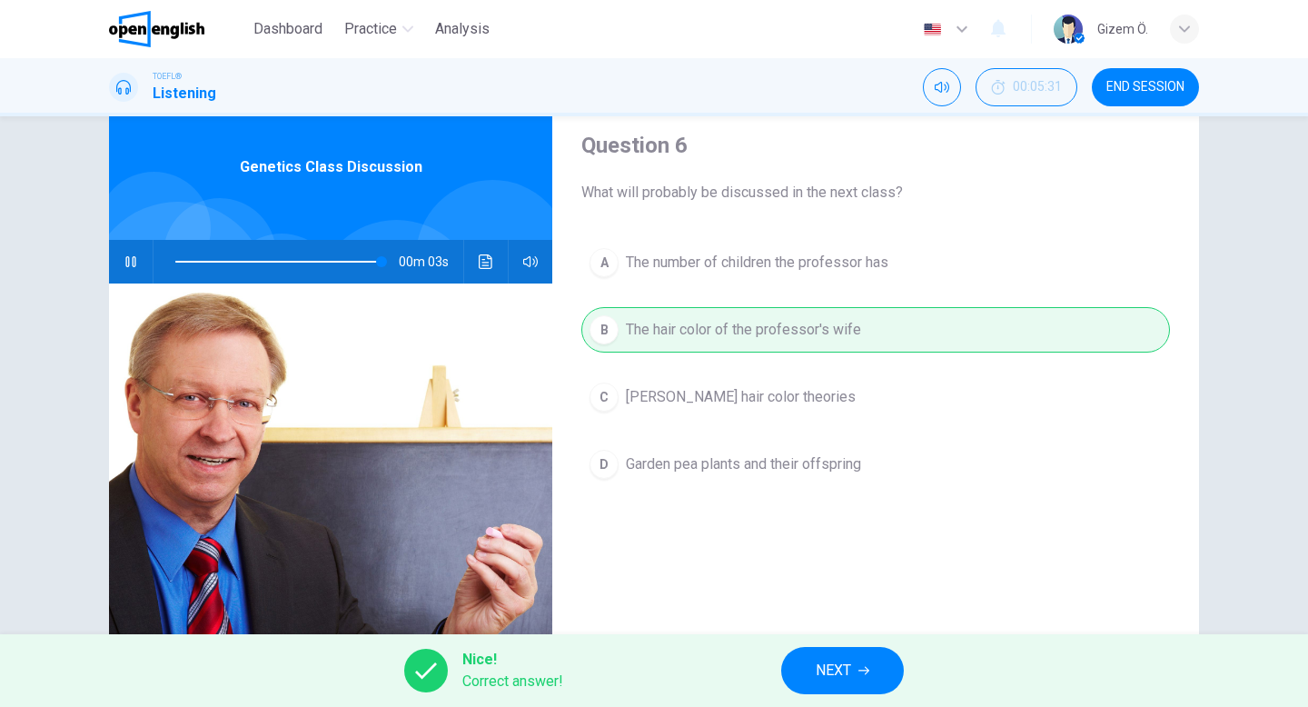
type input "**"
click at [1103, 100] on button "END SESSION" at bounding box center [1145, 87] width 107 height 38
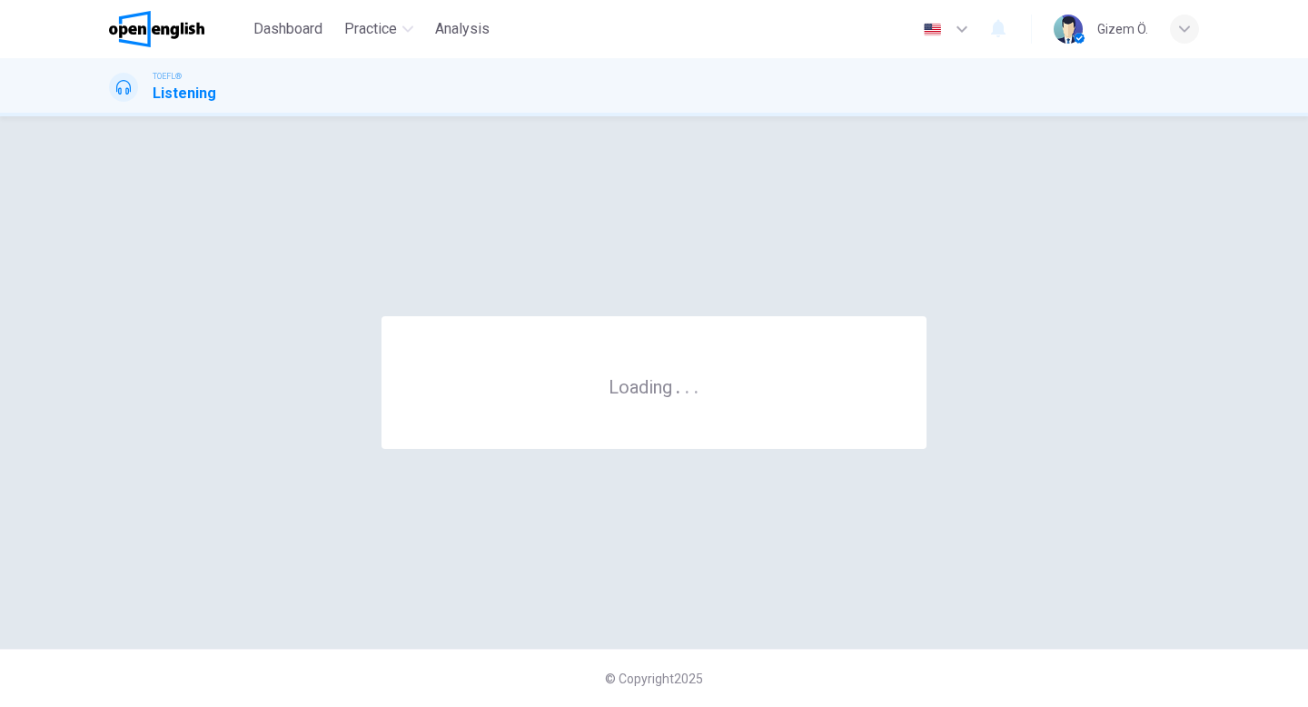
scroll to position [0, 0]
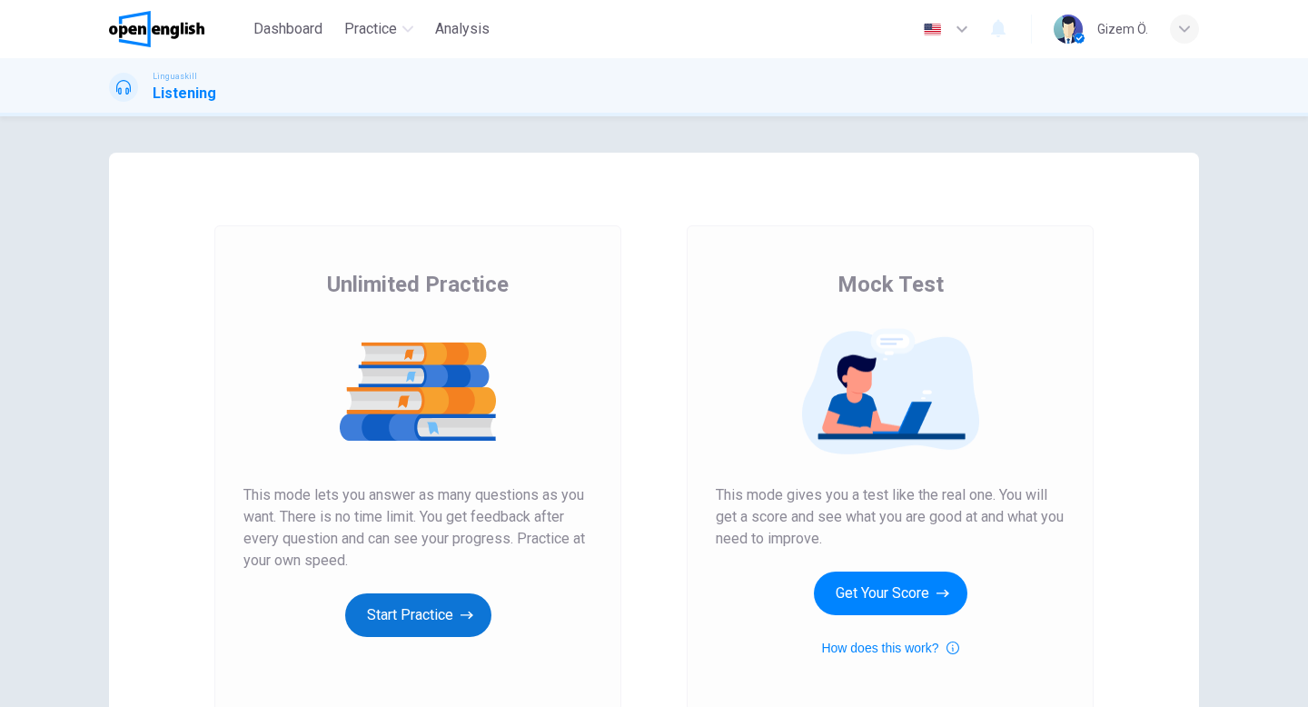
click at [416, 632] on button "Start Practice" at bounding box center [418, 615] width 146 height 44
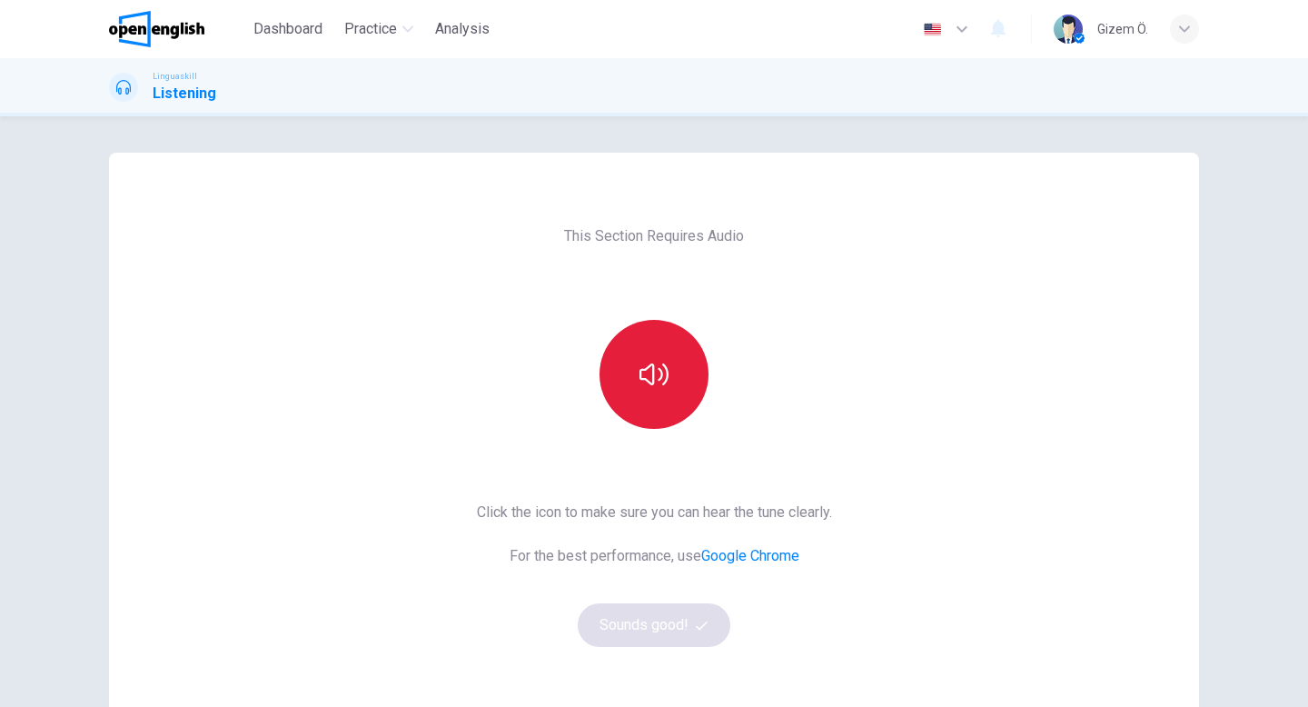
click at [683, 392] on button "button" at bounding box center [653, 374] width 109 height 109
click at [648, 381] on icon "button" at bounding box center [653, 374] width 29 height 29
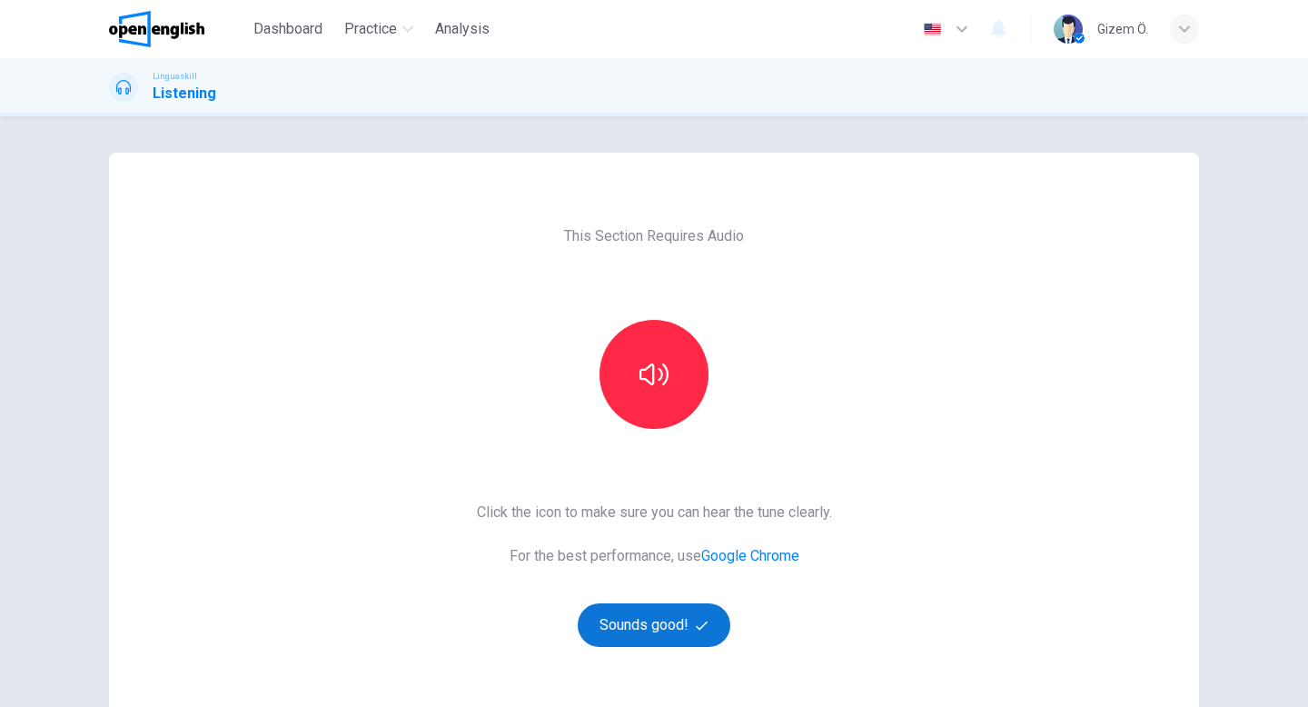
click at [614, 616] on button "Sounds good!" at bounding box center [654, 625] width 153 height 44
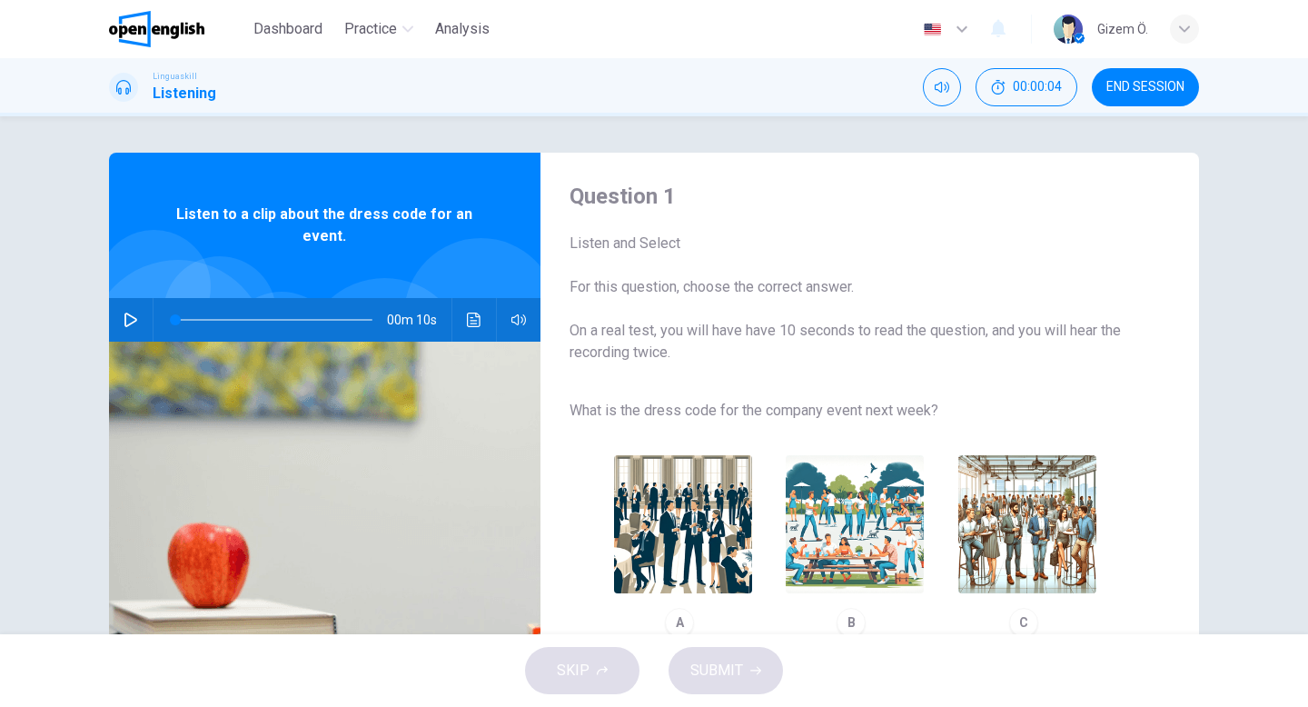
click at [133, 321] on icon "button" at bounding box center [131, 319] width 15 height 15
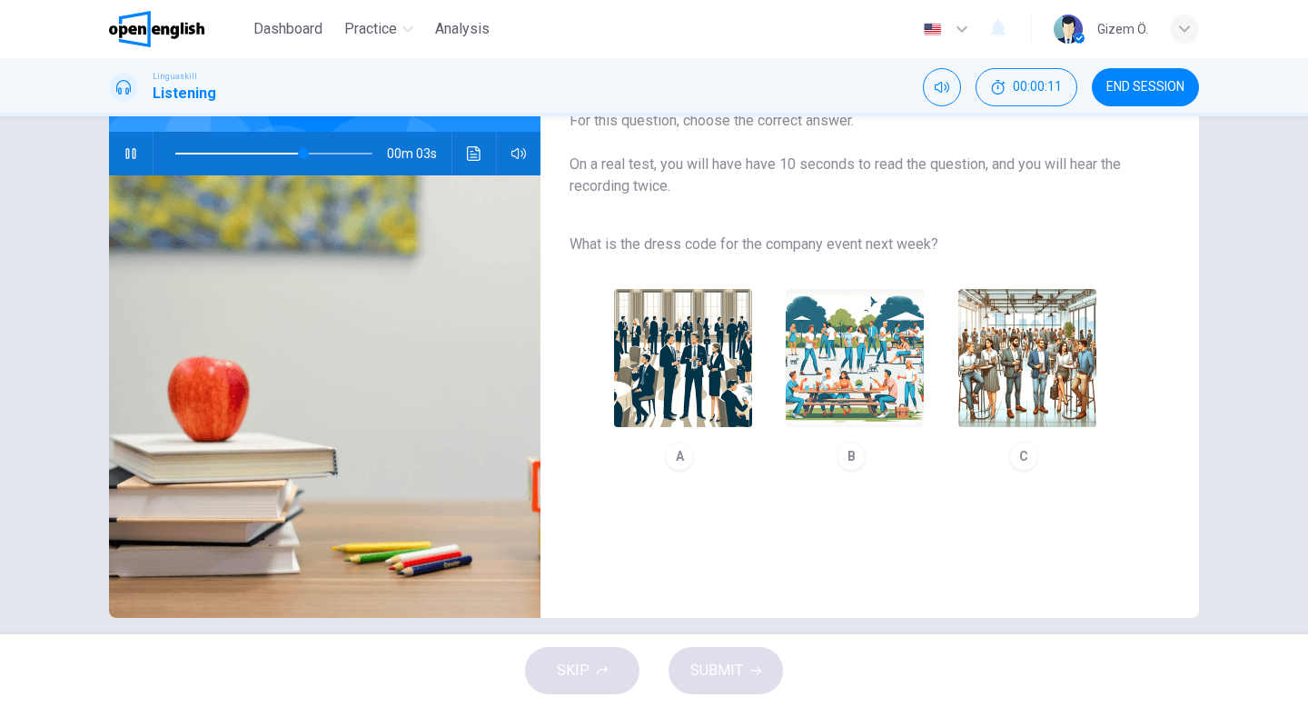
scroll to position [167, 0]
click at [135, 166] on button "button" at bounding box center [130, 153] width 29 height 44
click at [714, 383] on img "button" at bounding box center [683, 357] width 138 height 138
click at [729, 662] on span "SUBMIT" at bounding box center [716, 670] width 53 height 25
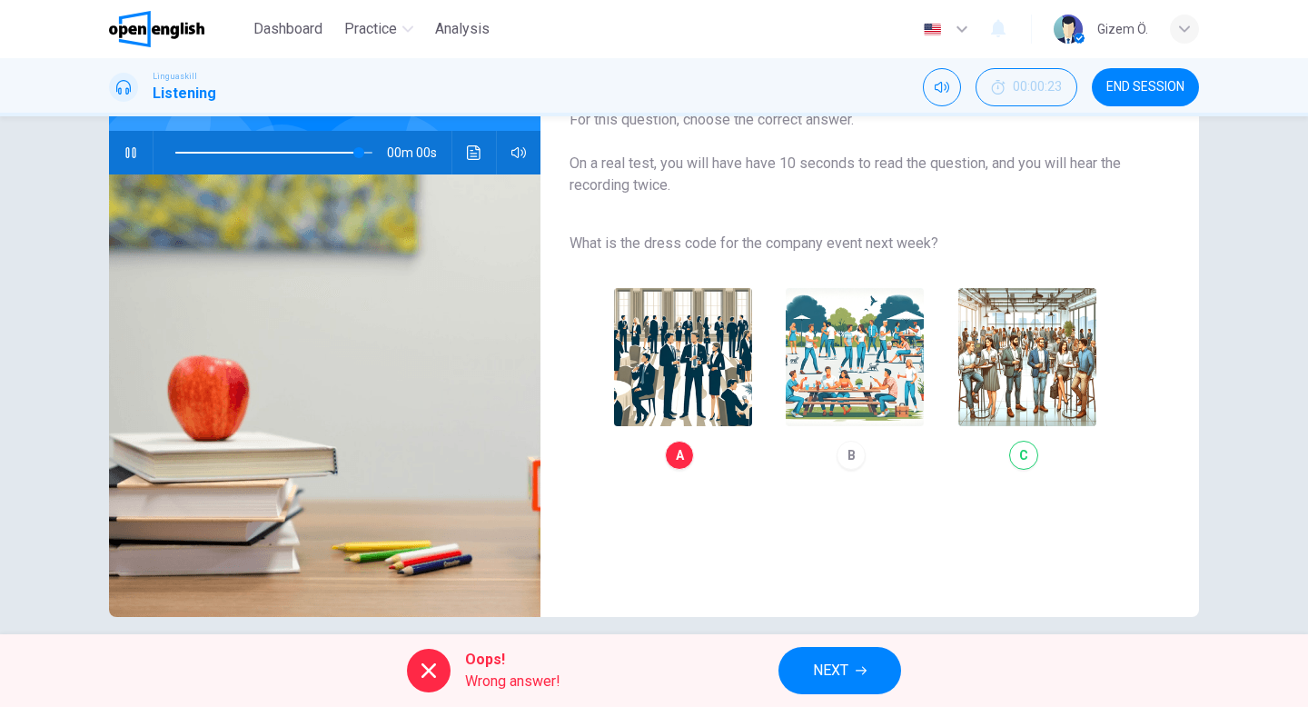
type input "*"
click at [854, 658] on button "NEXT" at bounding box center [839, 670] width 123 height 47
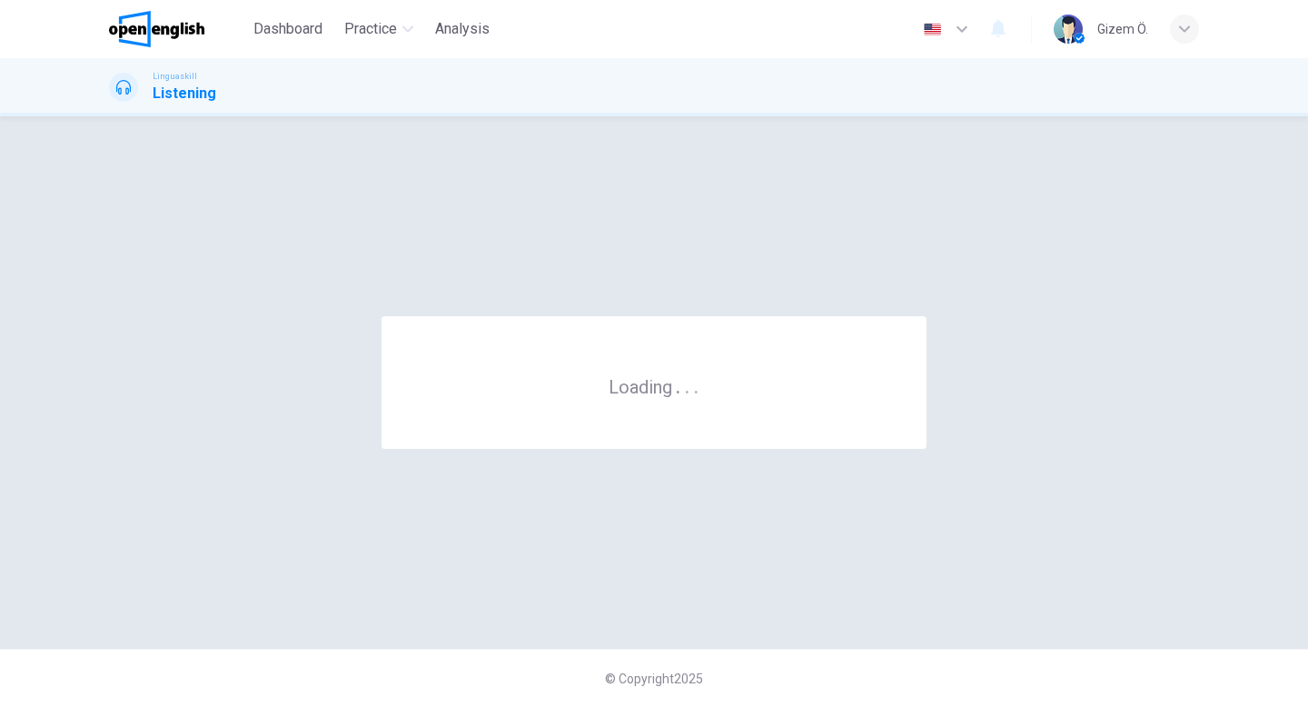
scroll to position [0, 0]
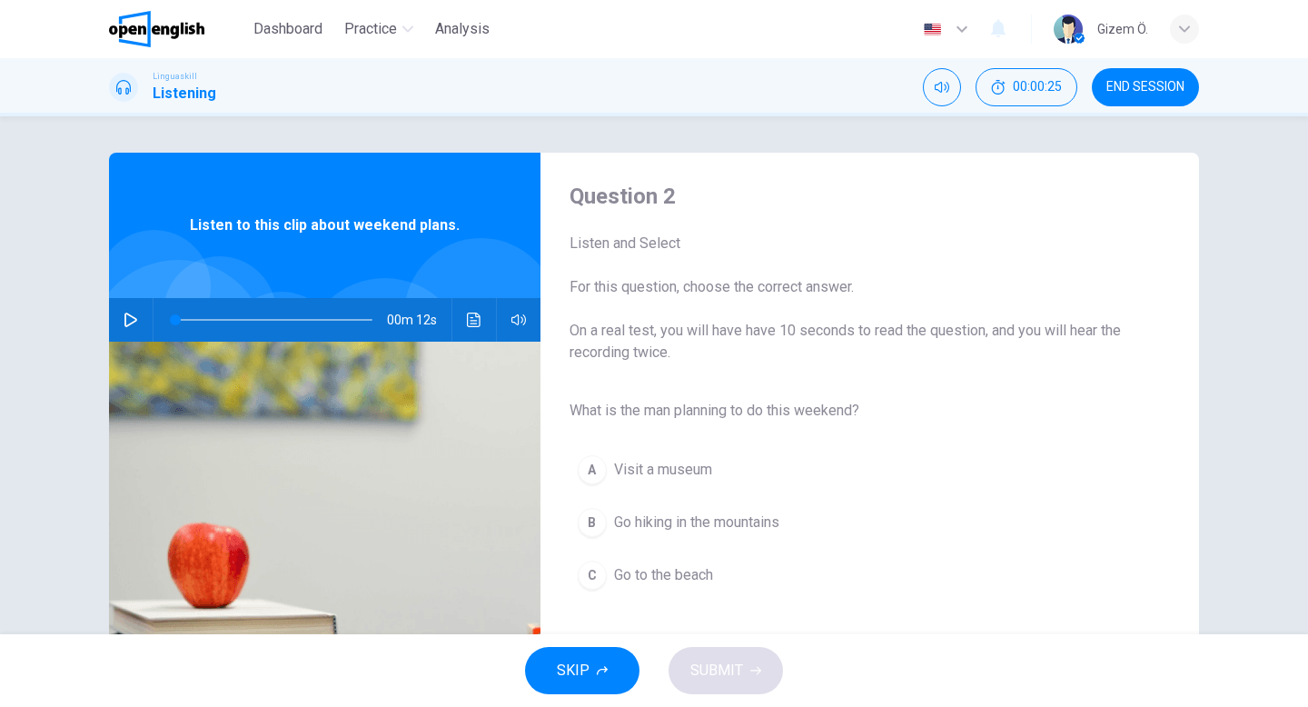
click at [114, 321] on div "00m 12s" at bounding box center [324, 320] width 431 height 44
click at [149, 305] on div "00m 12s" at bounding box center [324, 320] width 431 height 44
click at [122, 318] on button "button" at bounding box center [130, 320] width 29 height 44
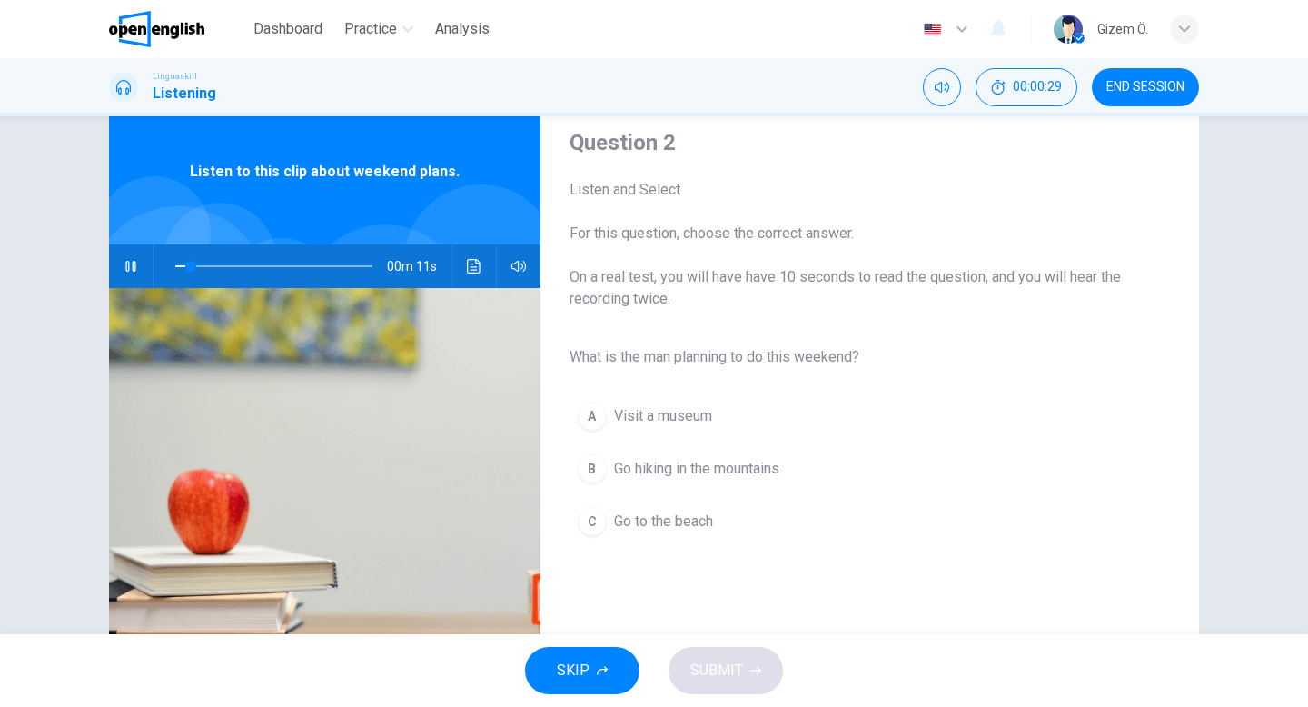
scroll to position [58, 0]
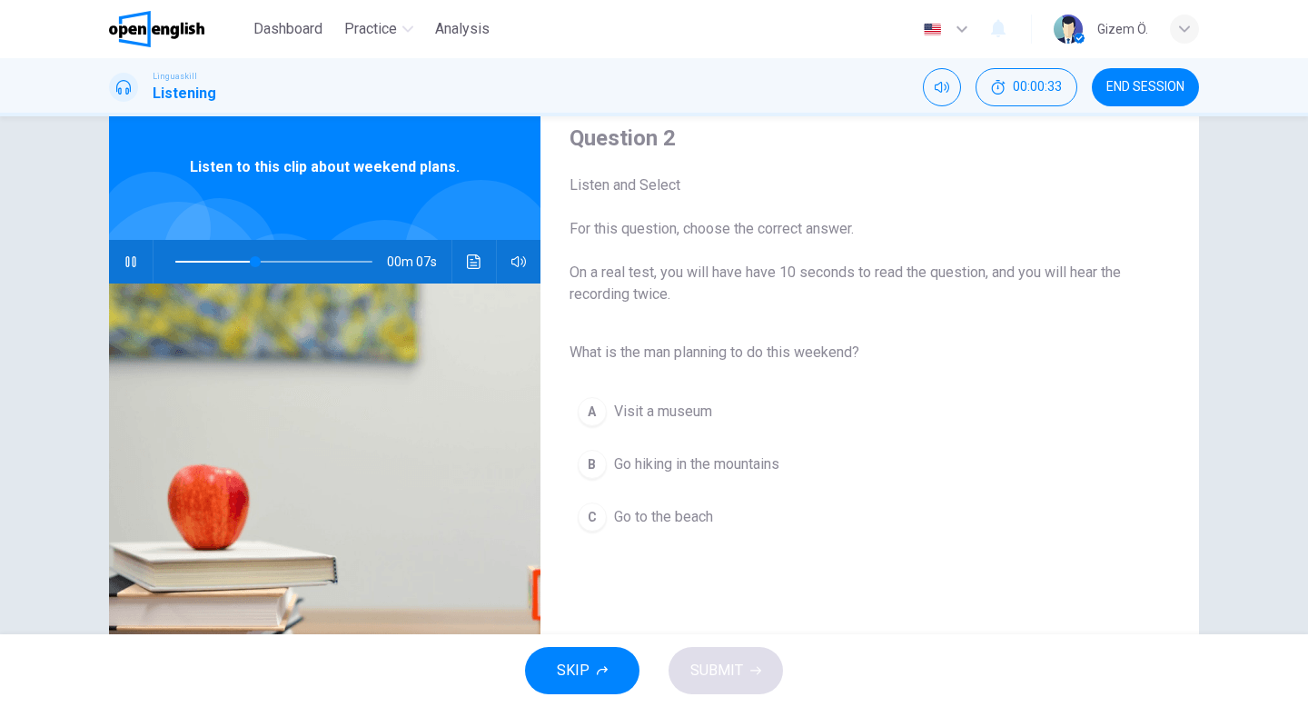
click at [682, 471] on span "Go hiking in the mountains" at bounding box center [696, 464] width 165 height 22
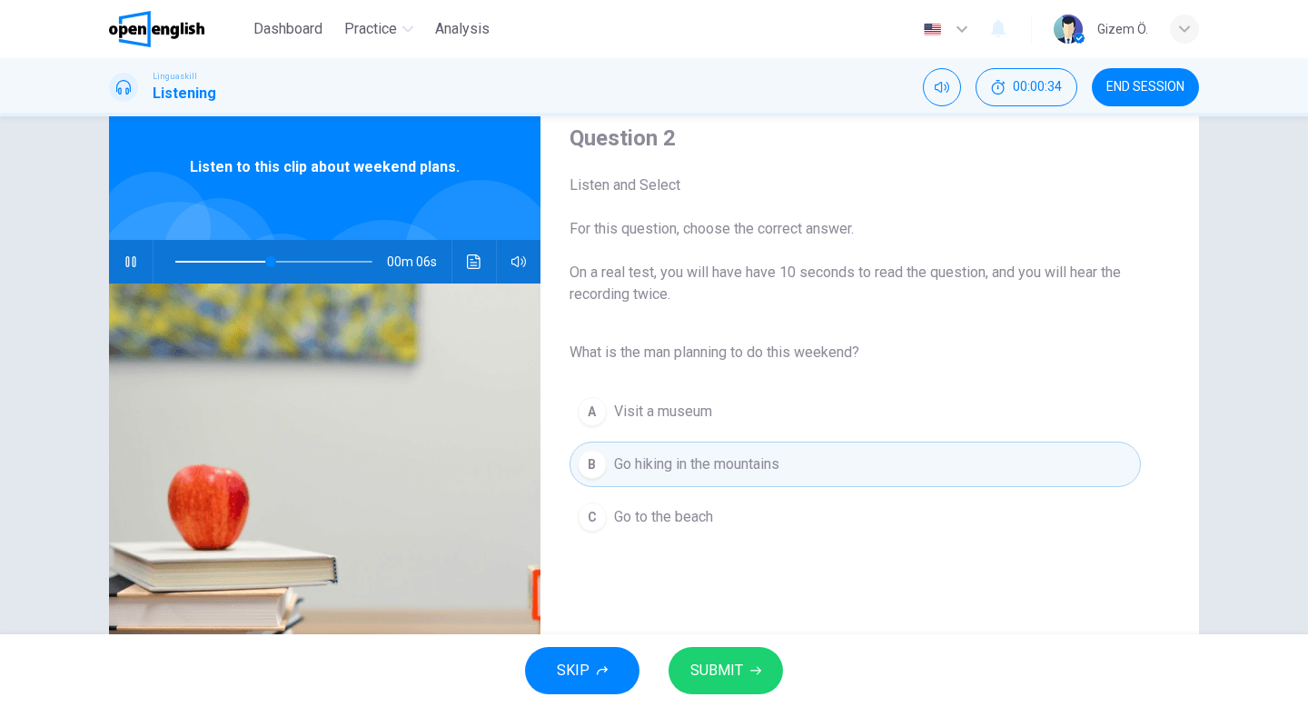
click at [710, 666] on span "SUBMIT" at bounding box center [716, 670] width 53 height 25
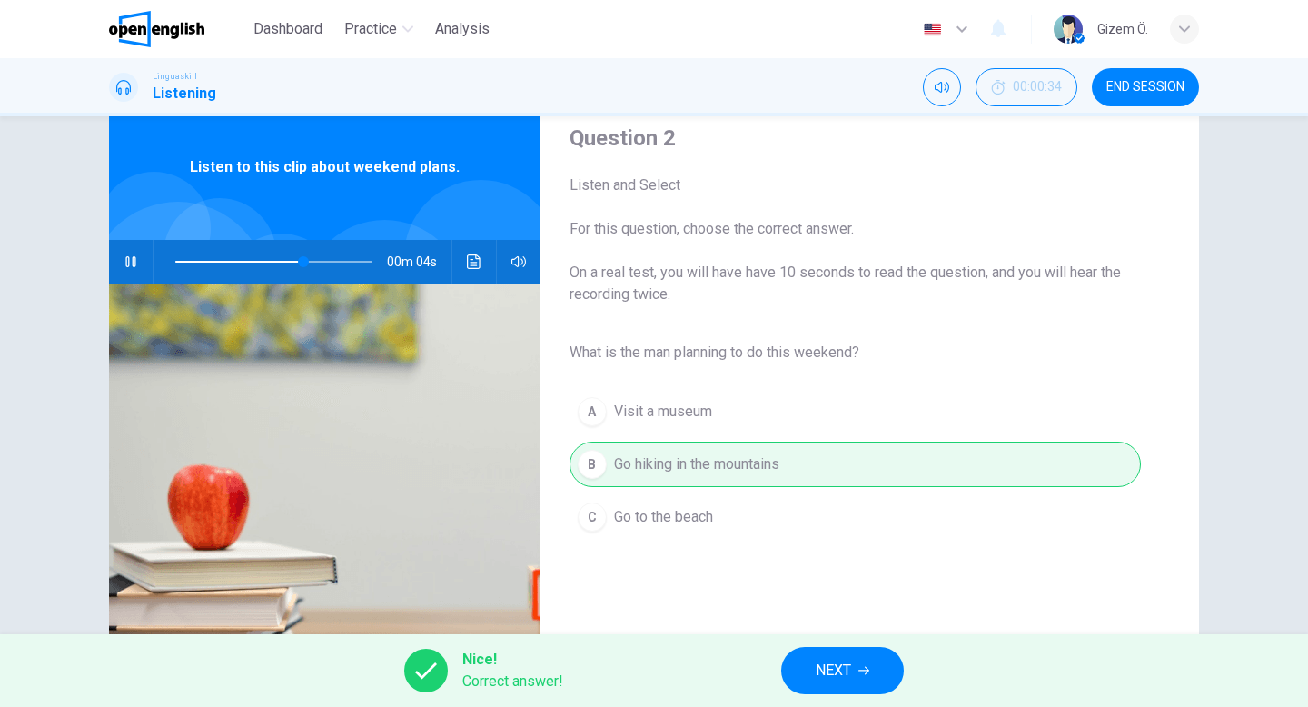
type input "**"
click at [829, 660] on span "NEXT" at bounding box center [833, 670] width 35 height 25
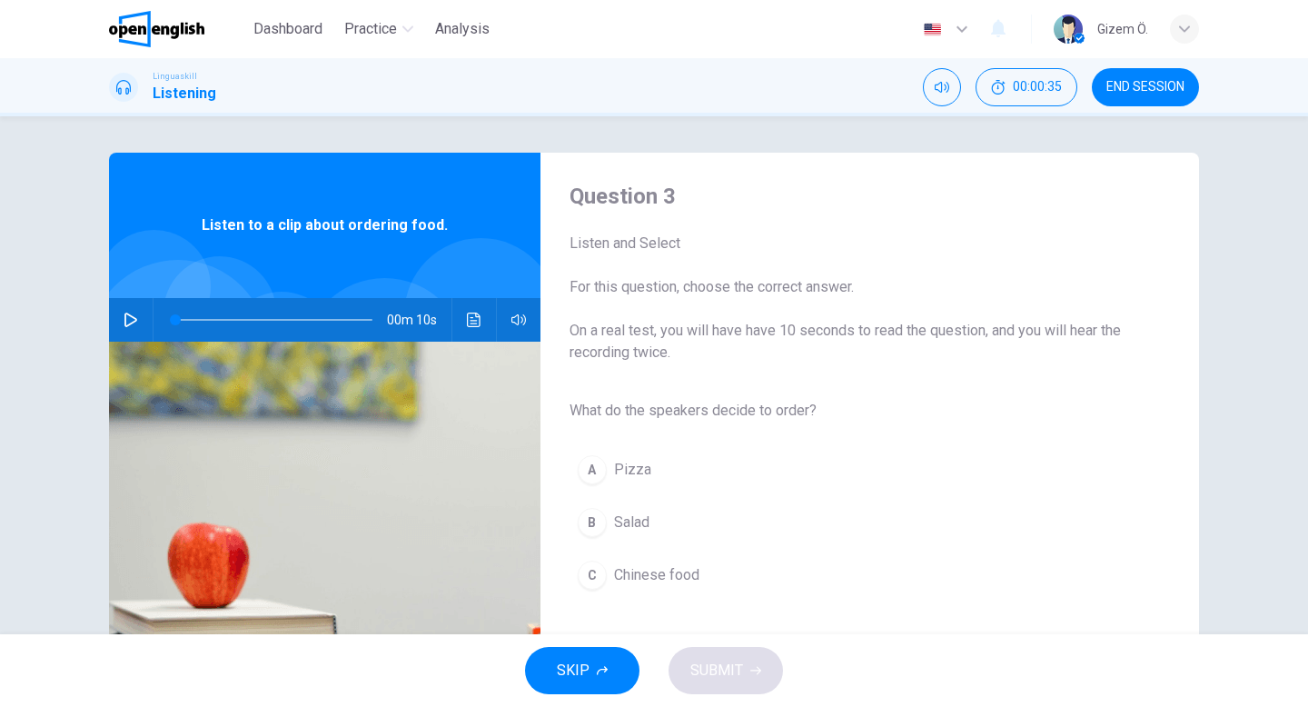
click at [130, 312] on icon "button" at bounding box center [131, 319] width 15 height 15
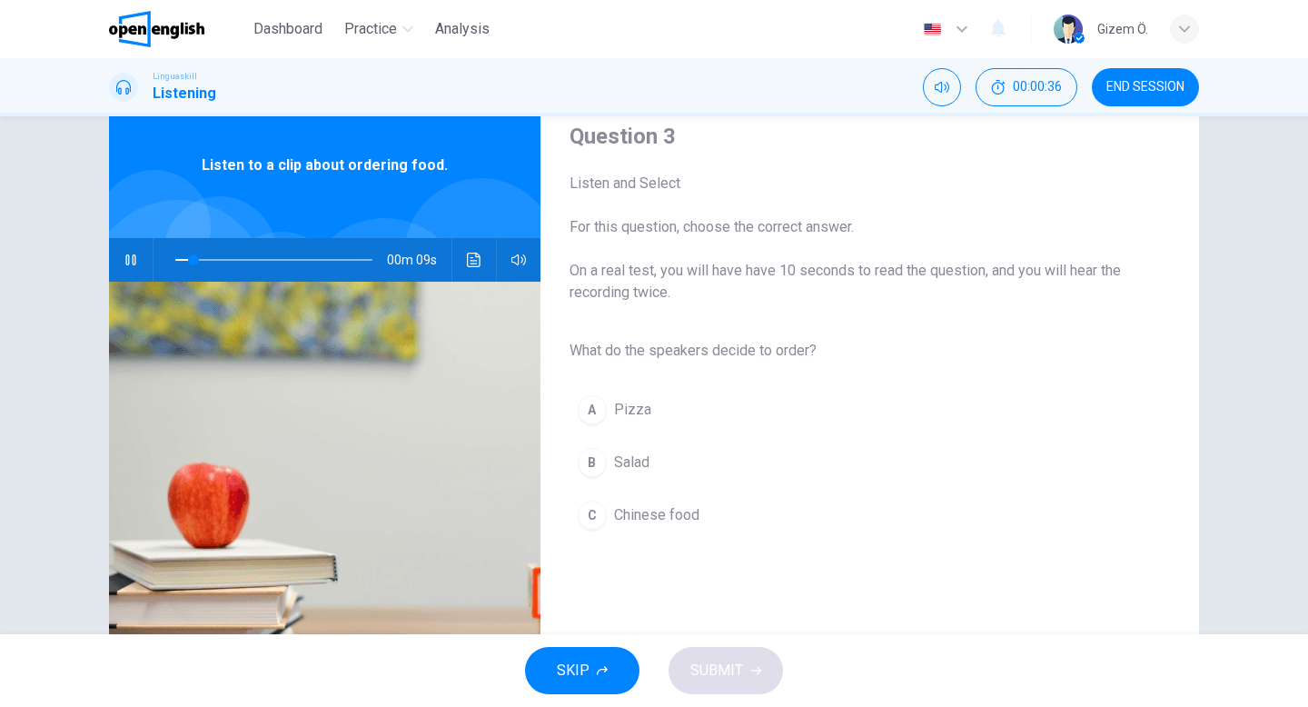
scroll to position [61, 0]
click at [693, 456] on button "B Salad" at bounding box center [854, 461] width 571 height 45
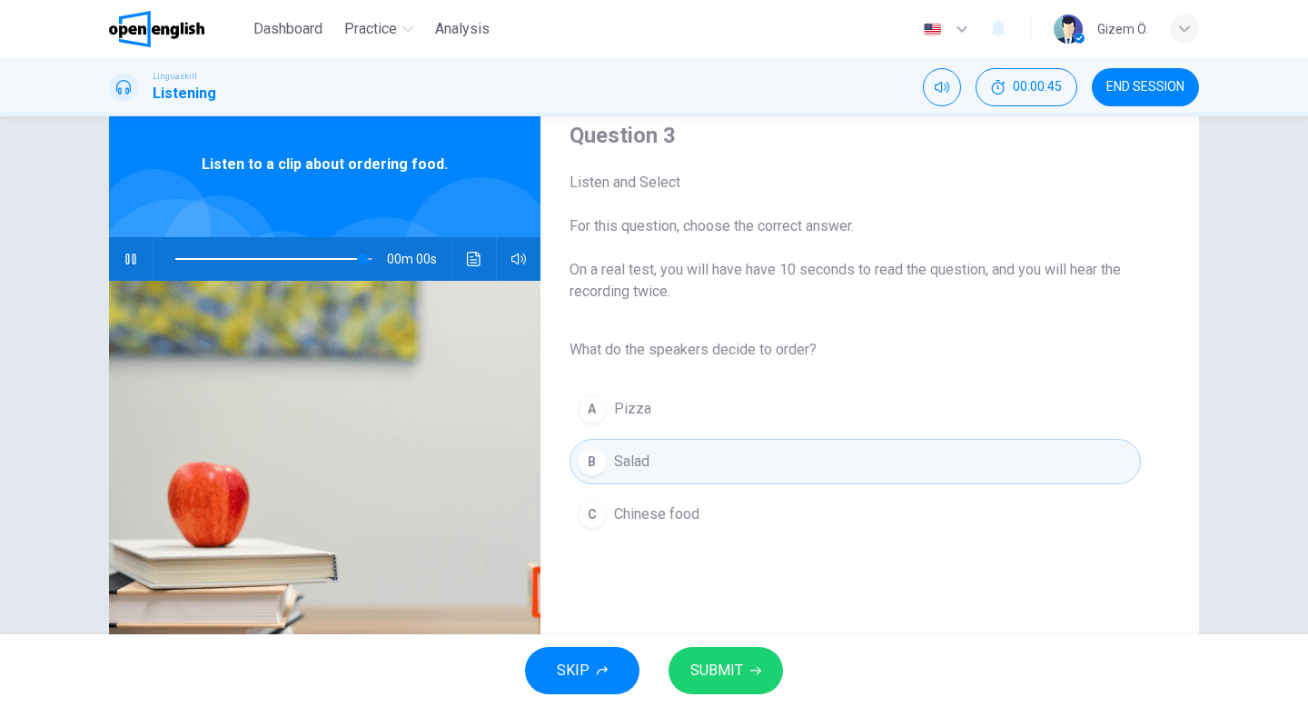
type input "*"
click at [699, 669] on span "SUBMIT" at bounding box center [716, 670] width 53 height 25
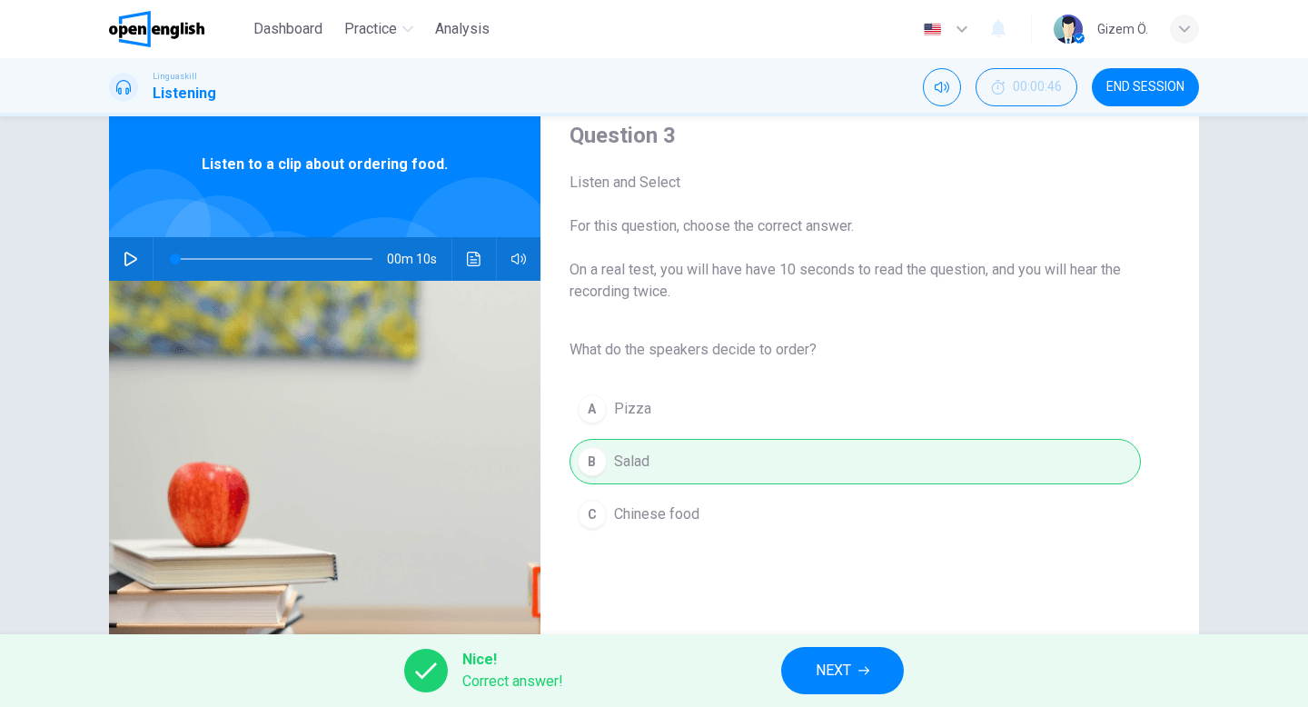
click at [852, 683] on button "NEXT" at bounding box center [842, 670] width 123 height 47
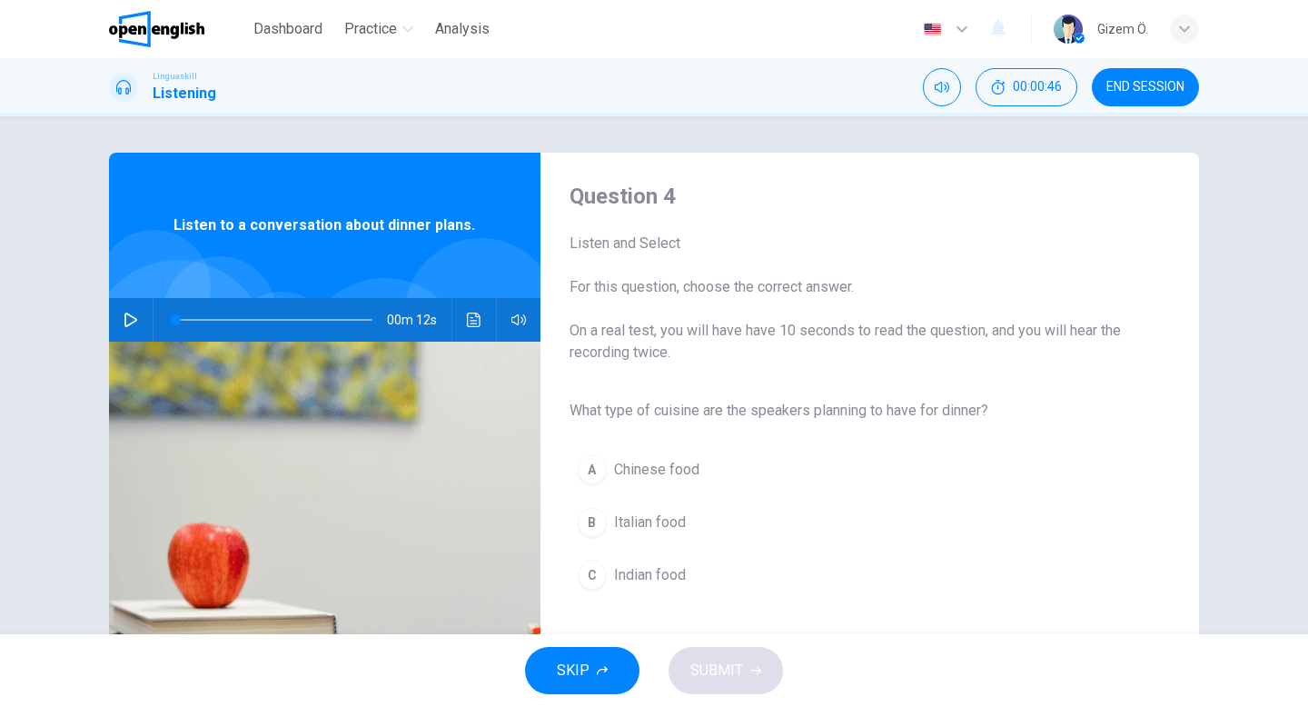
click at [126, 304] on button "button" at bounding box center [130, 320] width 29 height 44
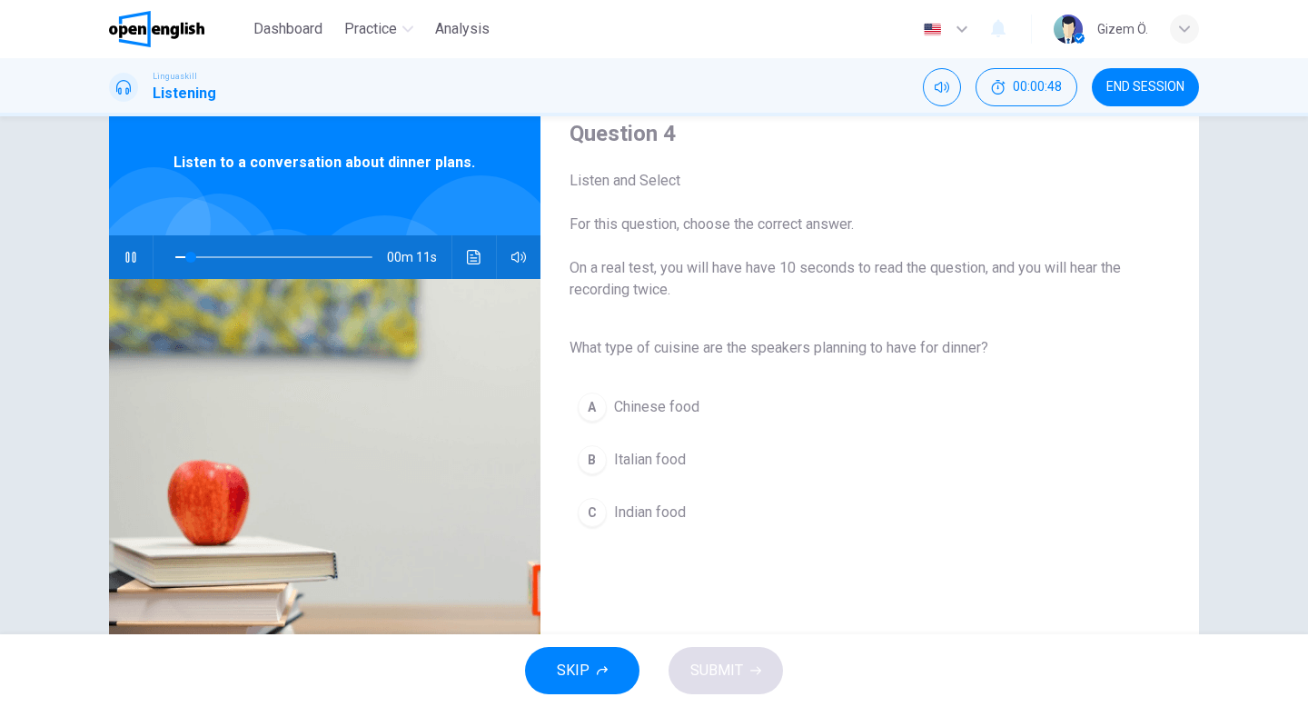
scroll to position [64, 0]
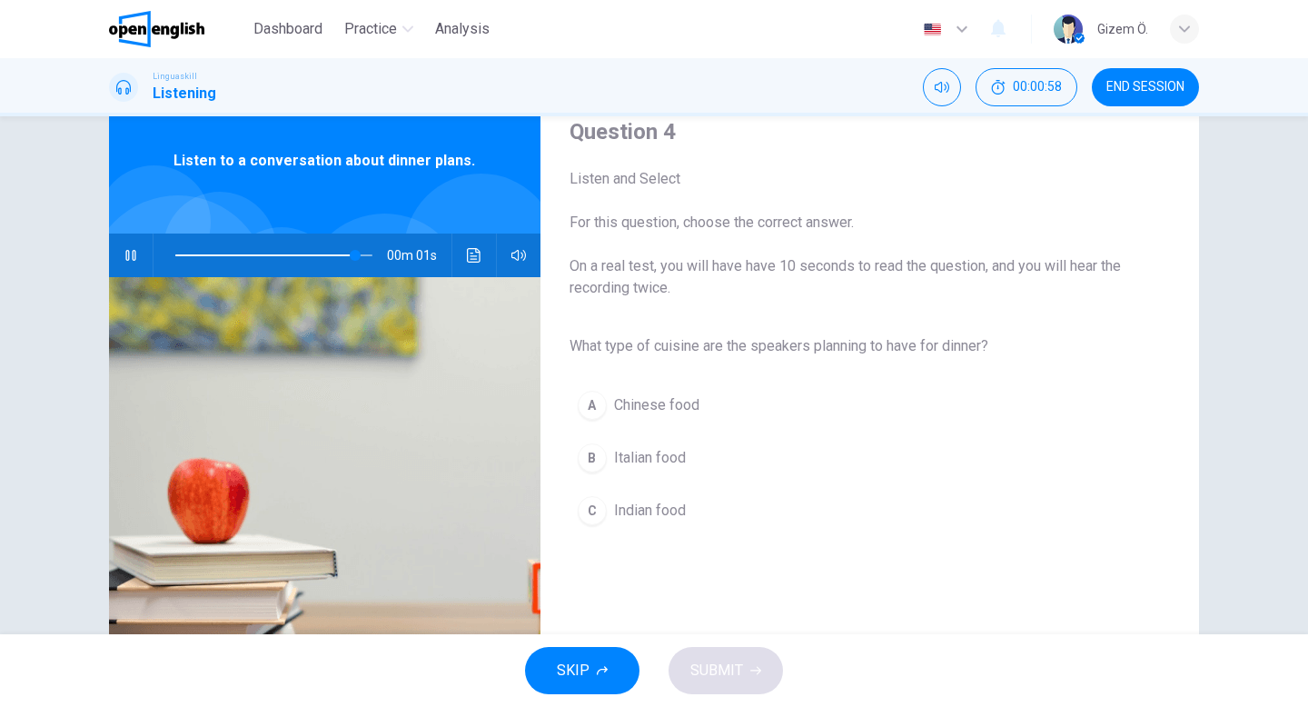
type input "*"
click at [658, 440] on button "B Italian food" at bounding box center [854, 457] width 571 height 45
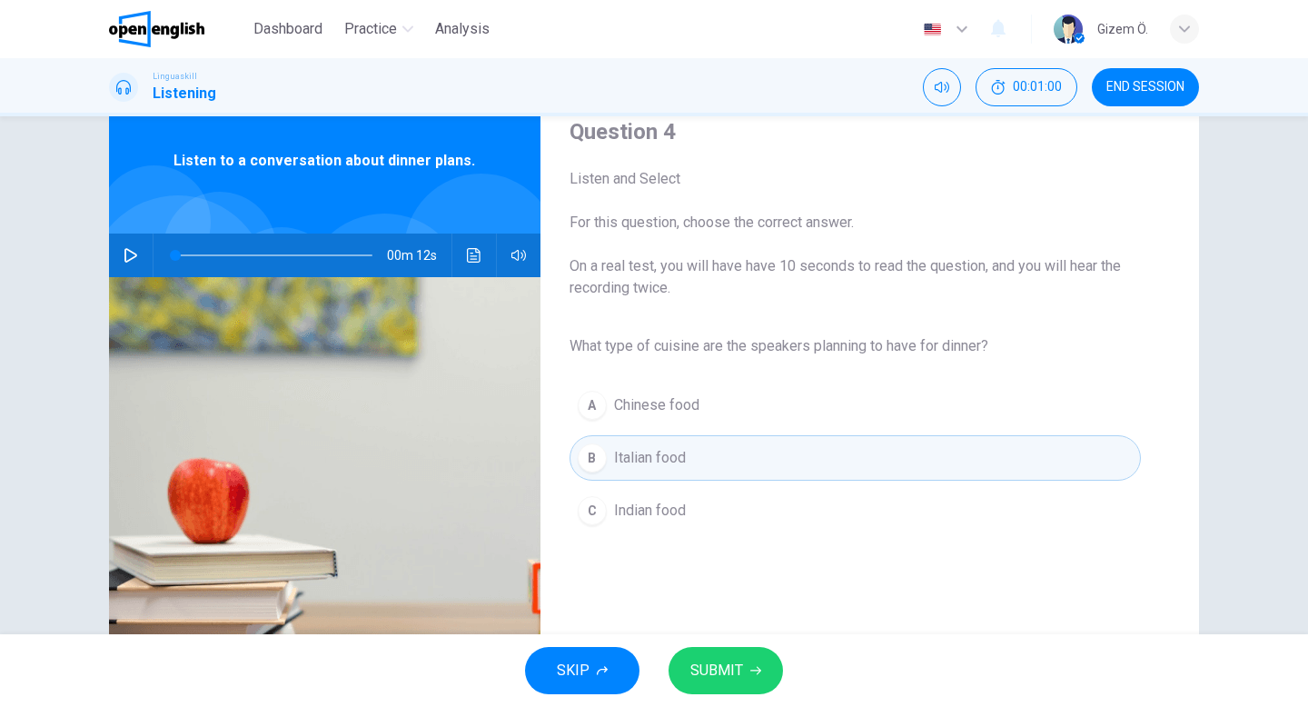
click at [713, 663] on span "SUBMIT" at bounding box center [716, 670] width 53 height 25
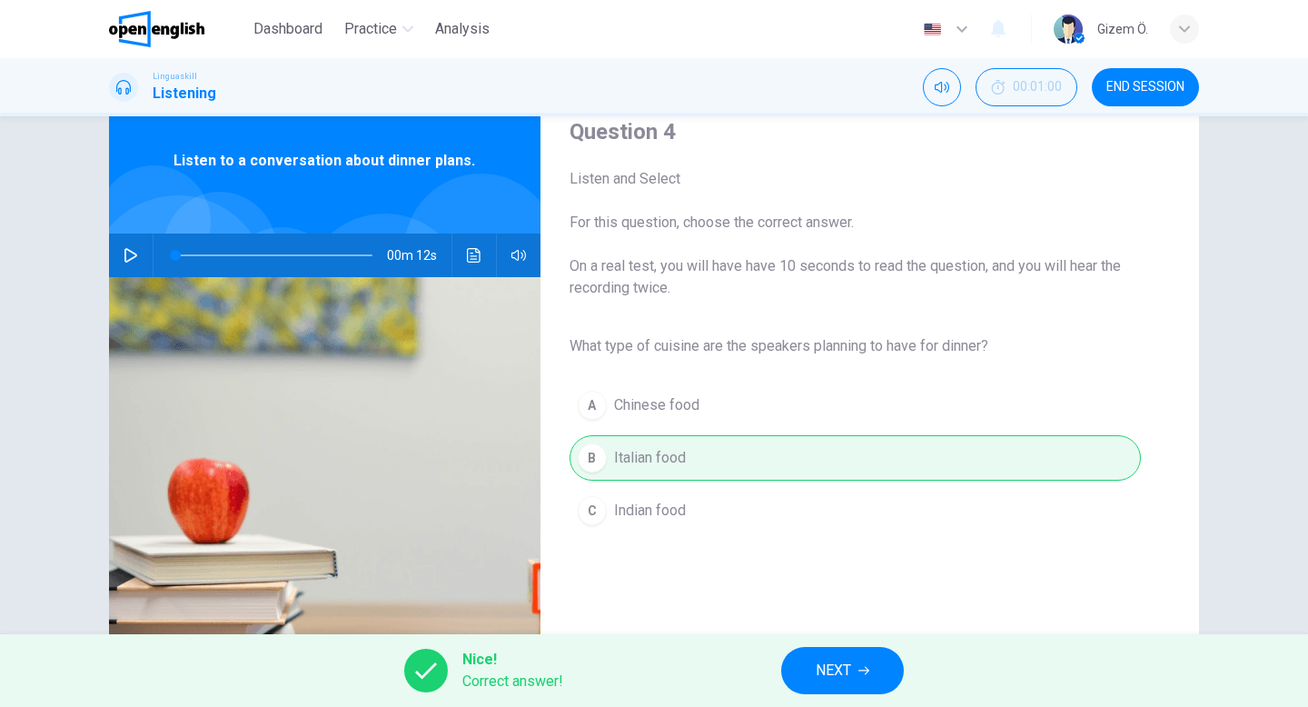
click at [847, 677] on span "NEXT" at bounding box center [833, 670] width 35 height 25
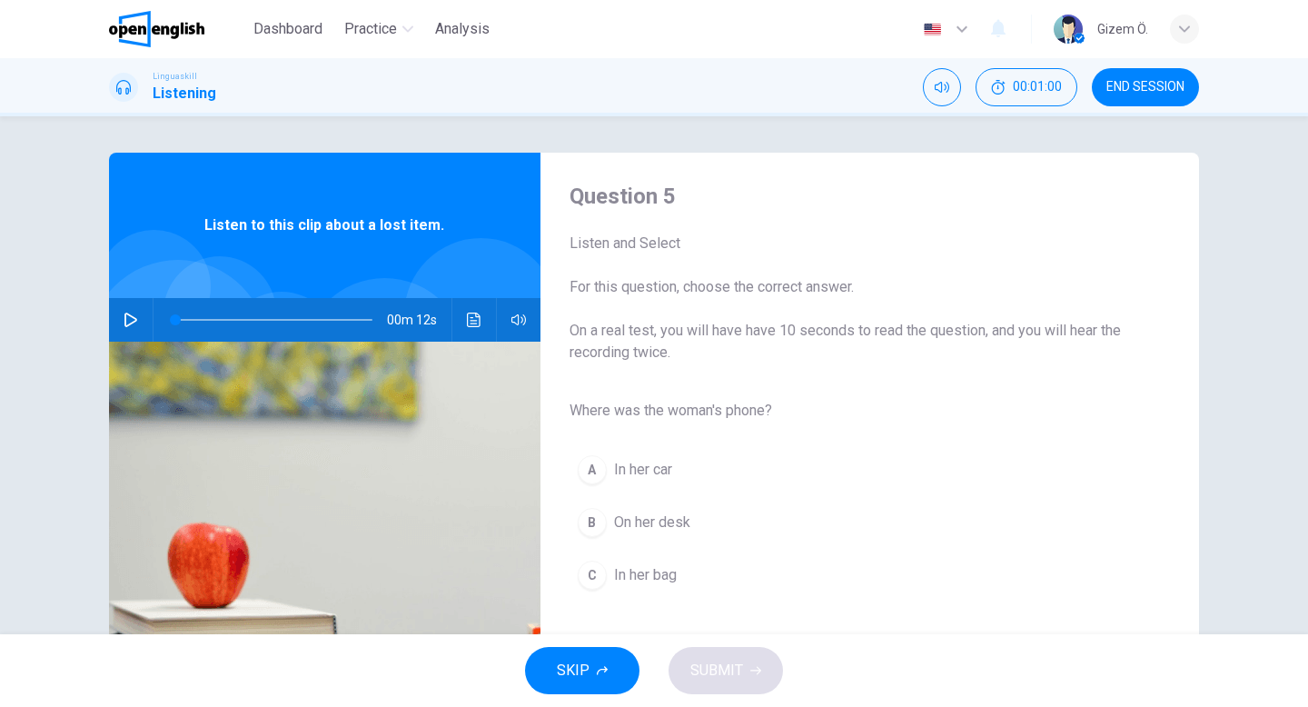
click at [135, 325] on icon "button" at bounding box center [131, 319] width 15 height 15
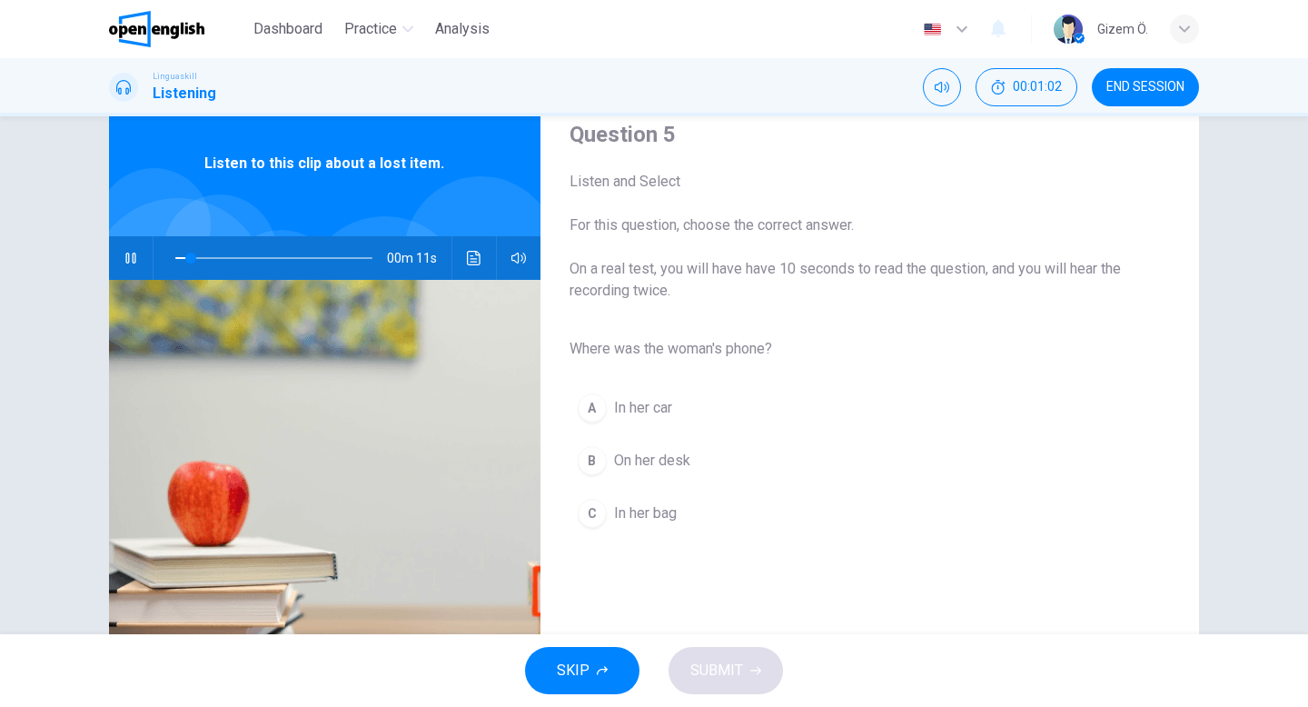
scroll to position [63, 0]
click at [643, 487] on div "A In her car B On her desk C In her bag" at bounding box center [854, 460] width 571 height 158
click at [645, 510] on span "In her bag" at bounding box center [645, 512] width 63 height 22
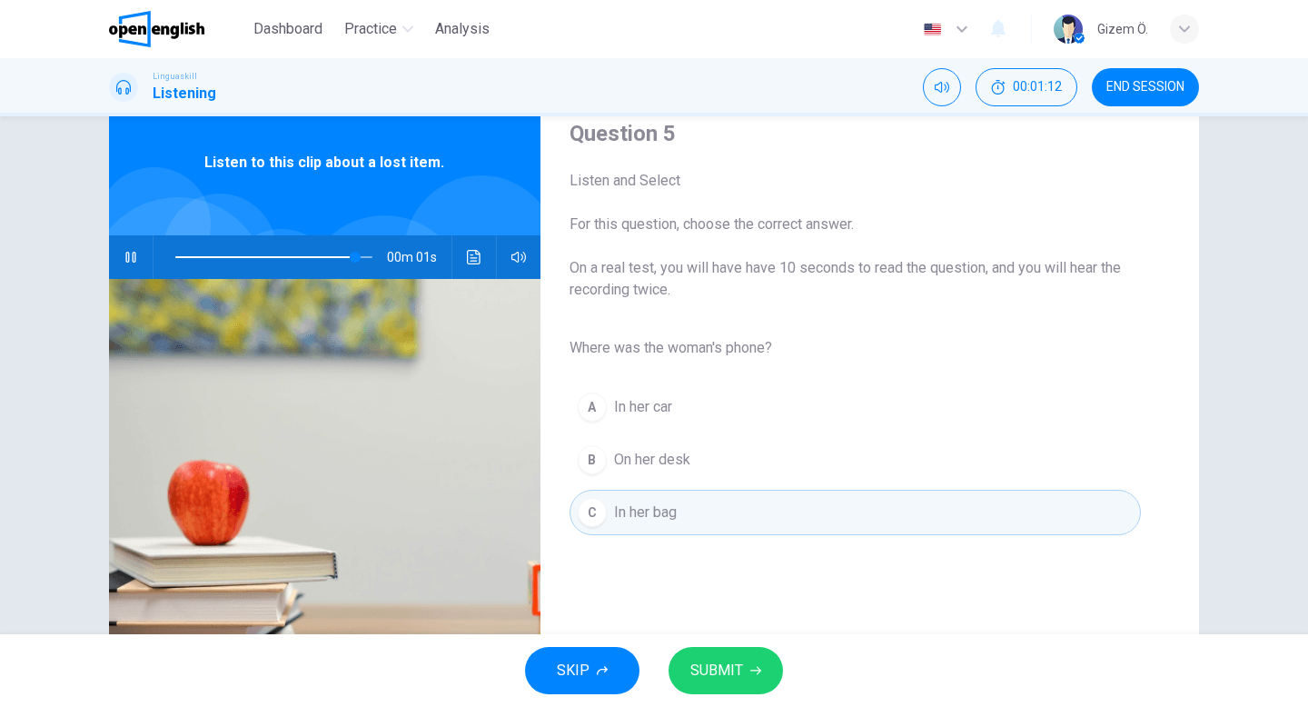
click at [730, 679] on span "SUBMIT" at bounding box center [716, 670] width 53 height 25
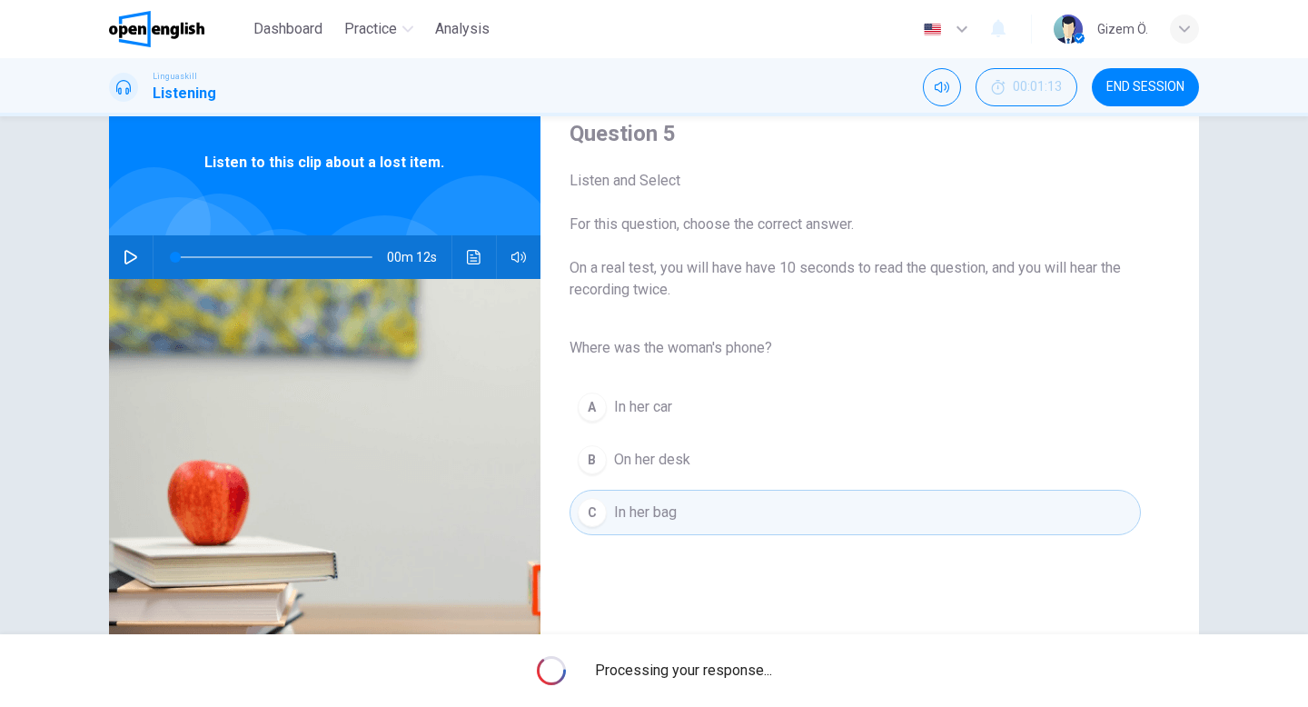
type input "*"
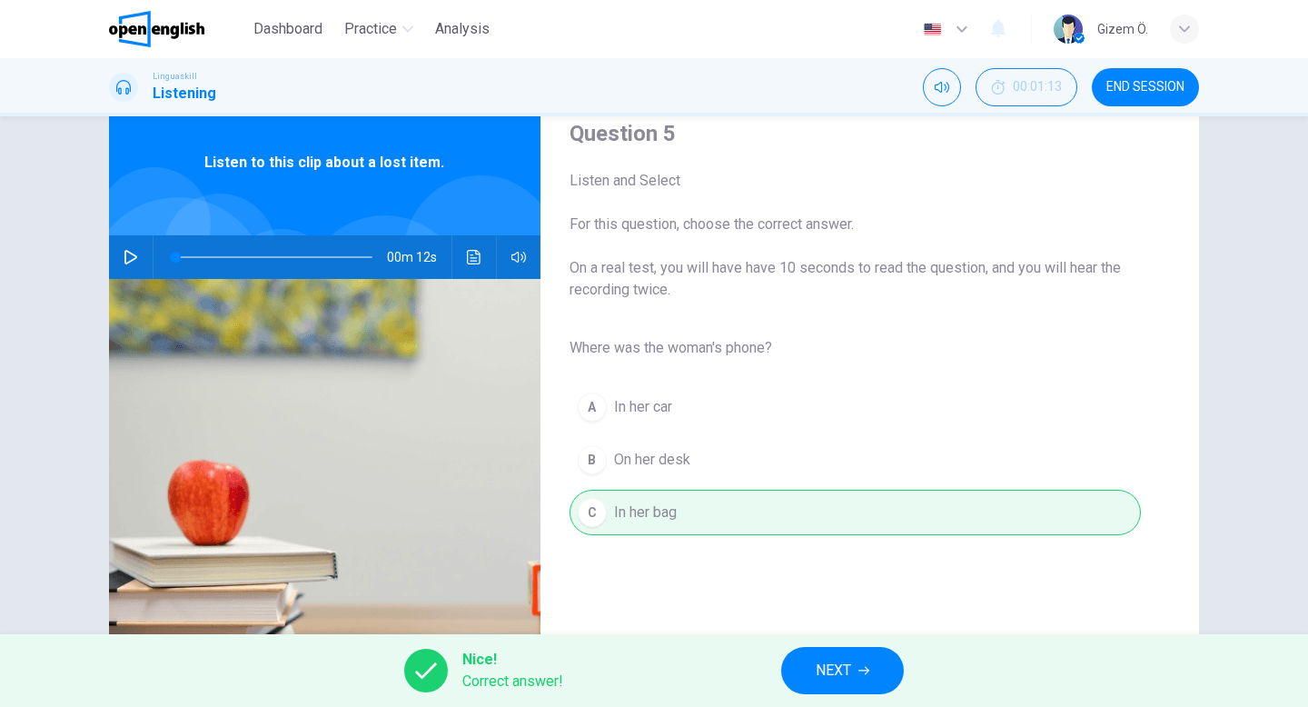
click at [861, 678] on button "NEXT" at bounding box center [842, 670] width 123 height 47
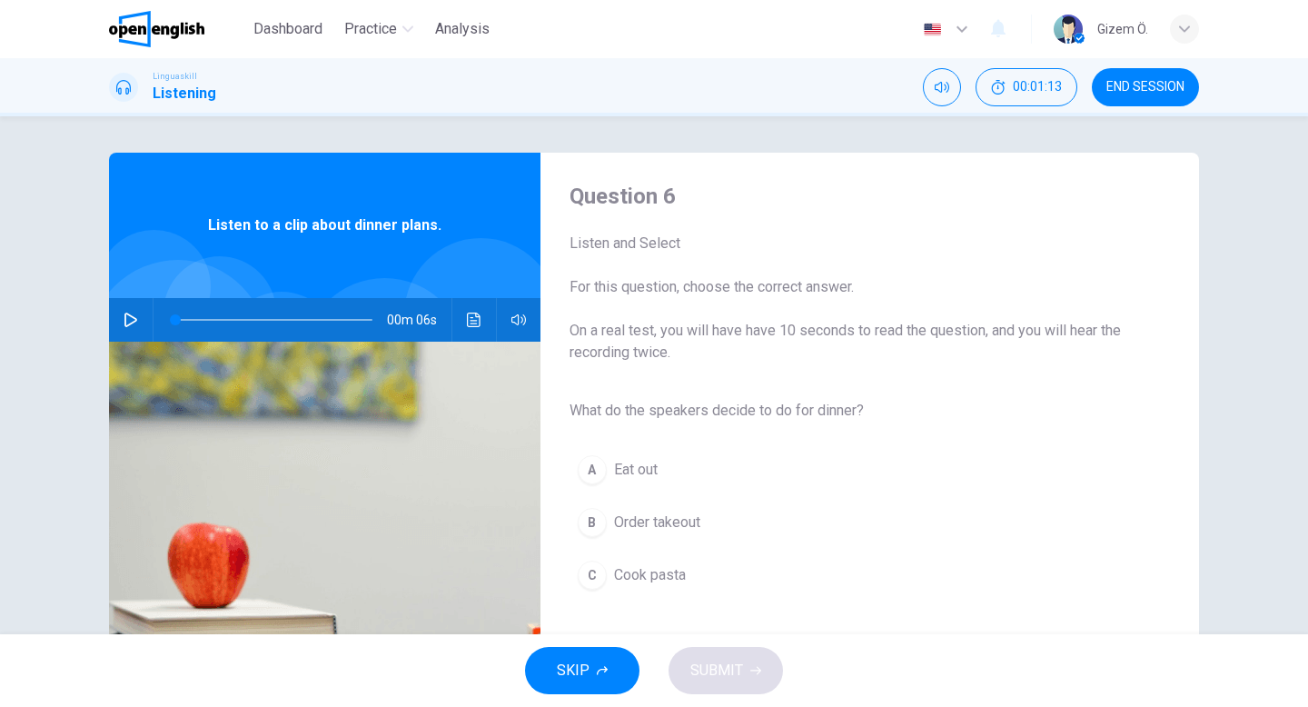
click at [118, 333] on div "00m 06s" at bounding box center [324, 320] width 431 height 44
click at [129, 314] on icon "button" at bounding box center [130, 319] width 13 height 15
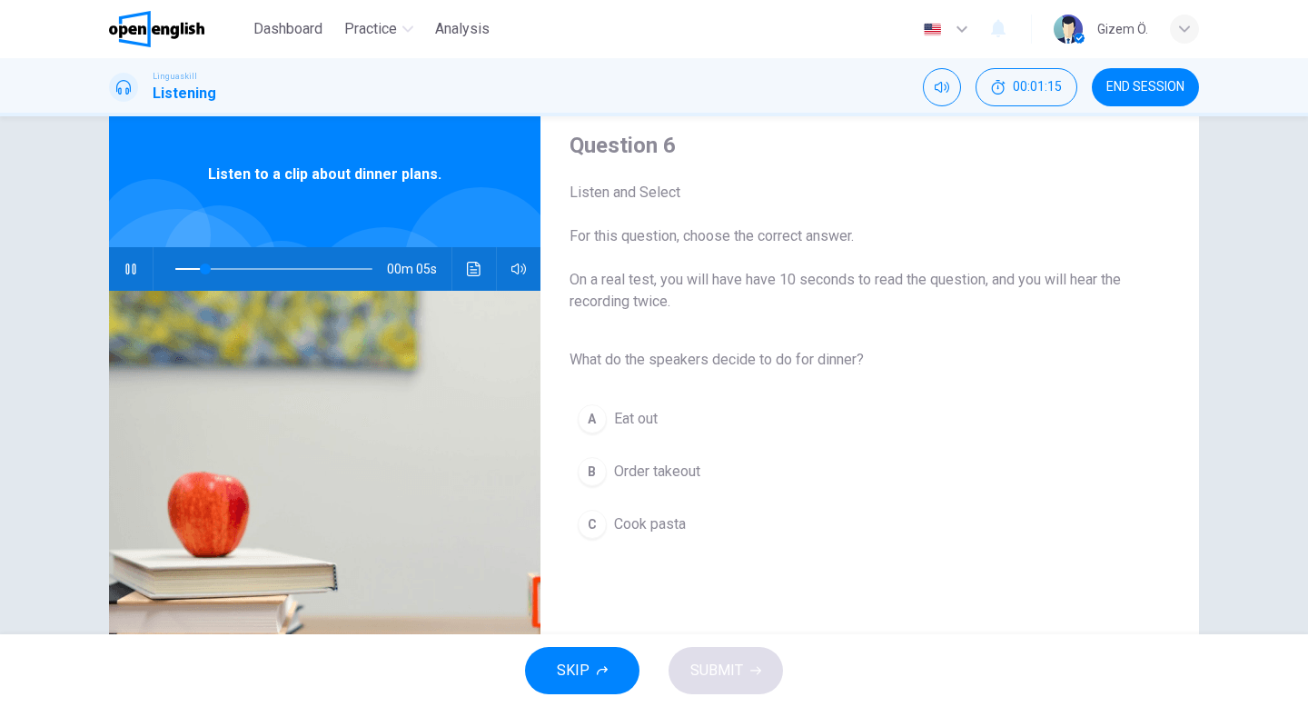
scroll to position [64, 0]
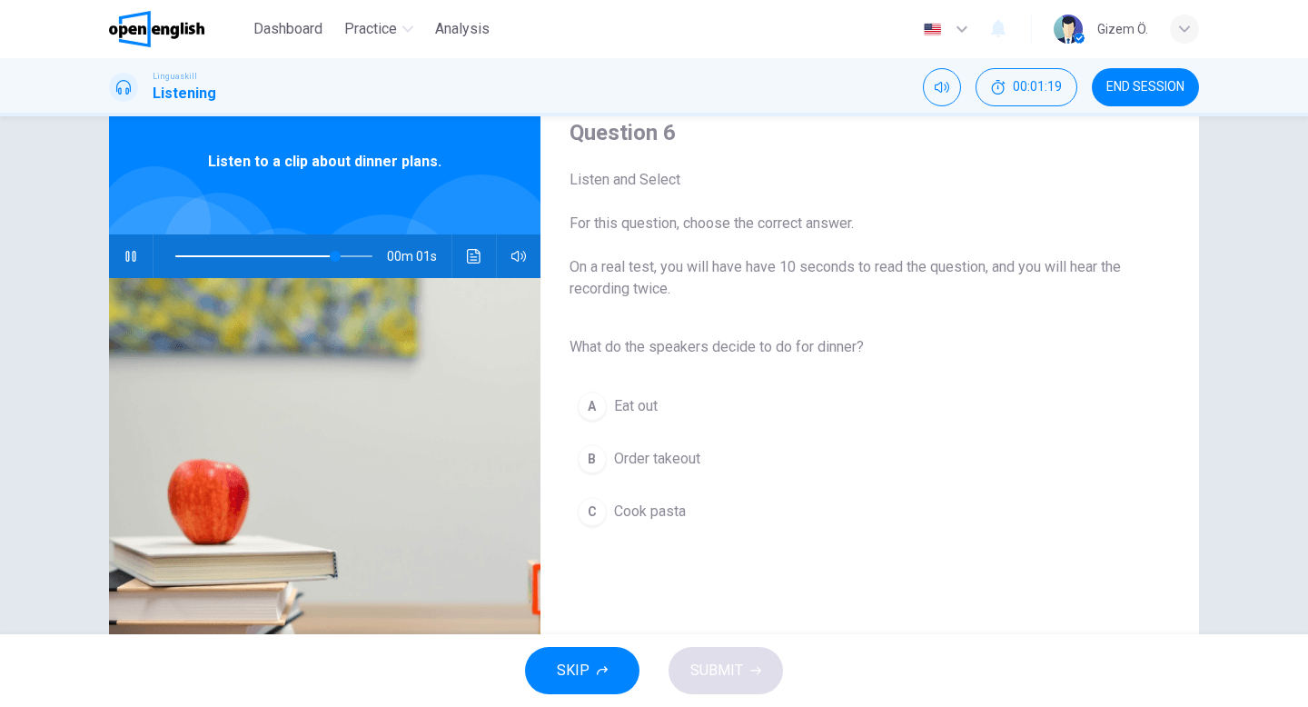
type input "*"
click at [668, 518] on span "Cook pasta" at bounding box center [650, 511] width 72 height 22
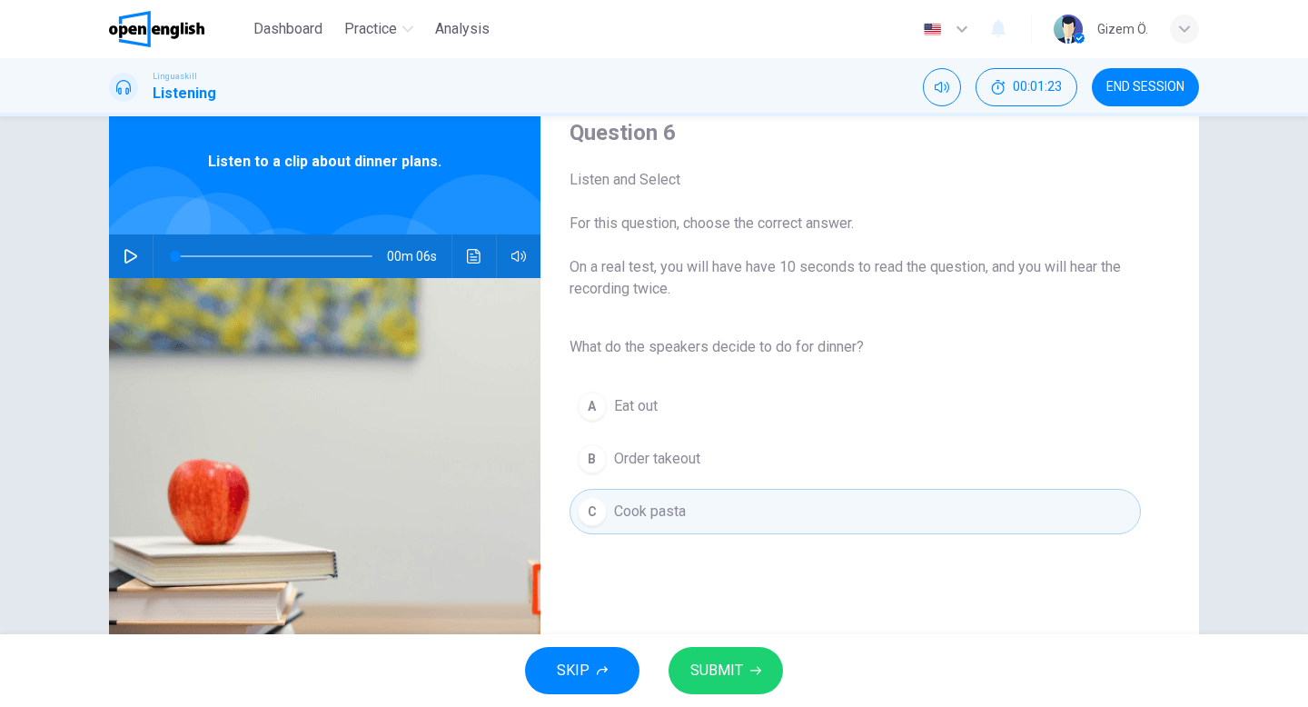
click at [706, 650] on button "SUBMIT" at bounding box center [725, 670] width 114 height 47
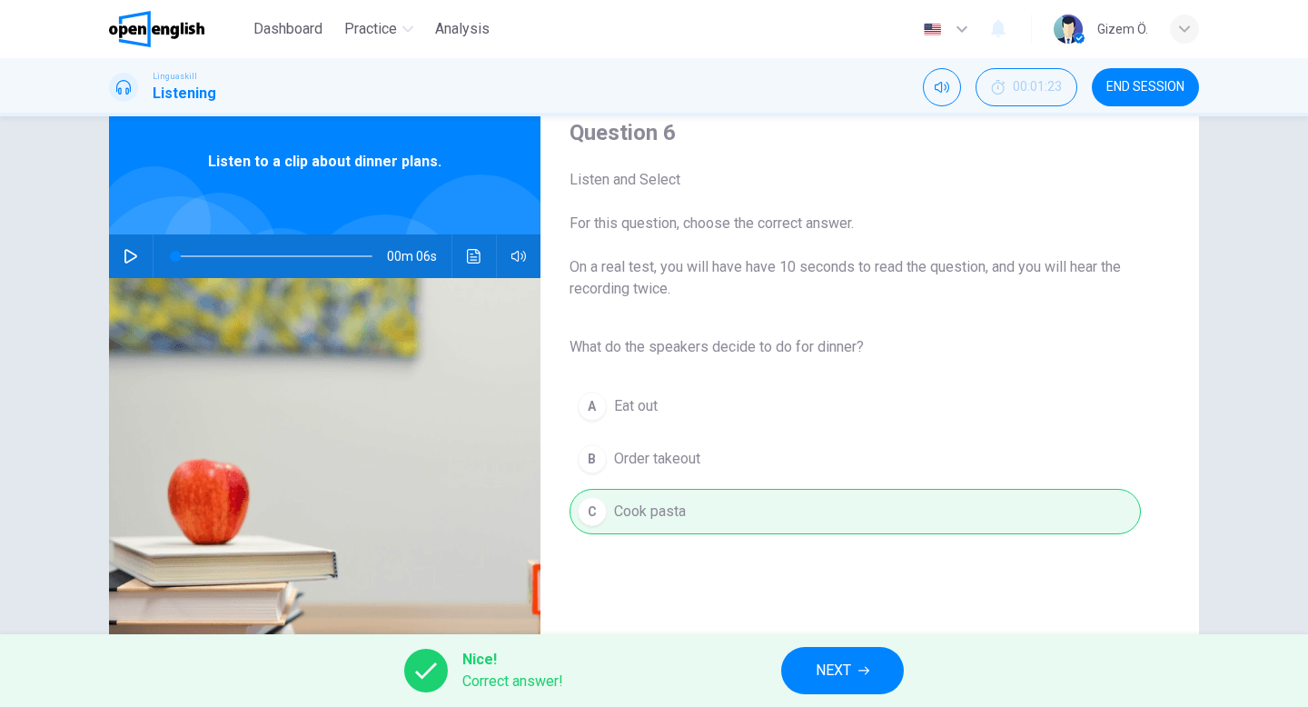
click at [826, 678] on span "NEXT" at bounding box center [833, 670] width 35 height 25
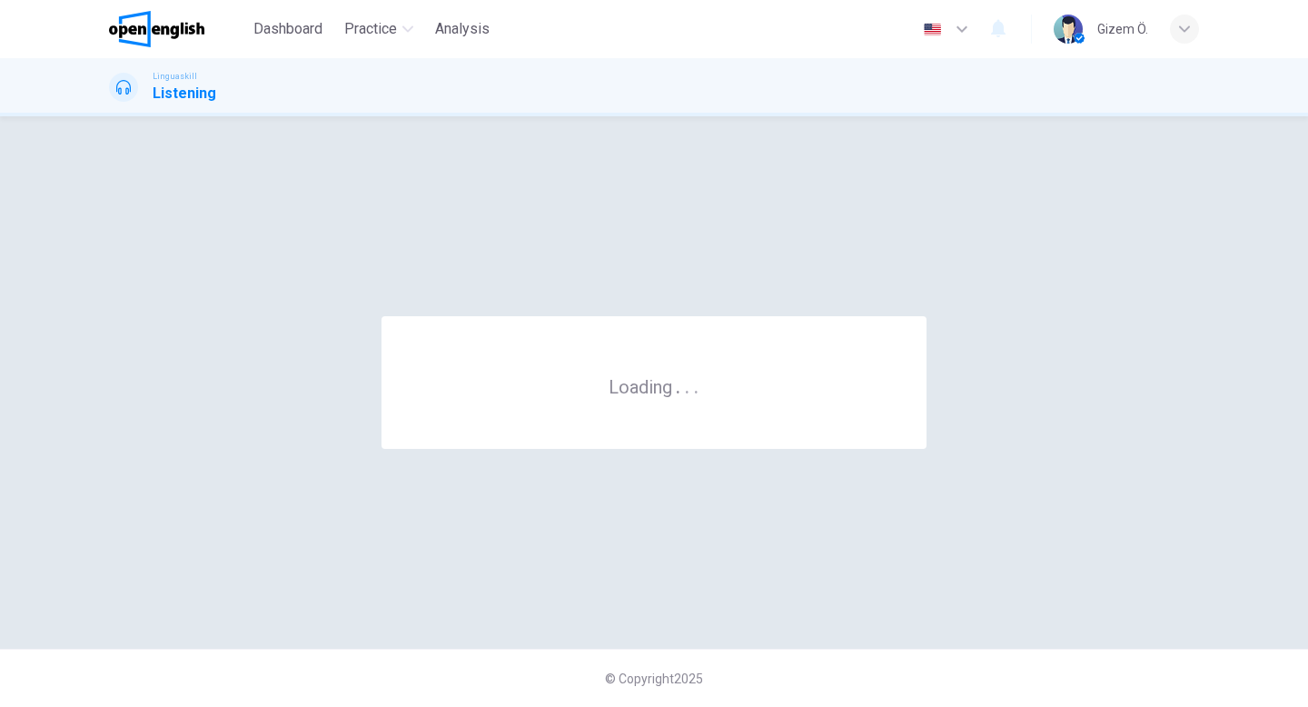
scroll to position [0, 0]
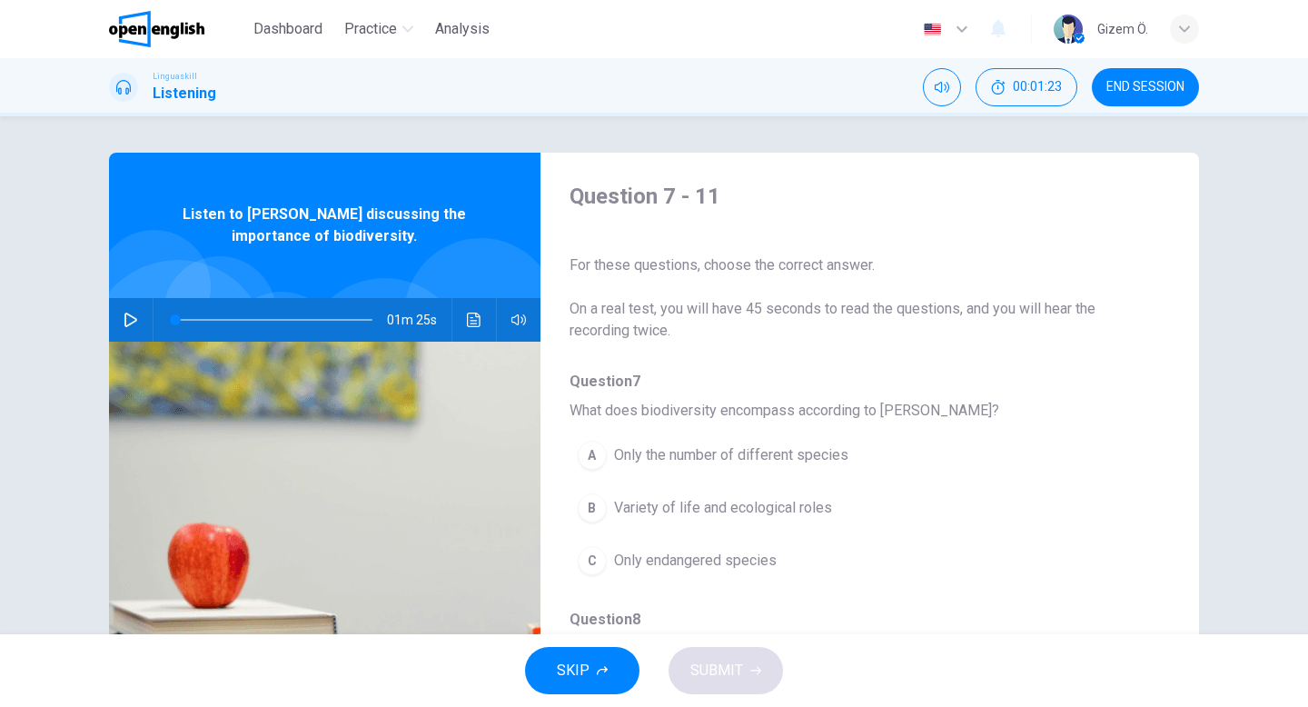
click at [121, 312] on button "button" at bounding box center [130, 320] width 29 height 44
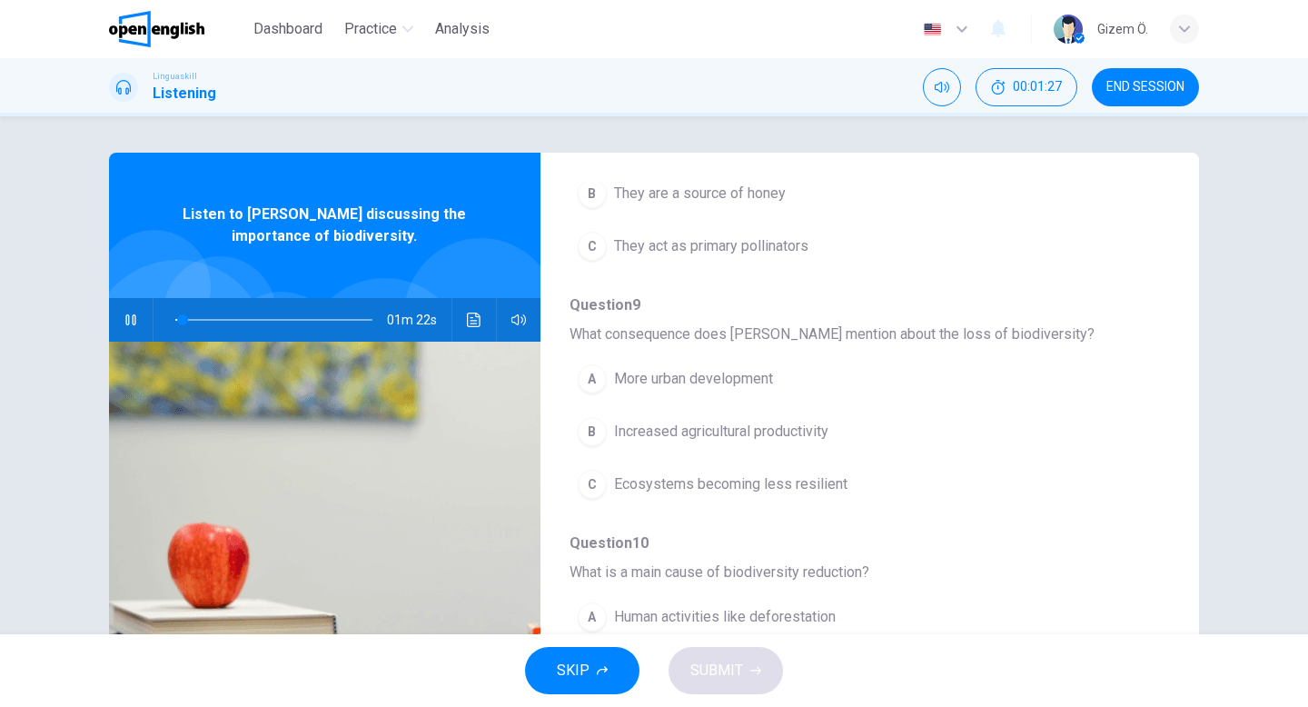
scroll to position [784, 0]
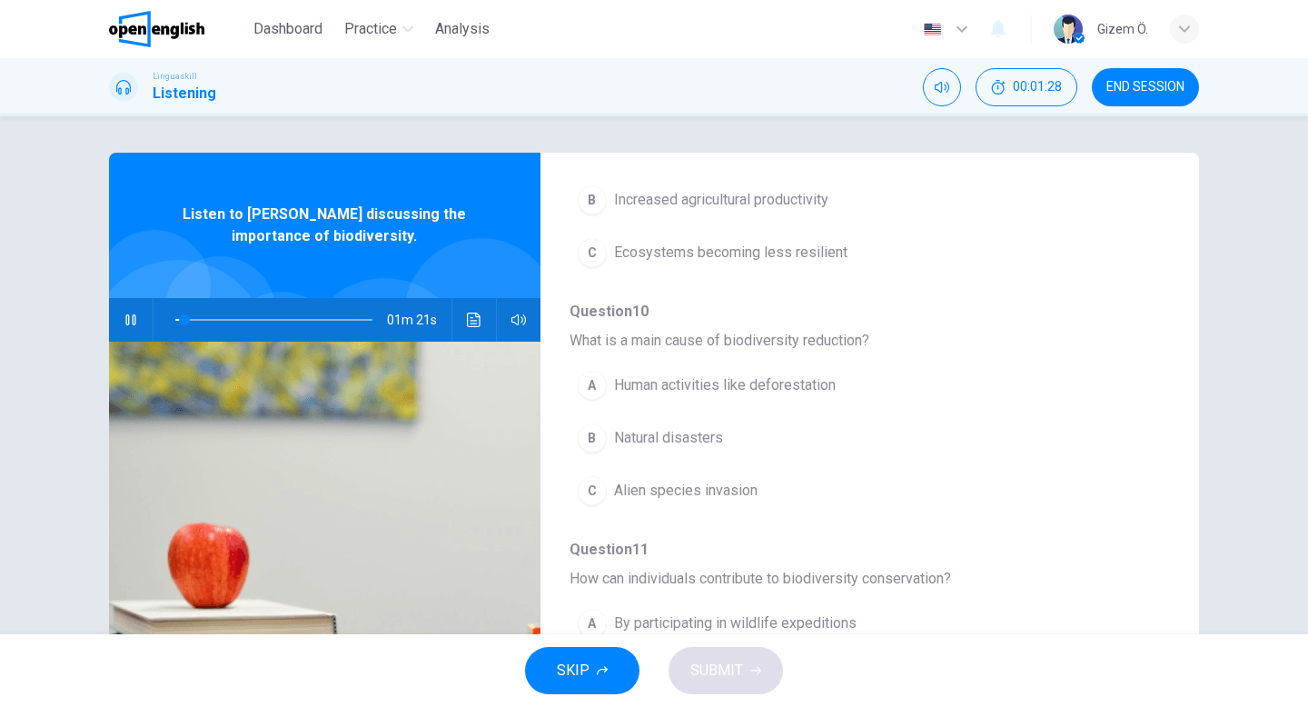
click at [136, 325] on icon "button" at bounding box center [131, 319] width 15 height 15
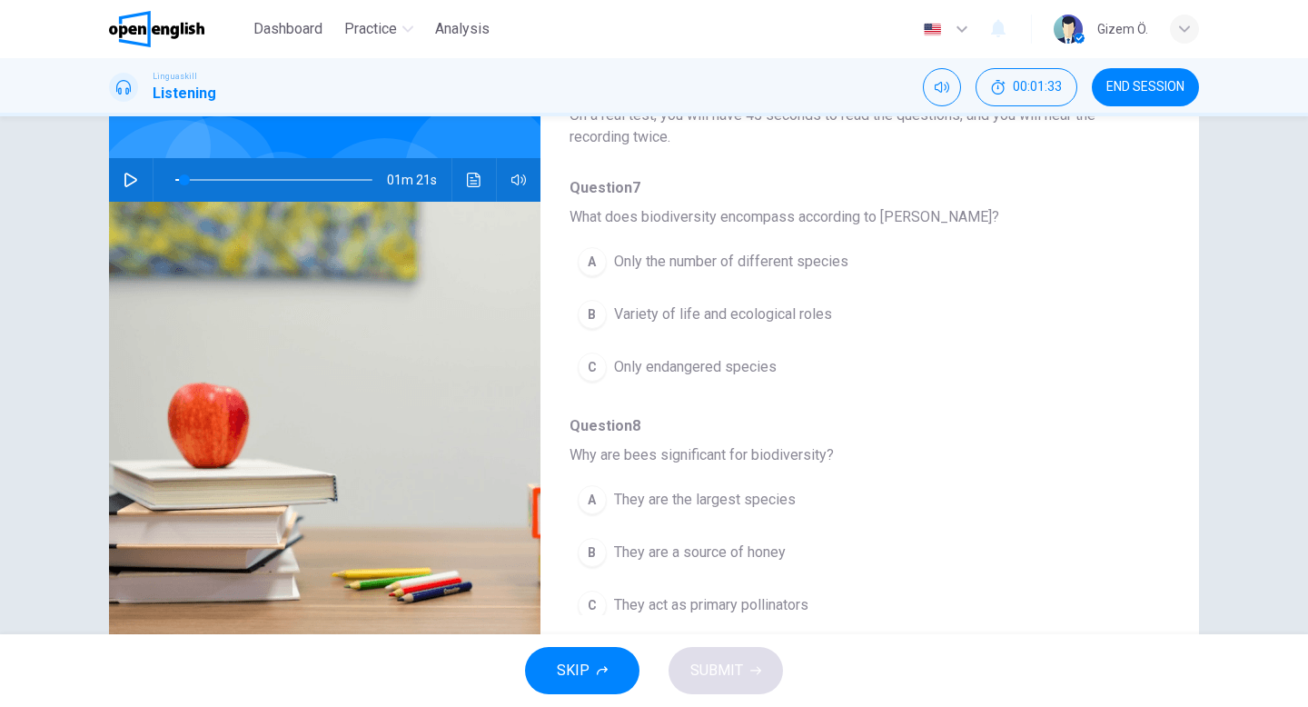
scroll to position [139, 0]
drag, startPoint x: 183, startPoint y: 178, endPoint x: 166, endPoint y: 179, distance: 16.4
click at [170, 179] on span at bounding box center [175, 180] width 11 height 11
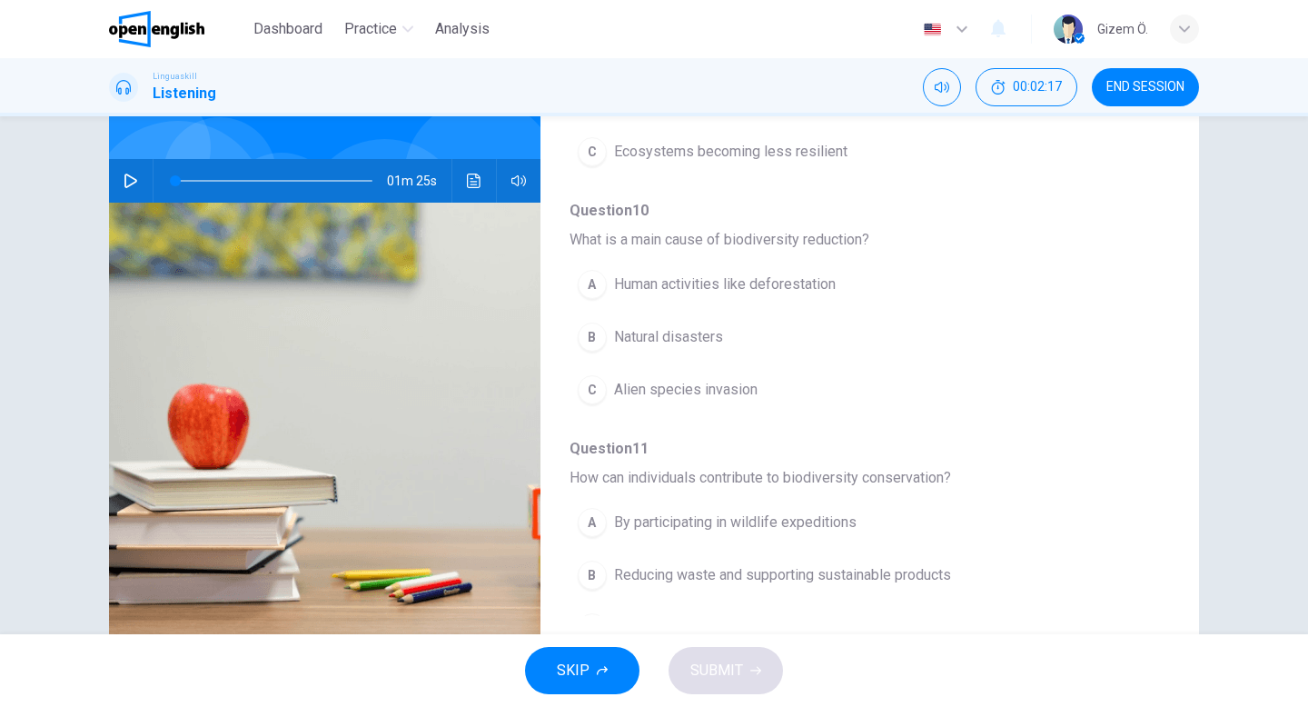
scroll to position [784, 0]
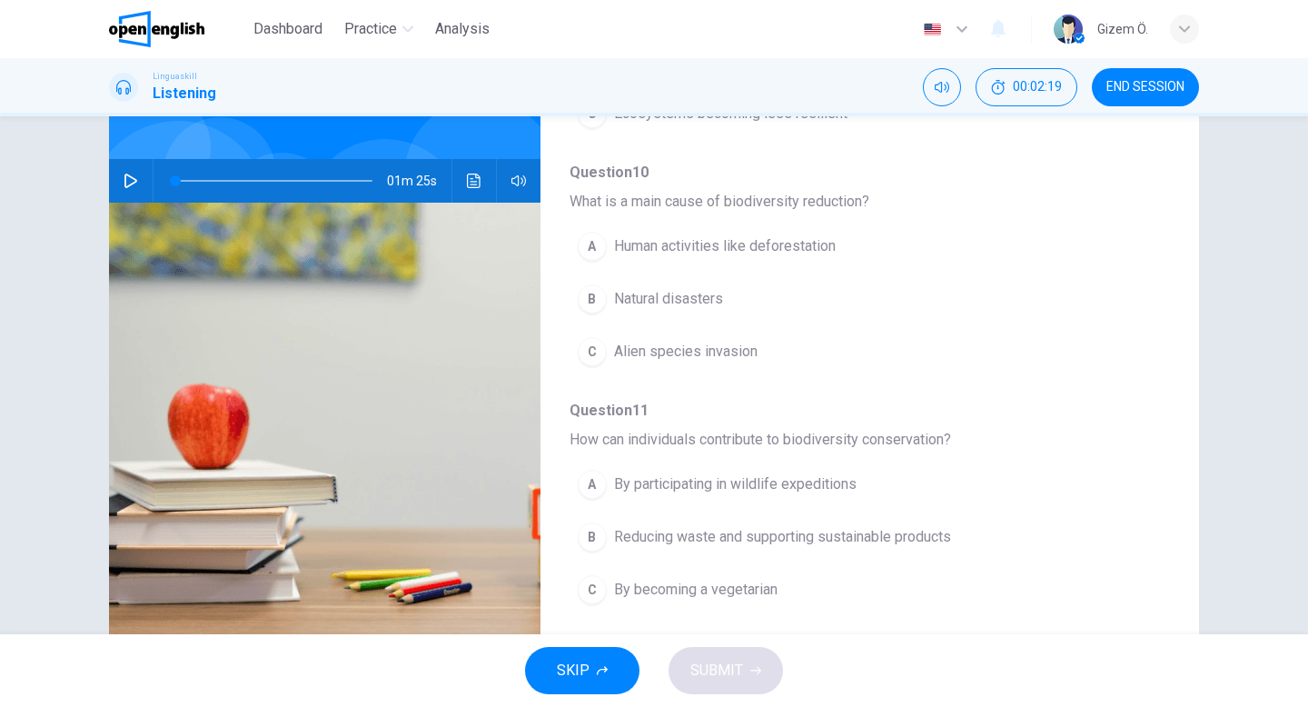
click at [128, 187] on icon "button" at bounding box center [131, 180] width 15 height 15
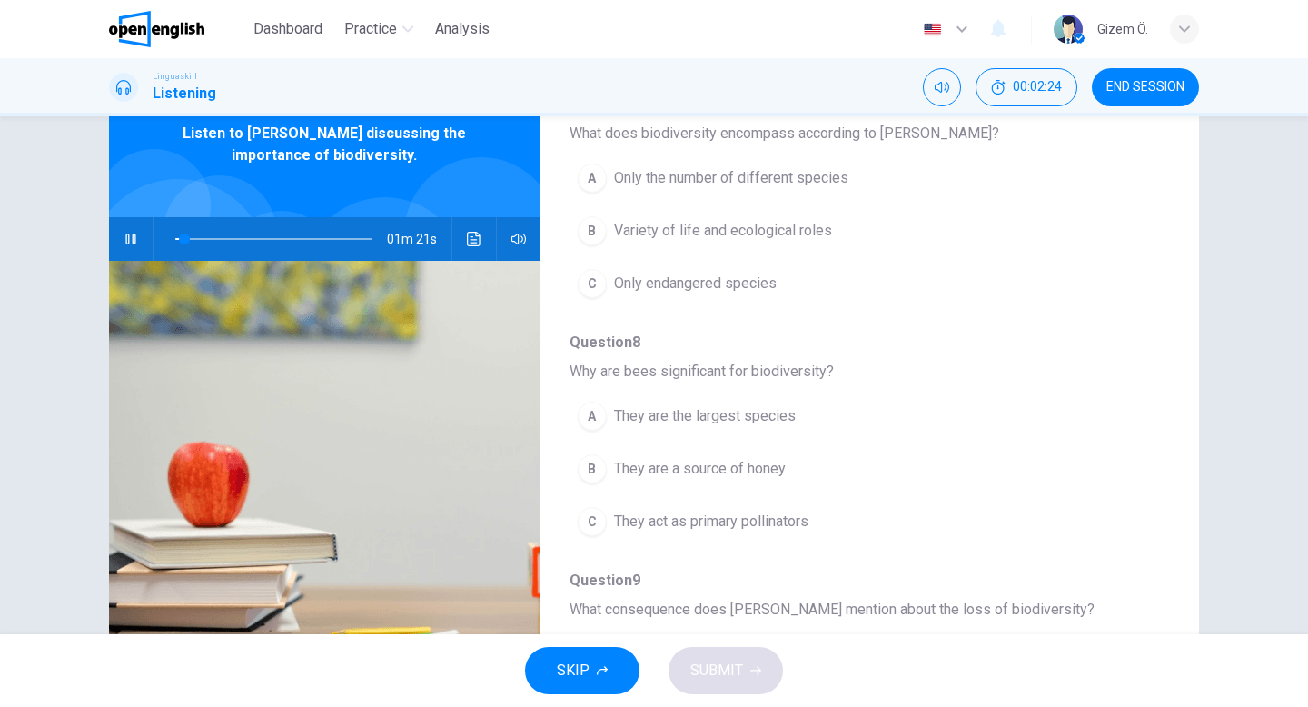
scroll to position [79, 0]
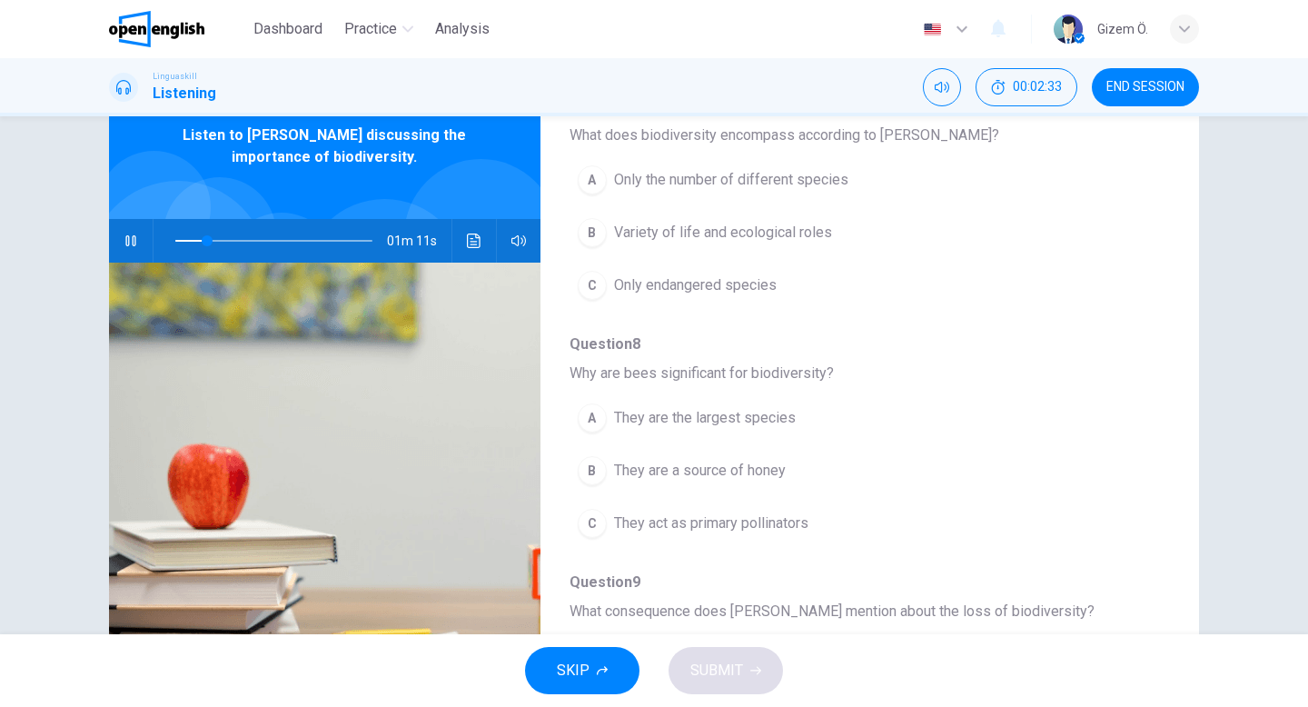
click at [826, 231] on span "Variety of life and ecological roles" at bounding box center [723, 233] width 218 height 22
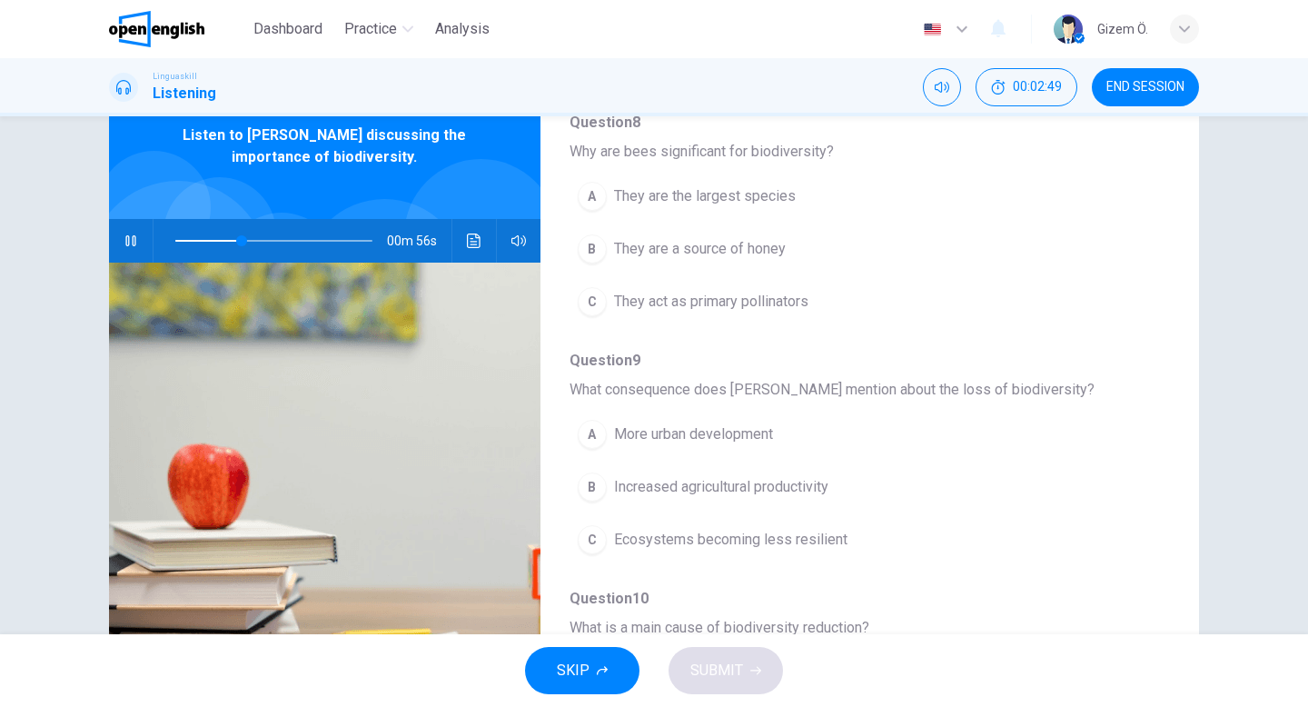
scroll to position [415, 0]
click at [759, 203] on span "They are the largest species" at bounding box center [705, 199] width 182 height 22
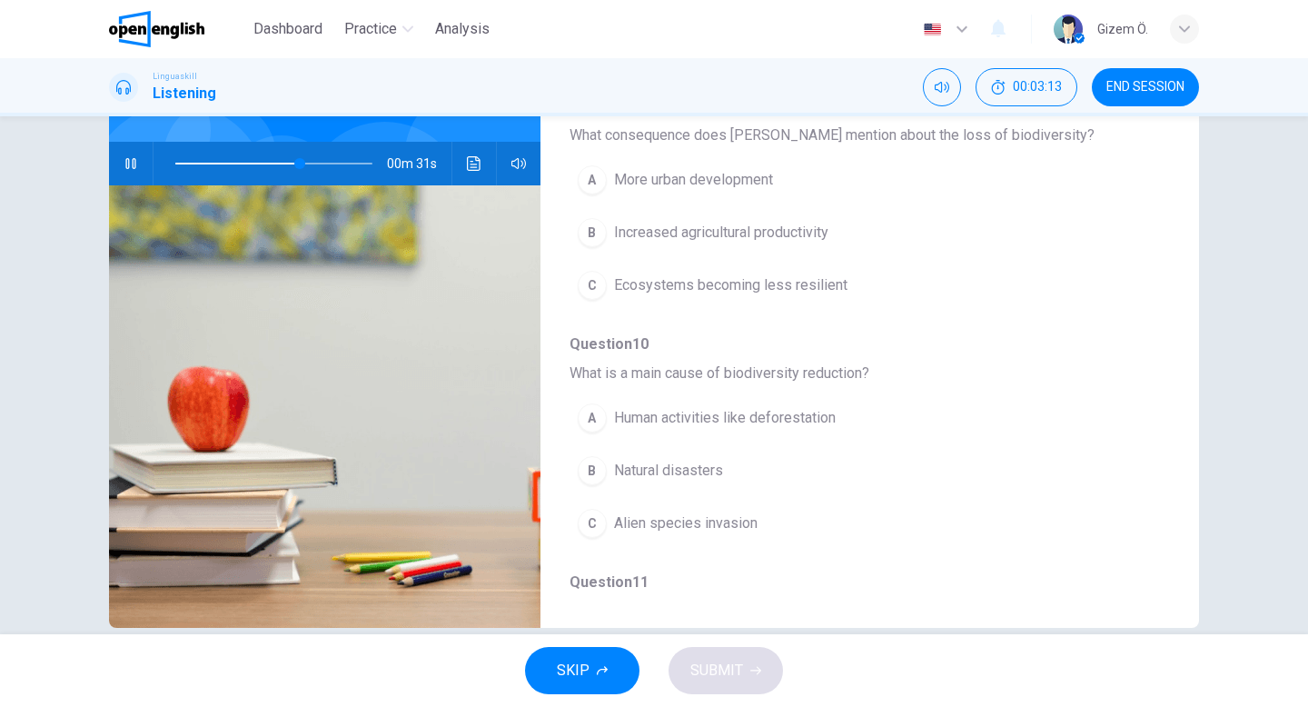
scroll to position [593, 0]
click at [709, 459] on button "B Natural disasters" at bounding box center [822, 472] width 506 height 45
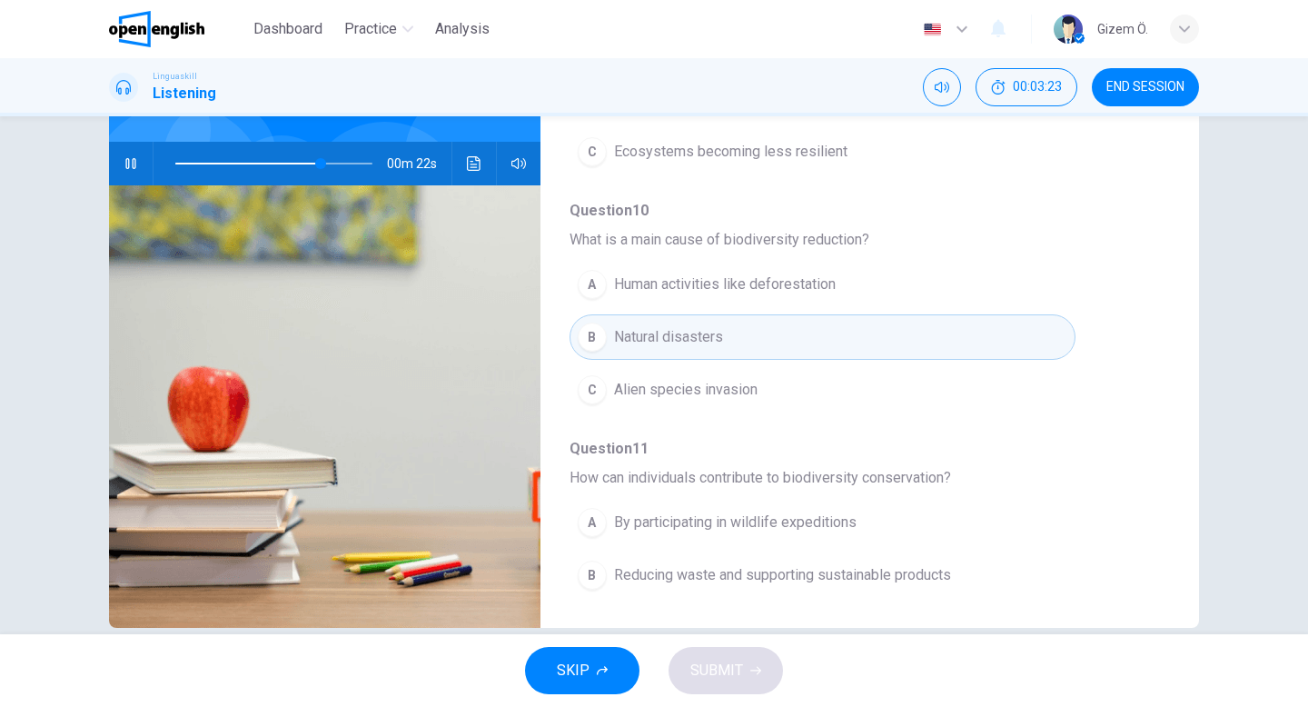
scroll to position [784, 0]
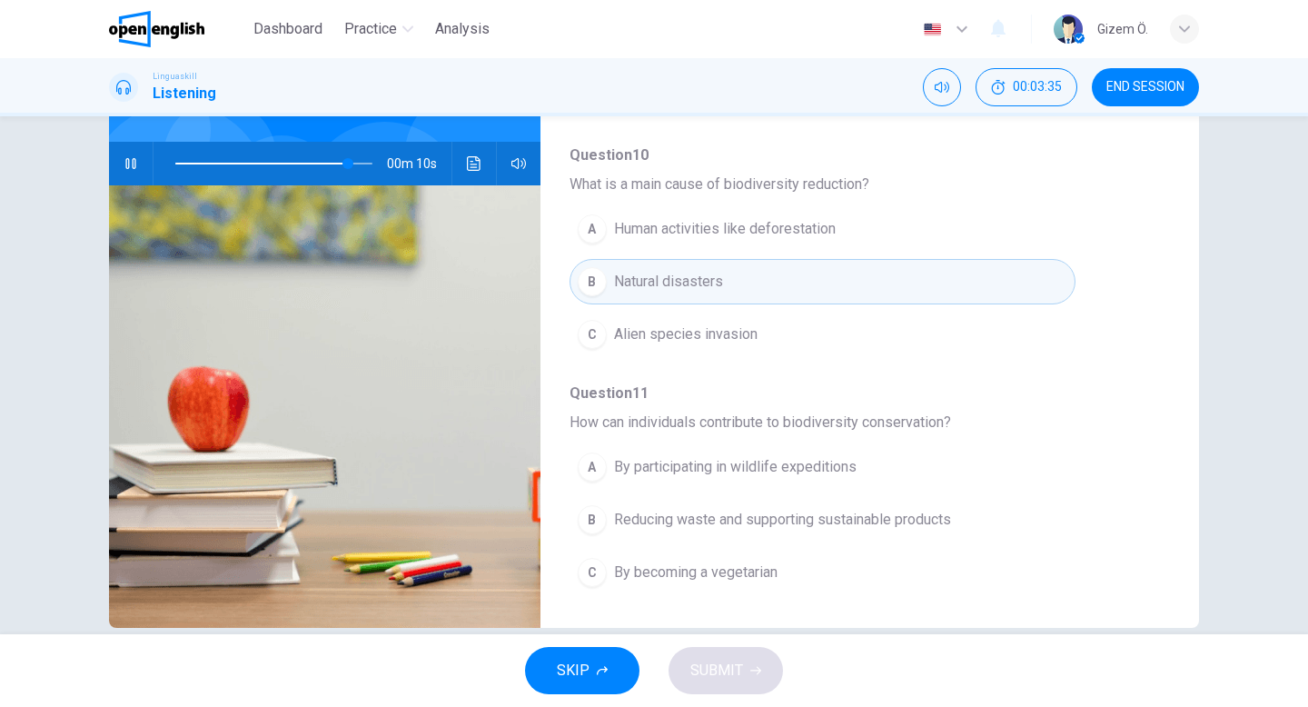
click at [798, 530] on button "B Reducing waste and supporting sustainable products" at bounding box center [822, 519] width 506 height 45
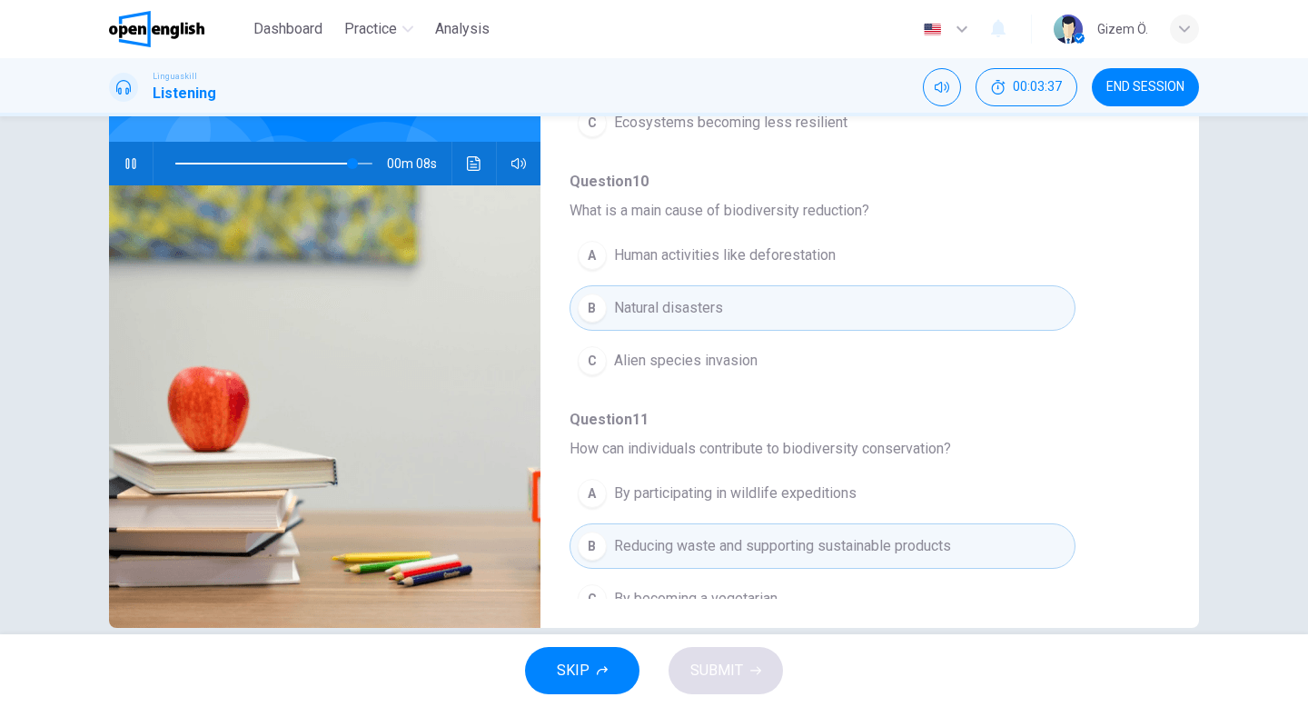
scroll to position [755, 0]
click at [834, 255] on span "Human activities like deforestation" at bounding box center [725, 258] width 222 height 22
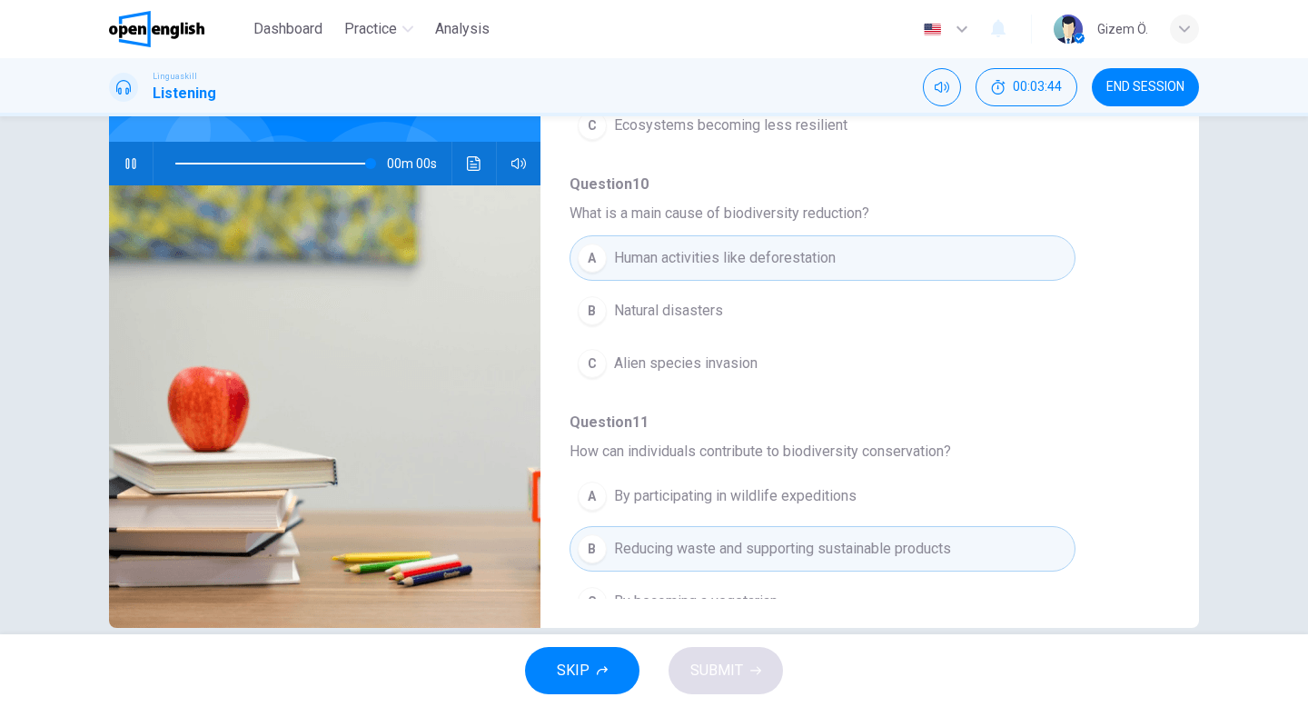
click at [133, 157] on icon "button" at bounding box center [131, 163] width 15 height 15
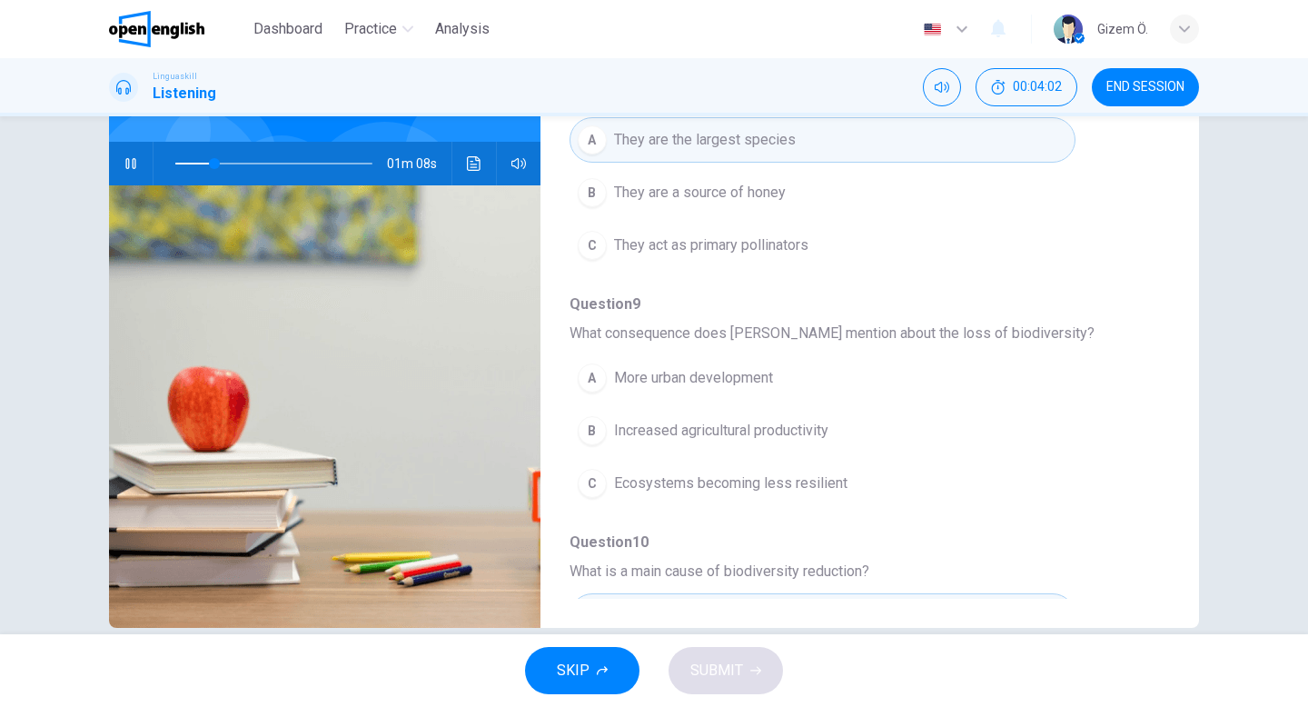
scroll to position [416, 0]
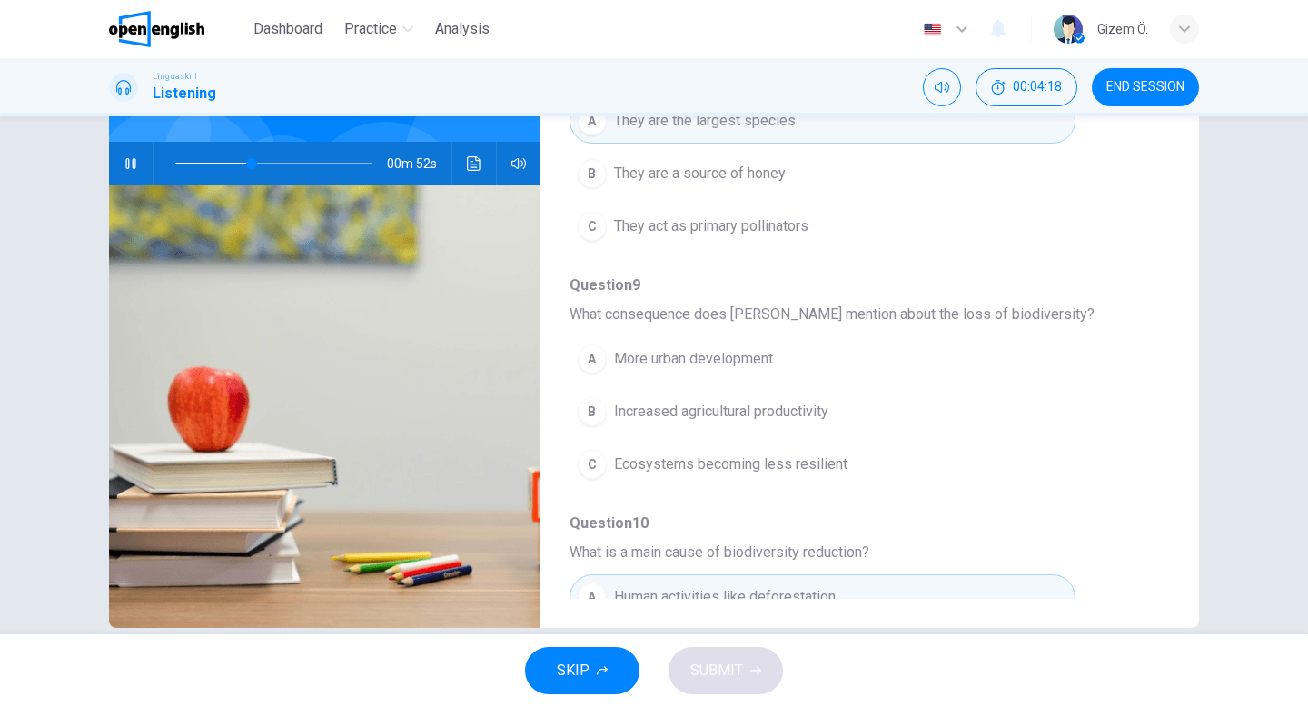
click at [798, 406] on span "Increased agricultural productivity" at bounding box center [721, 412] width 214 height 22
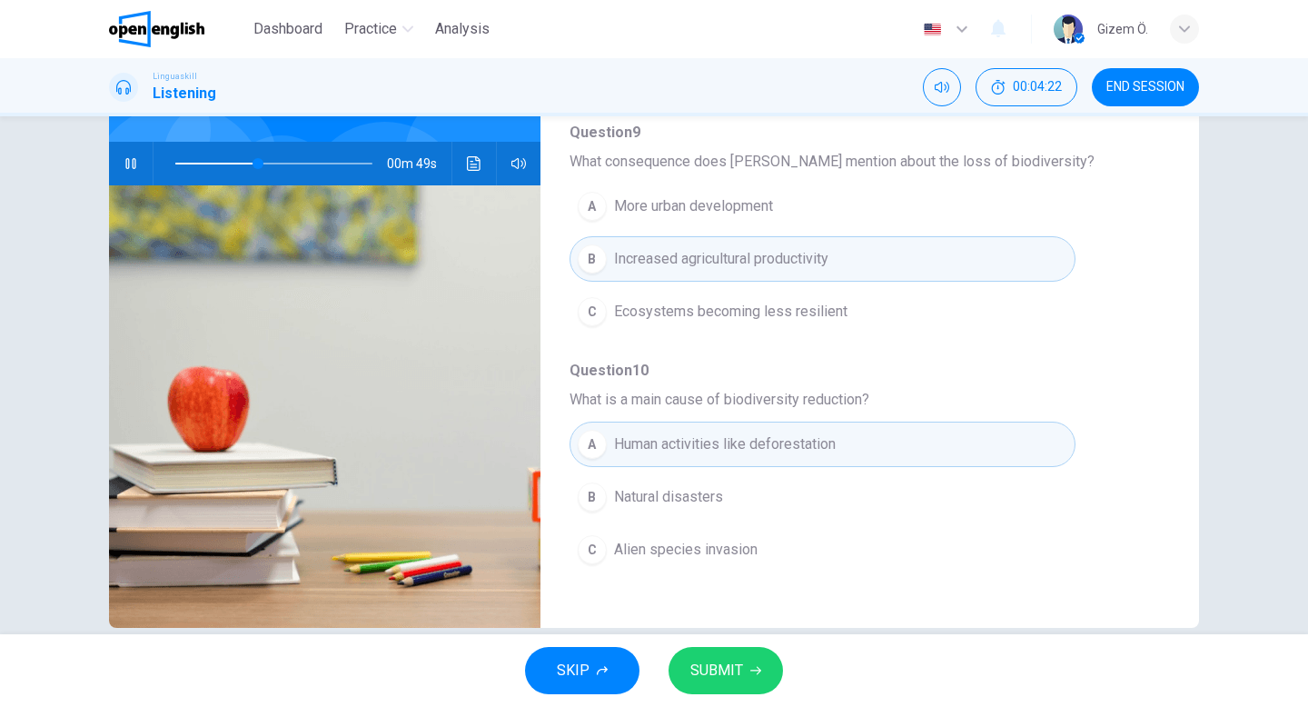
scroll to position [558, 0]
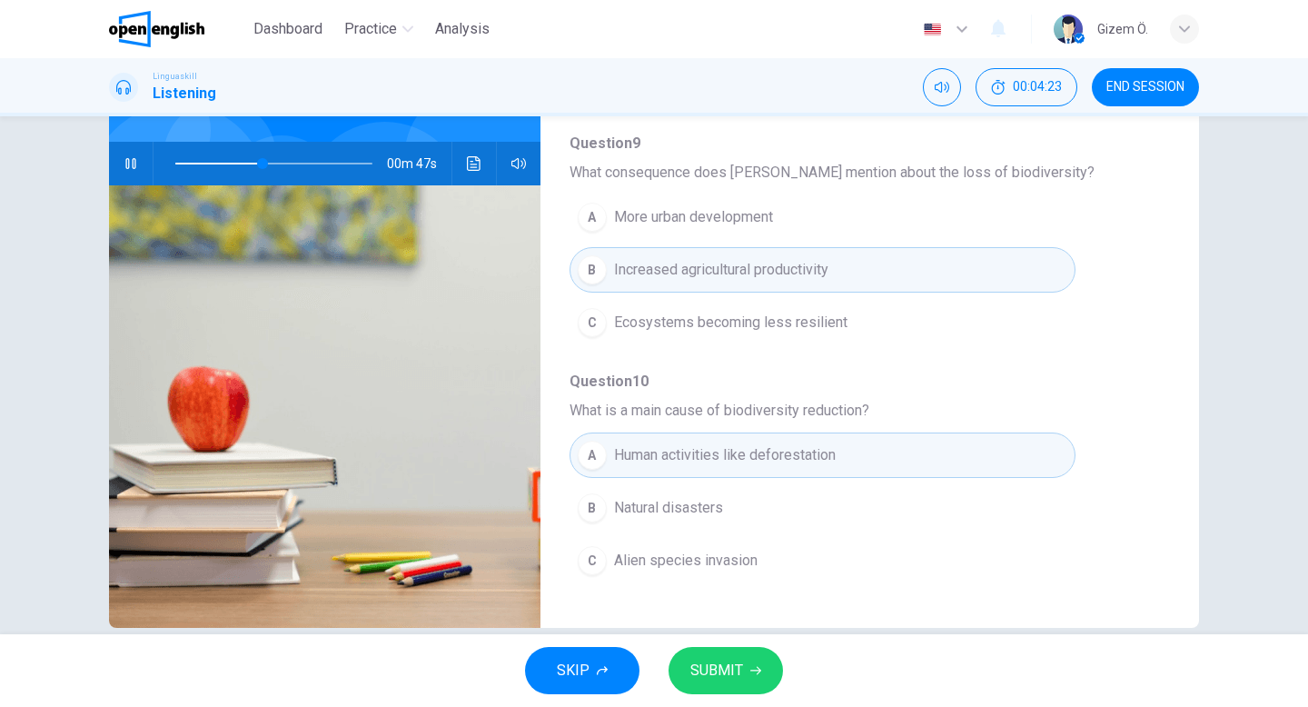
click at [787, 330] on span "Ecosystems becoming less resilient" at bounding box center [730, 323] width 233 height 22
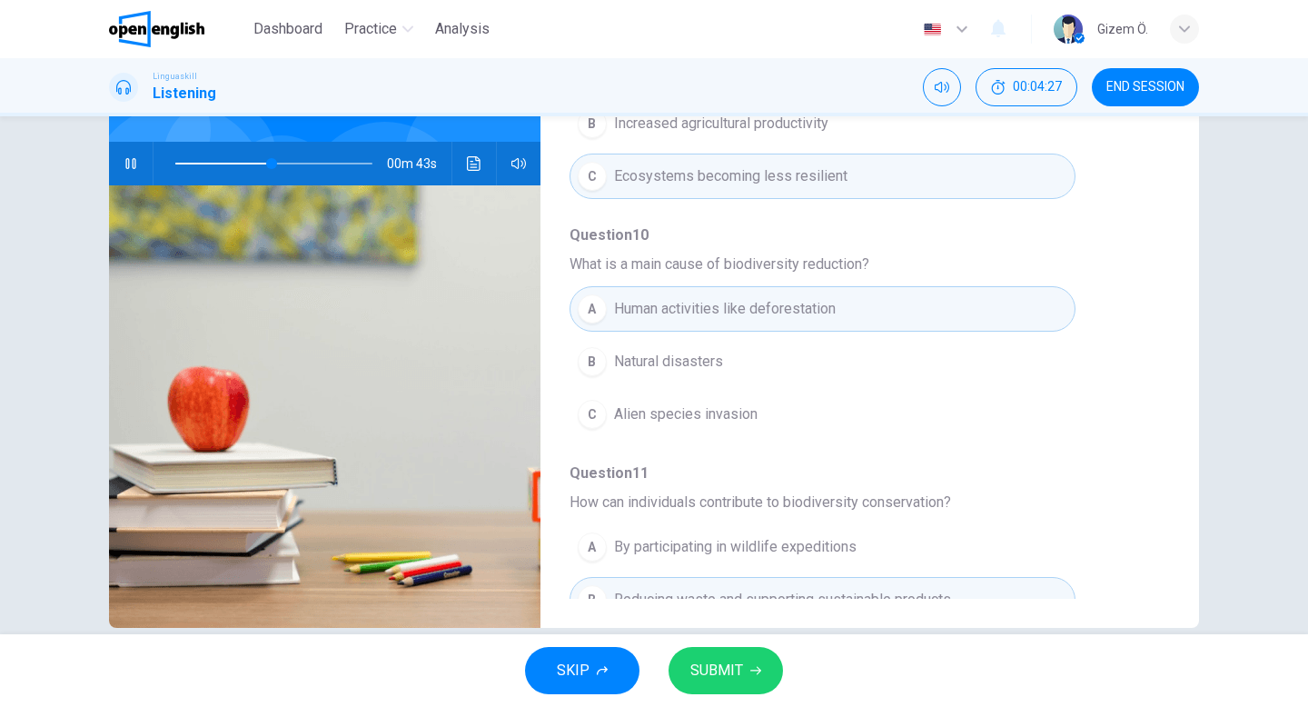
scroll to position [784, 0]
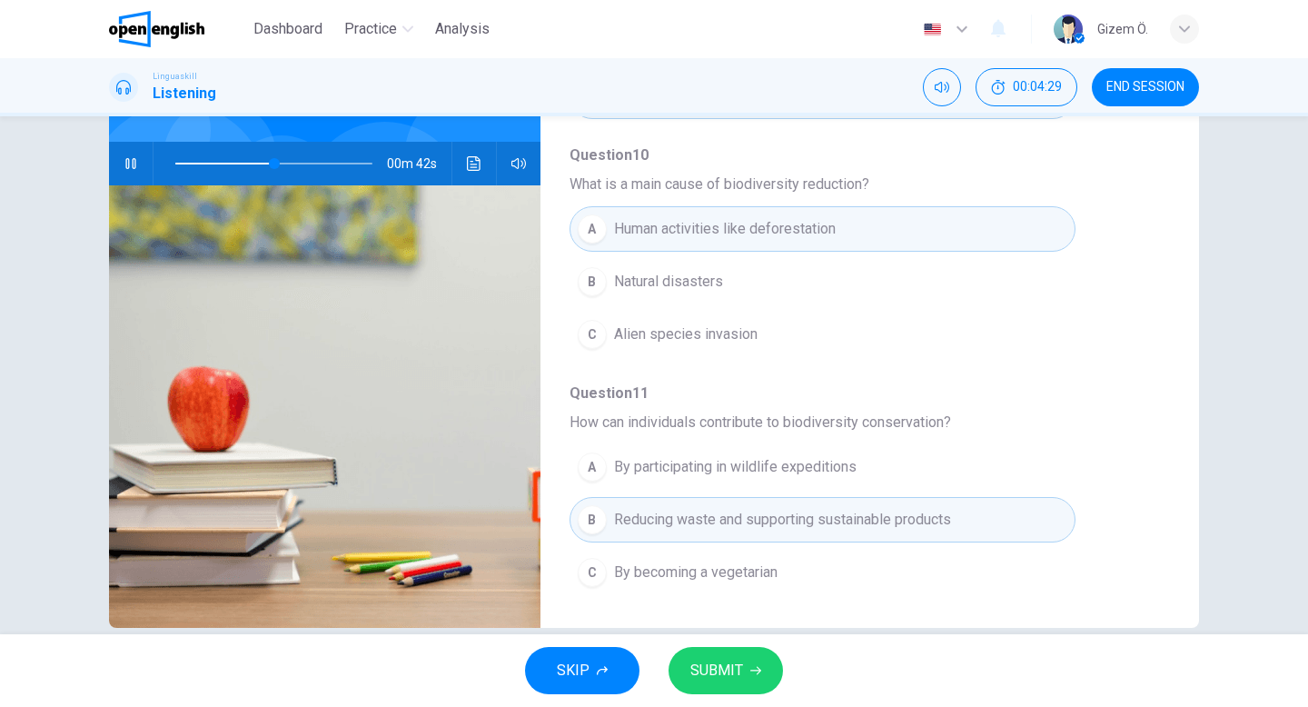
click at [718, 683] on button "SUBMIT" at bounding box center [725, 670] width 114 height 47
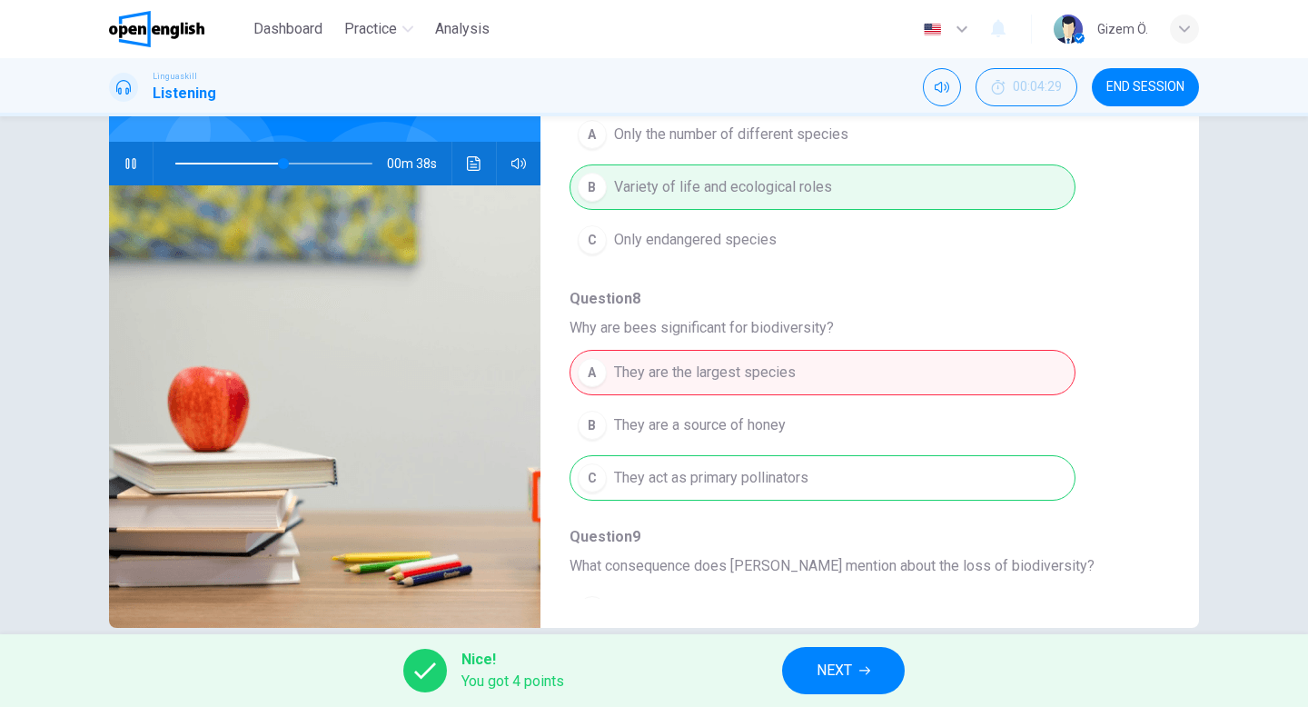
scroll to position [165, 0]
click at [790, 480] on div "A They are the largest species B They are a source of honey C They act as prima…" at bounding box center [854, 424] width 571 height 158
type input "**"
click at [817, 660] on span "NEXT" at bounding box center [834, 670] width 35 height 25
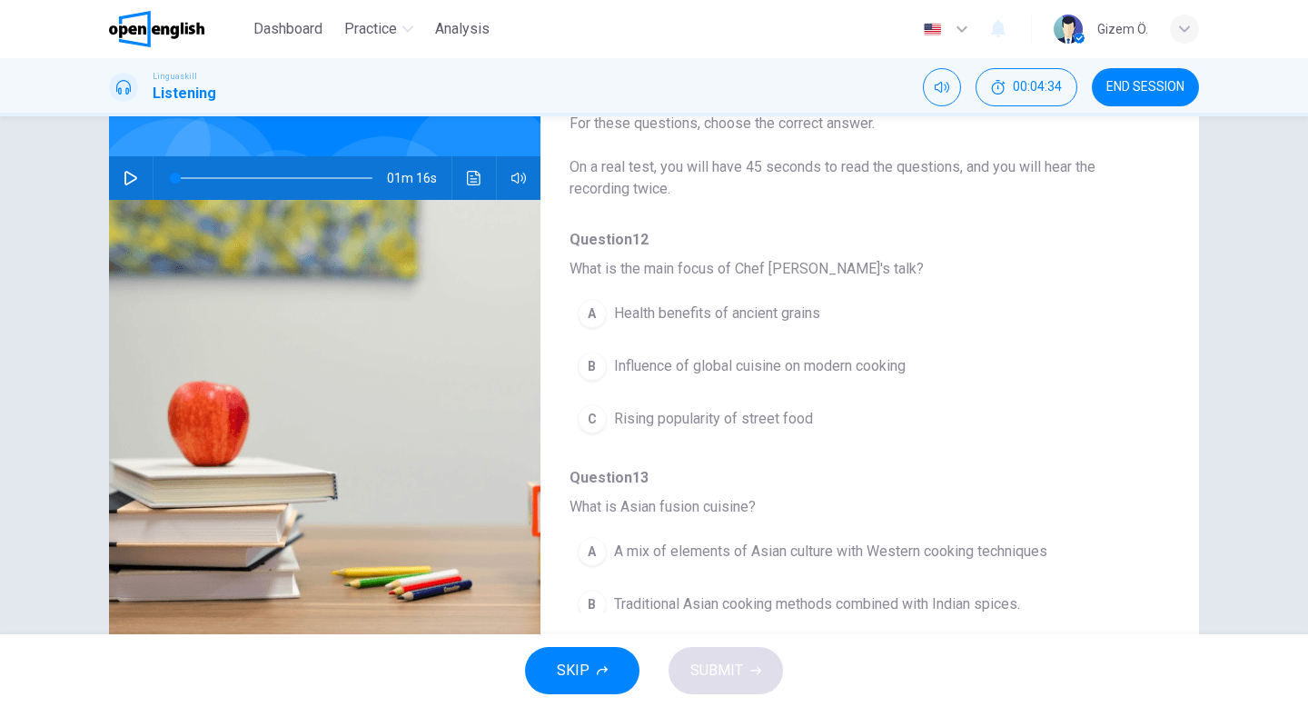
scroll to position [139, 0]
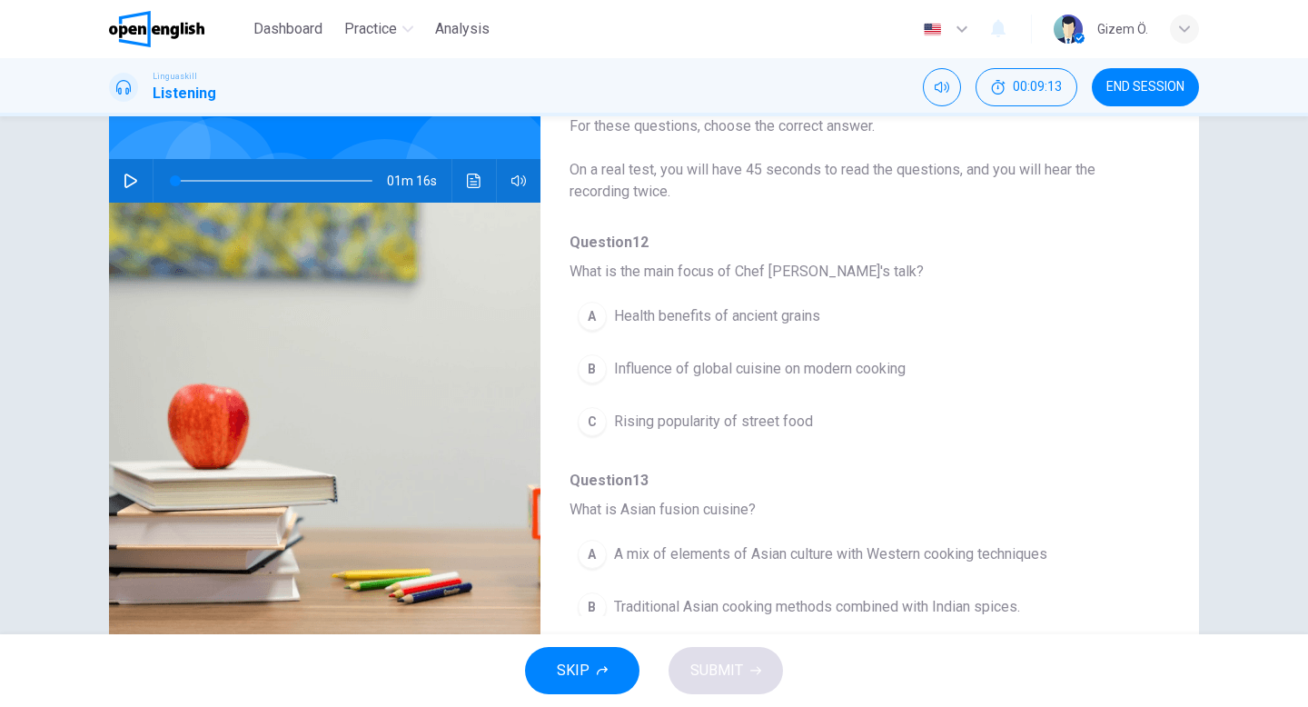
click at [1121, 82] on span "END SESSION" at bounding box center [1145, 87] width 78 height 15
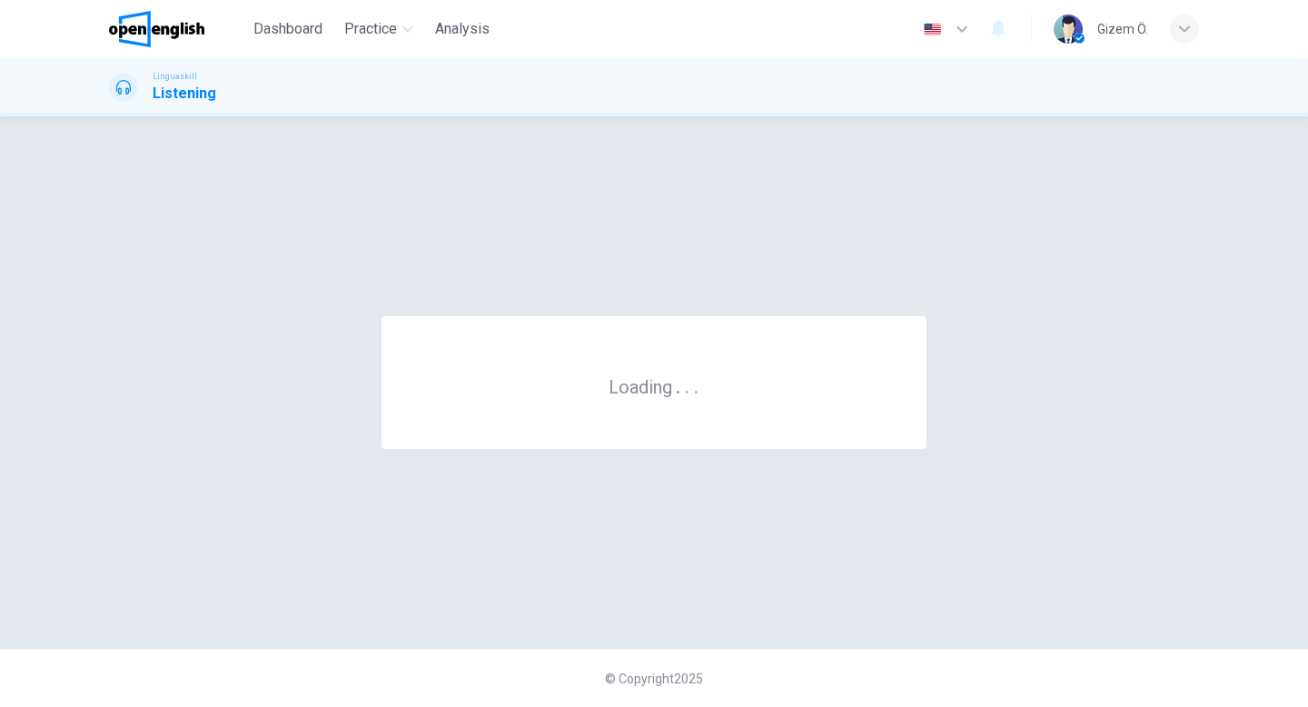
scroll to position [0, 0]
